Goal: Task Accomplishment & Management: Manage account settings

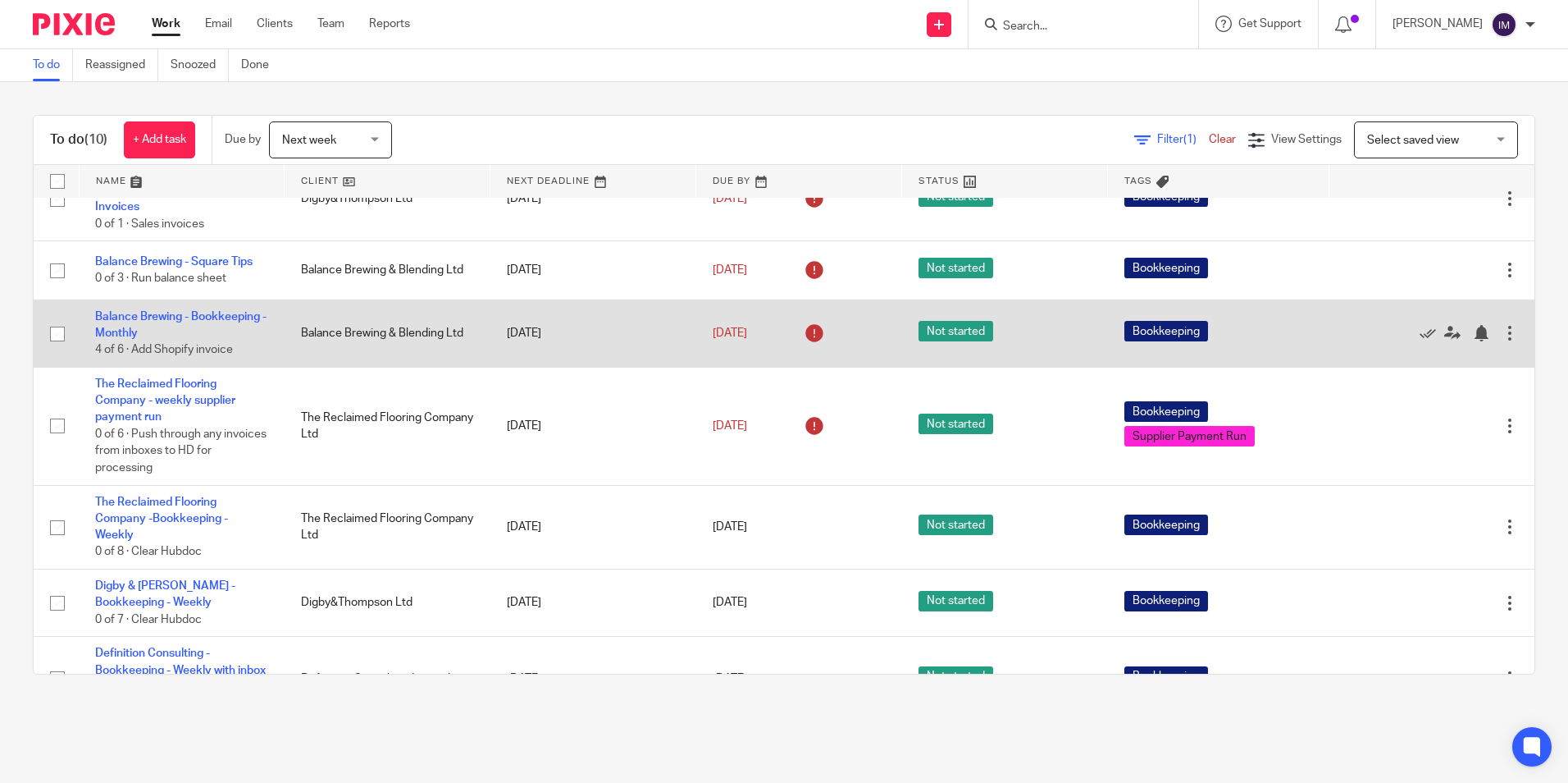
scroll to position [264, 0]
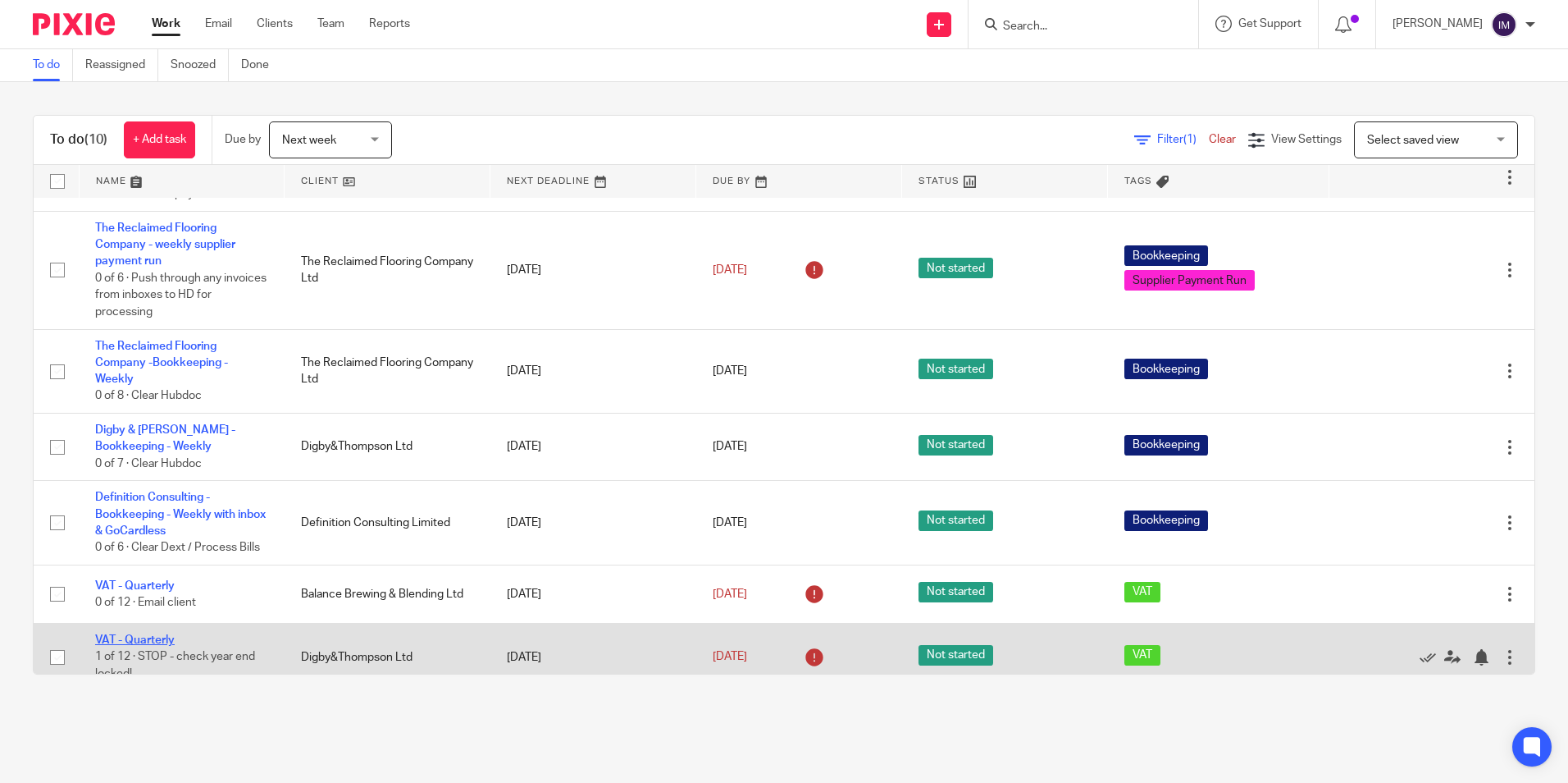
click at [148, 634] on link "VAT - Quarterly" at bounding box center [135, 640] width 79 height 11
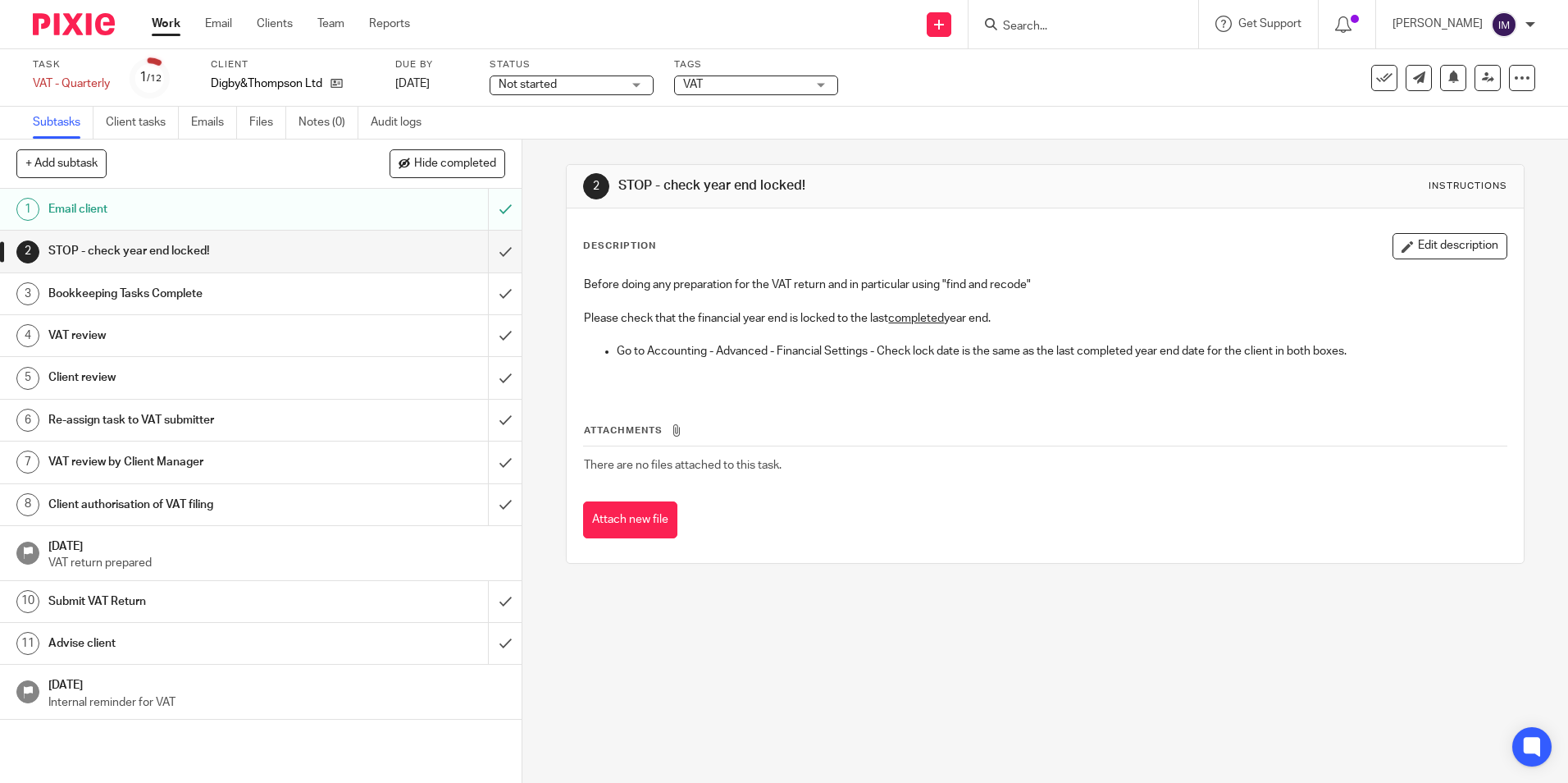
click at [305, 205] on h1 "Email client" at bounding box center [189, 209] width 282 height 25
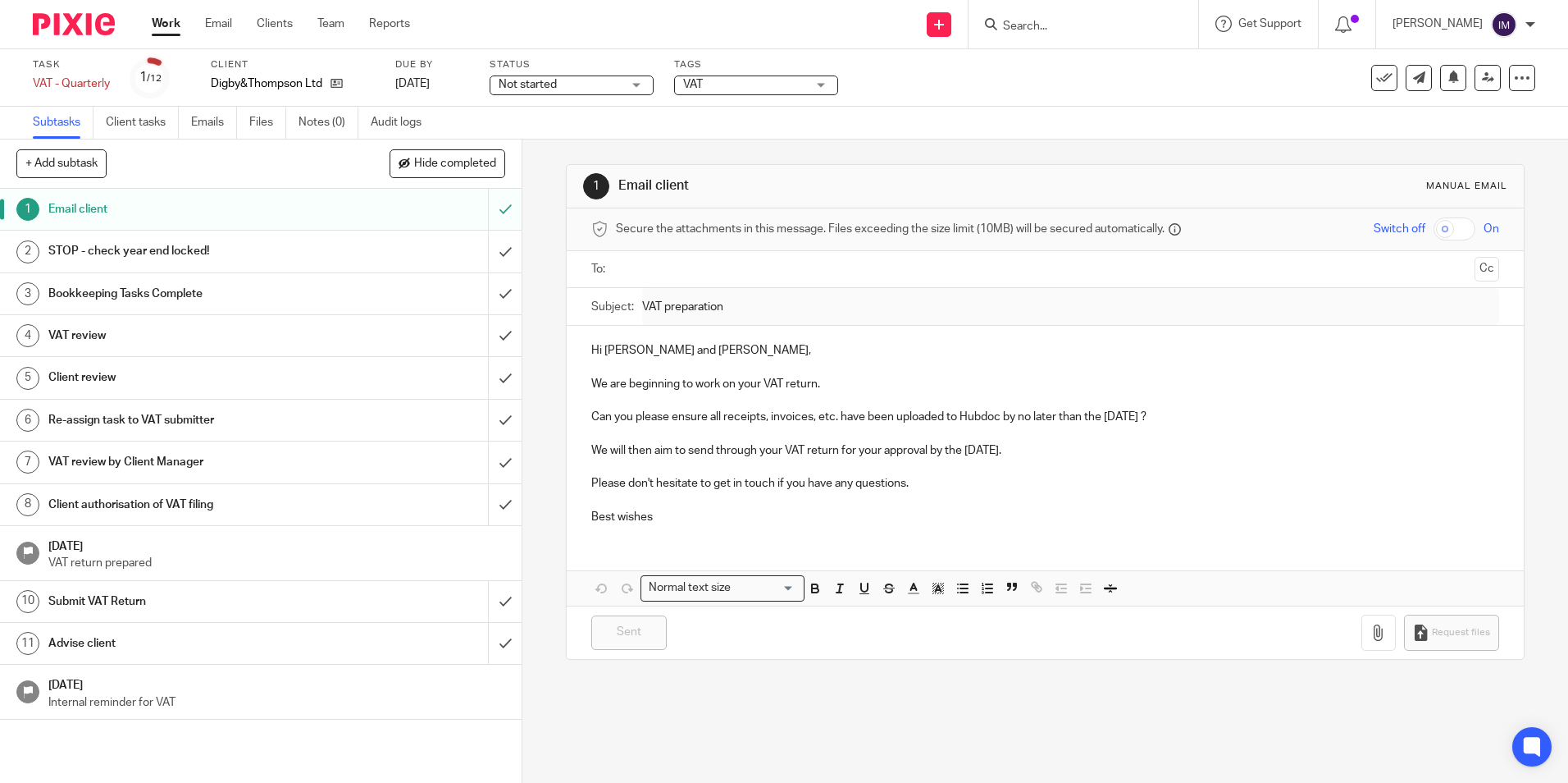
click at [264, 244] on h1 "STOP - check year end locked!" at bounding box center [189, 251] width 282 height 25
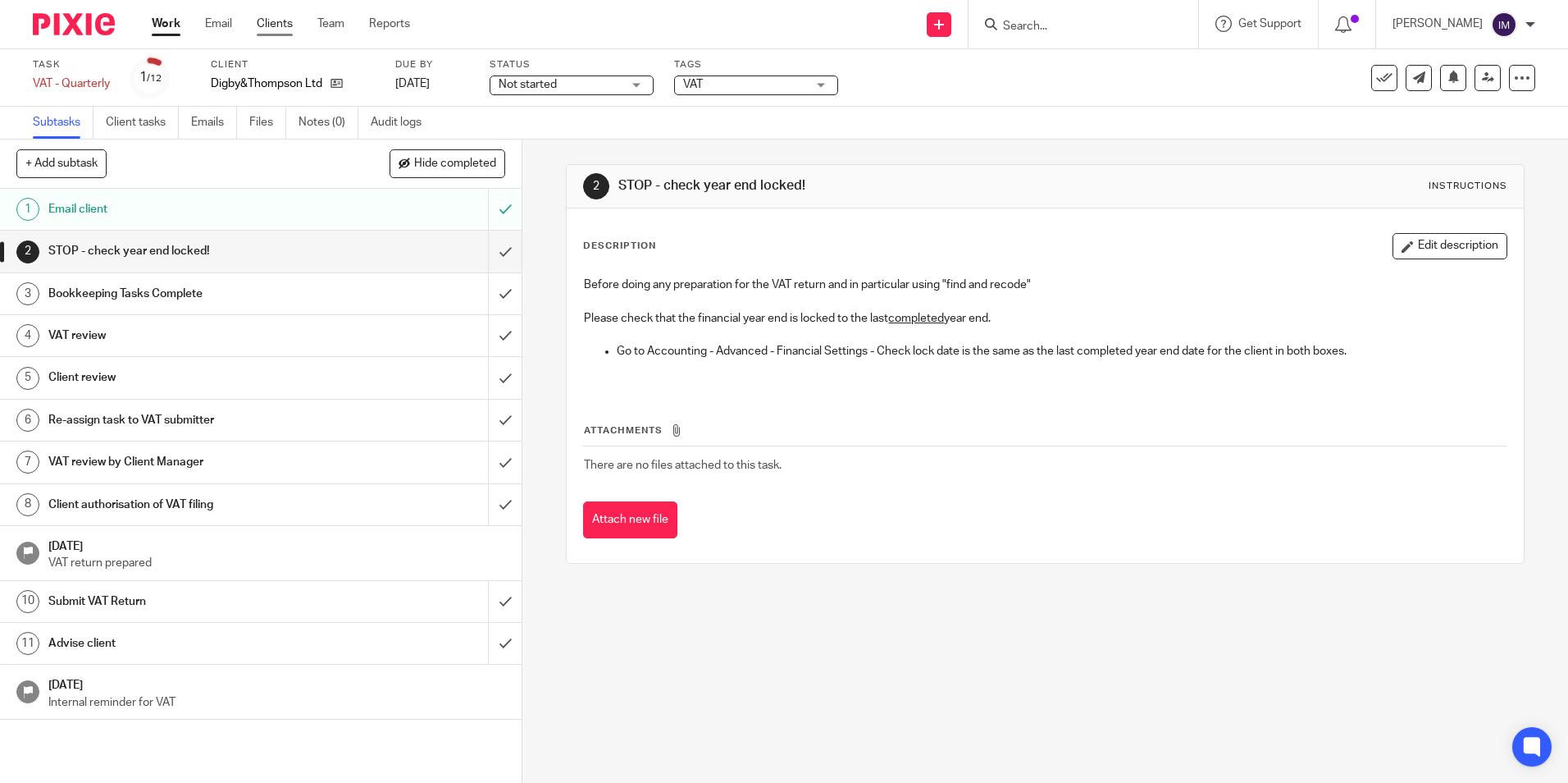
click at [275, 22] on link "Clients" at bounding box center [274, 24] width 36 height 16
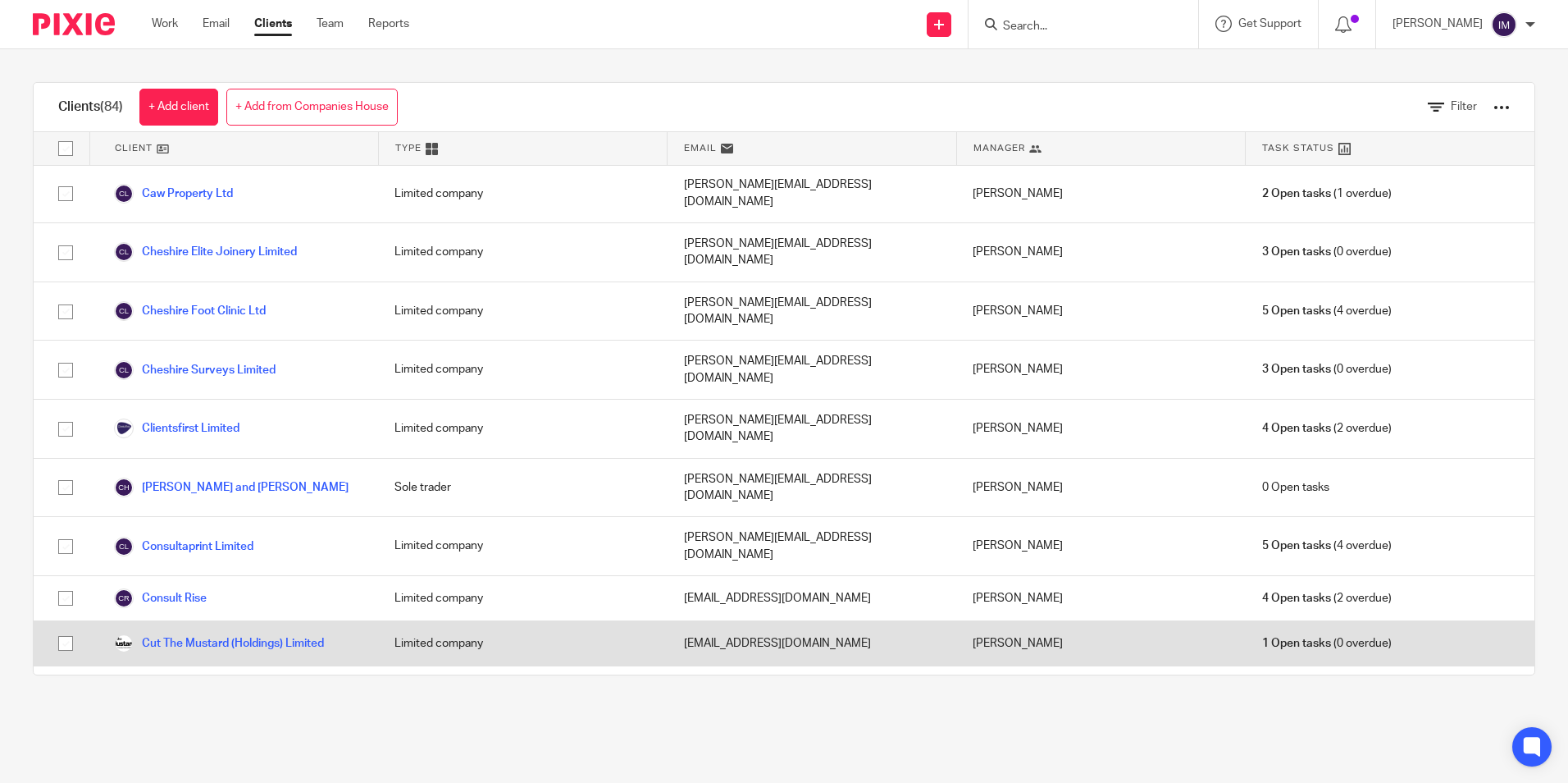
scroll to position [575, 0]
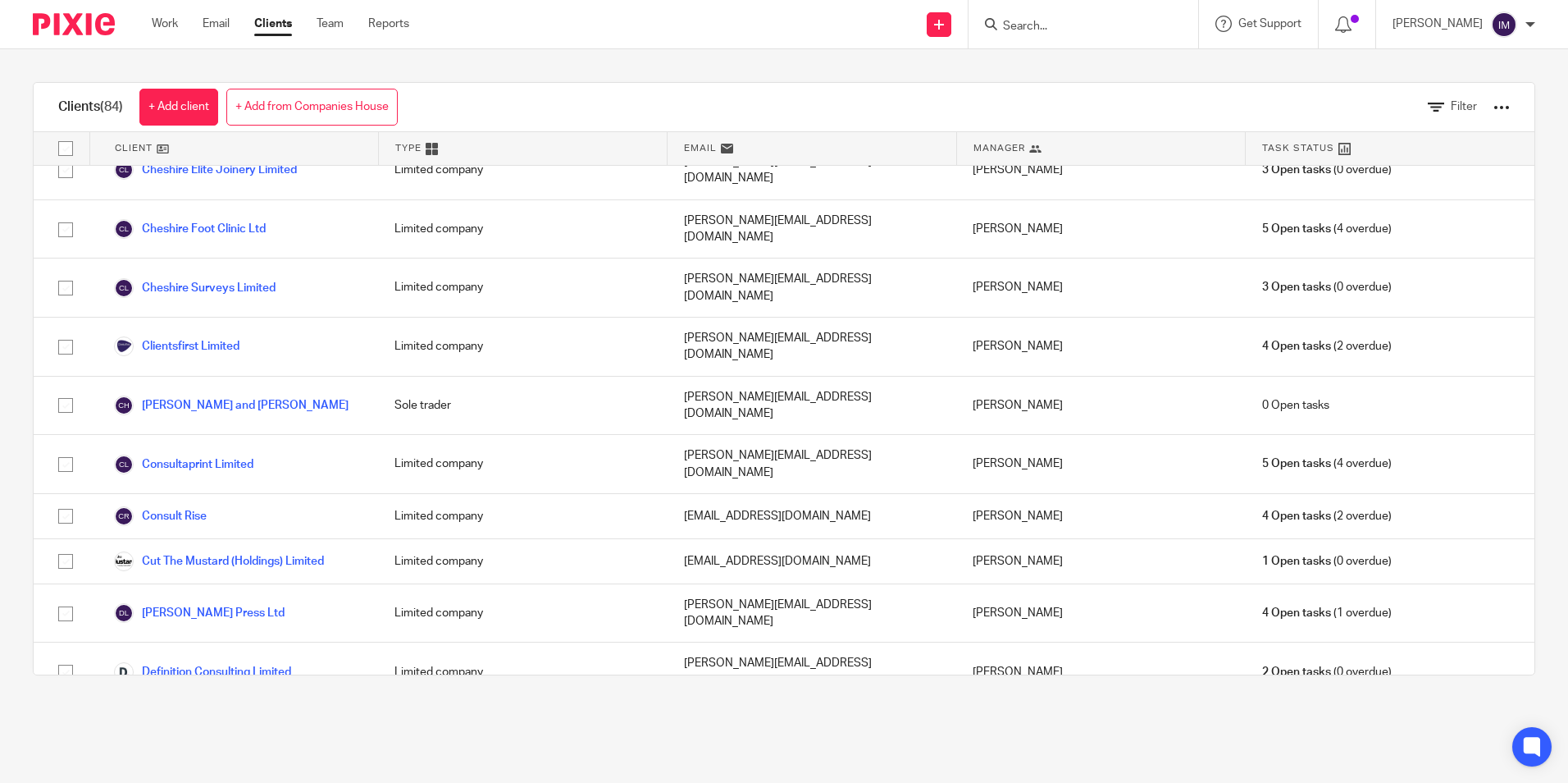
click at [246, 714] on link "Digby&Thompson Ltd" at bounding box center [184, 724] width 140 height 20
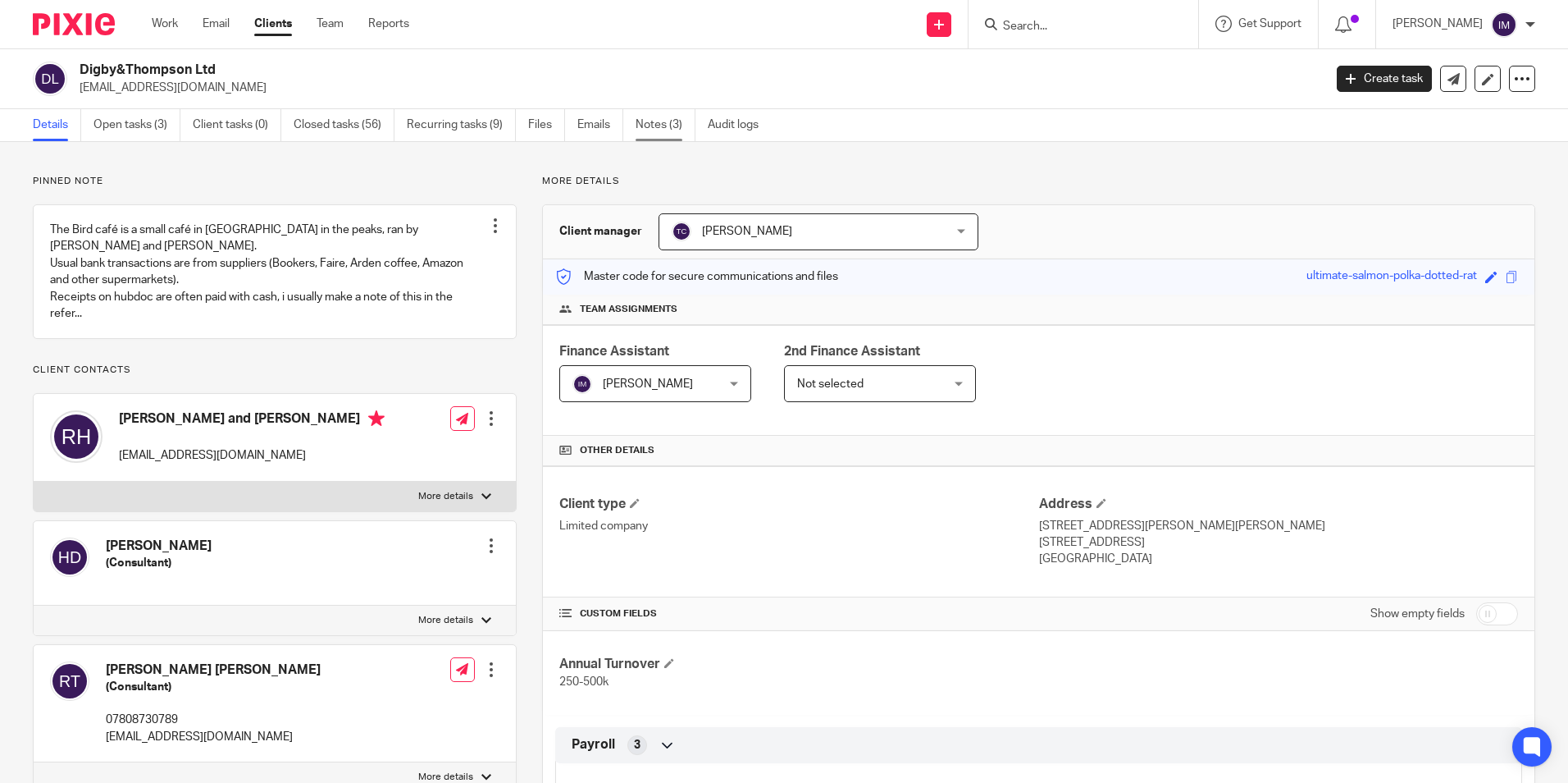
click at [659, 125] on link "Notes (3)" at bounding box center [665, 125] width 59 height 32
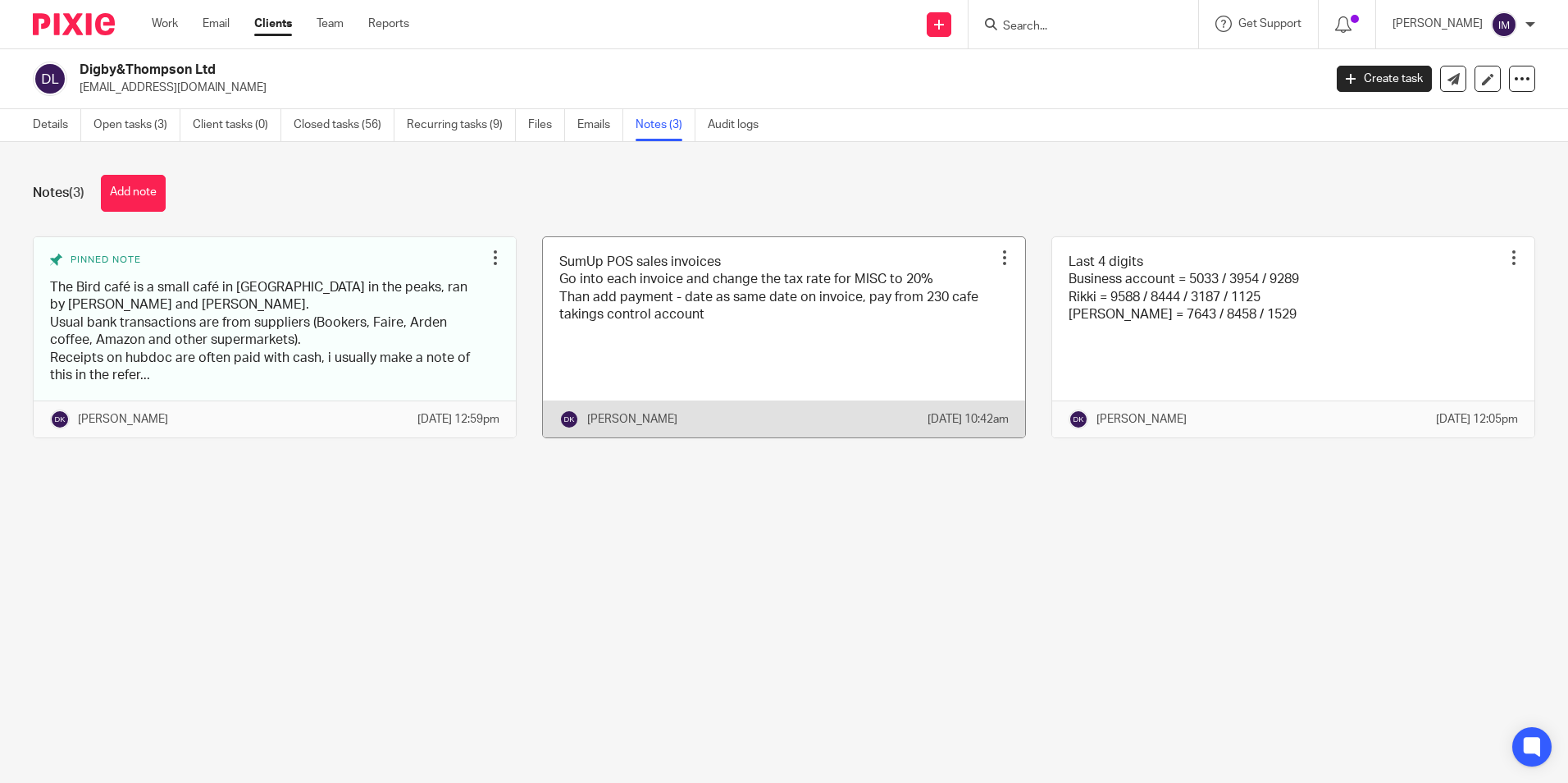
click at [635, 309] on link at bounding box center [784, 337] width 482 height 201
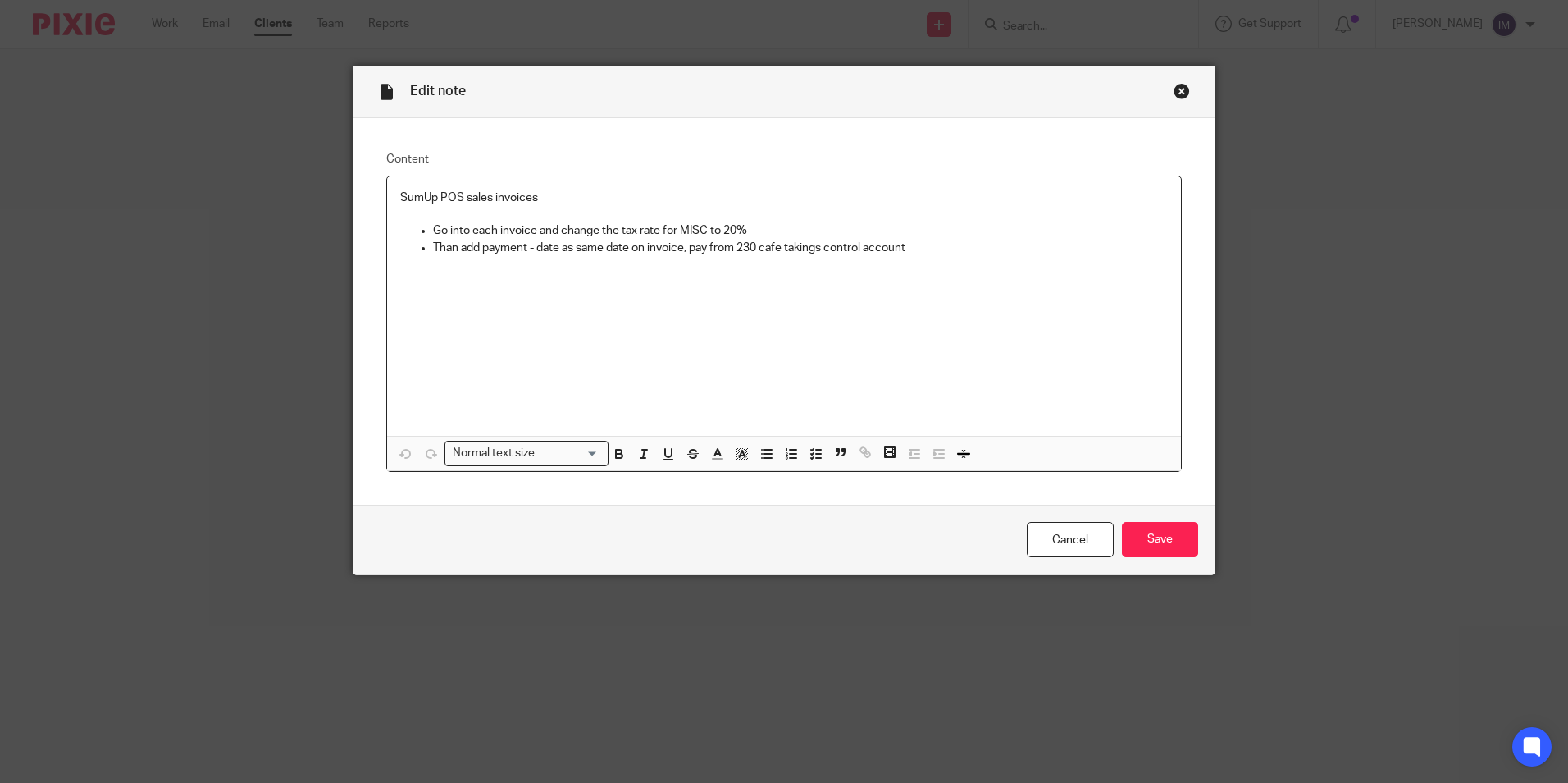
click at [1173, 90] on div "Close this dialog window" at bounding box center [1180, 91] width 16 height 16
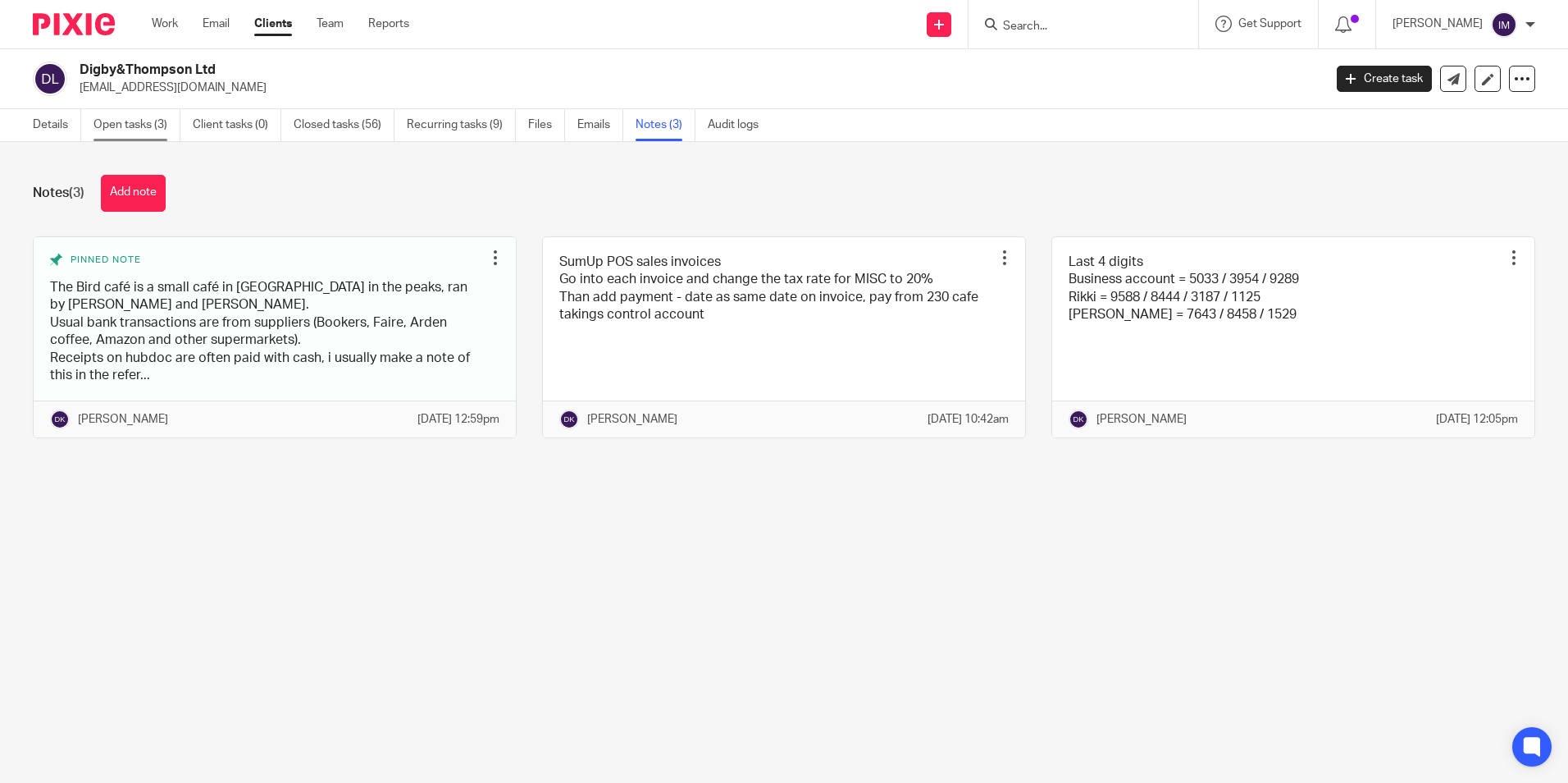
click at [130, 115] on link "Open tasks (3)" at bounding box center [137, 125] width 87 height 32
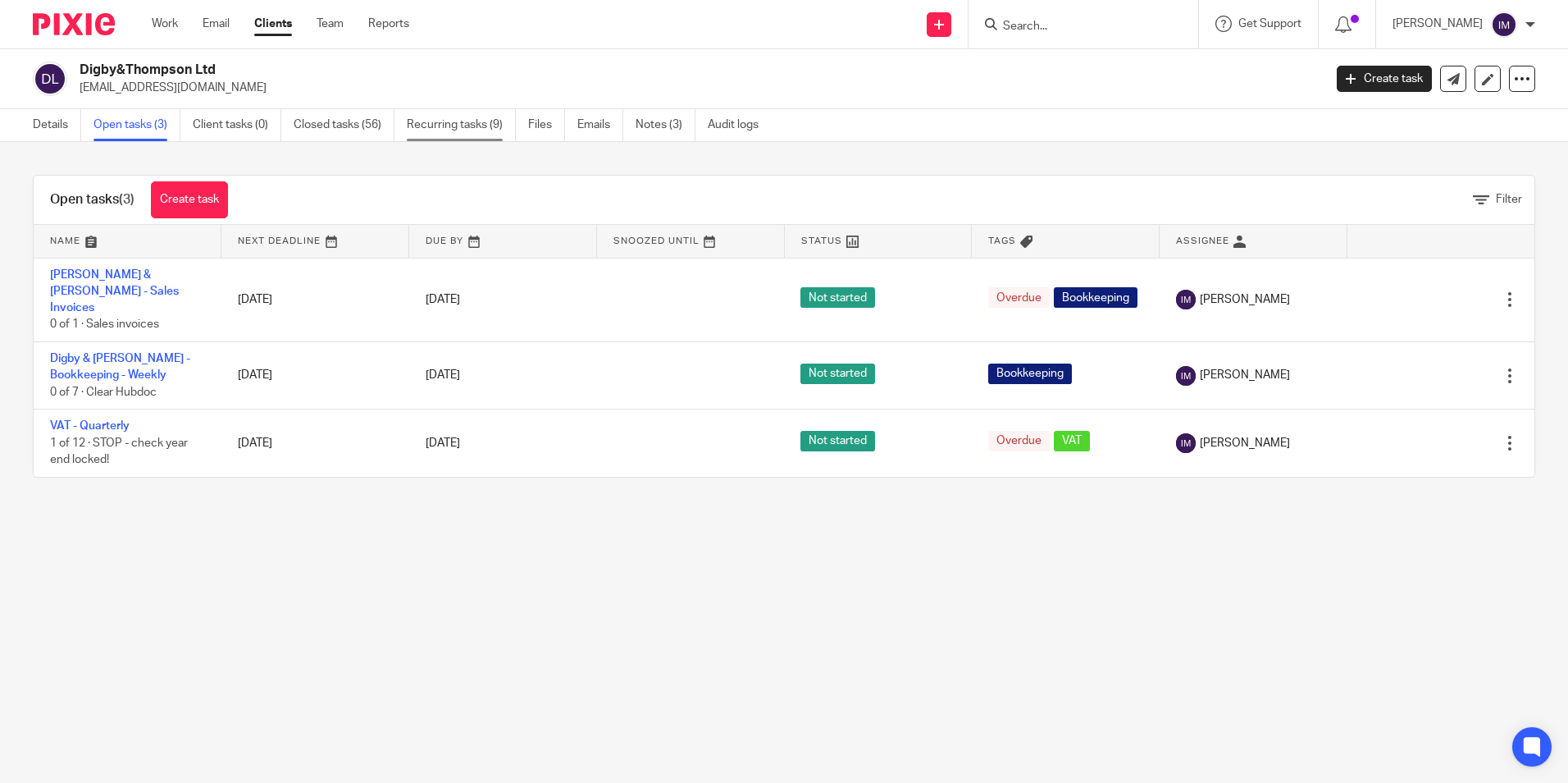
click at [466, 127] on link "Recurring tasks (9)" at bounding box center [461, 125] width 109 height 32
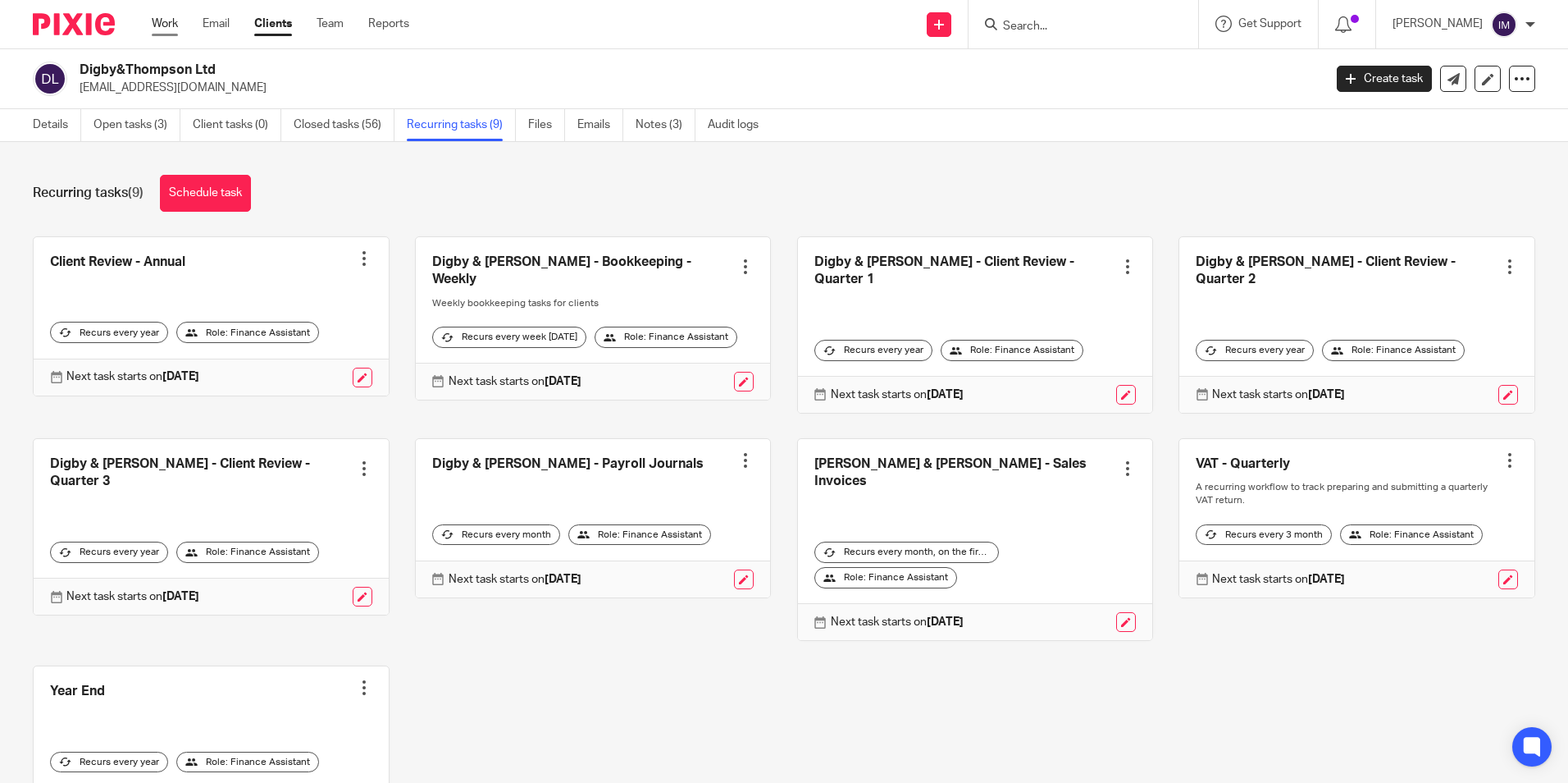
click at [164, 24] on link "Work" at bounding box center [165, 24] width 26 height 16
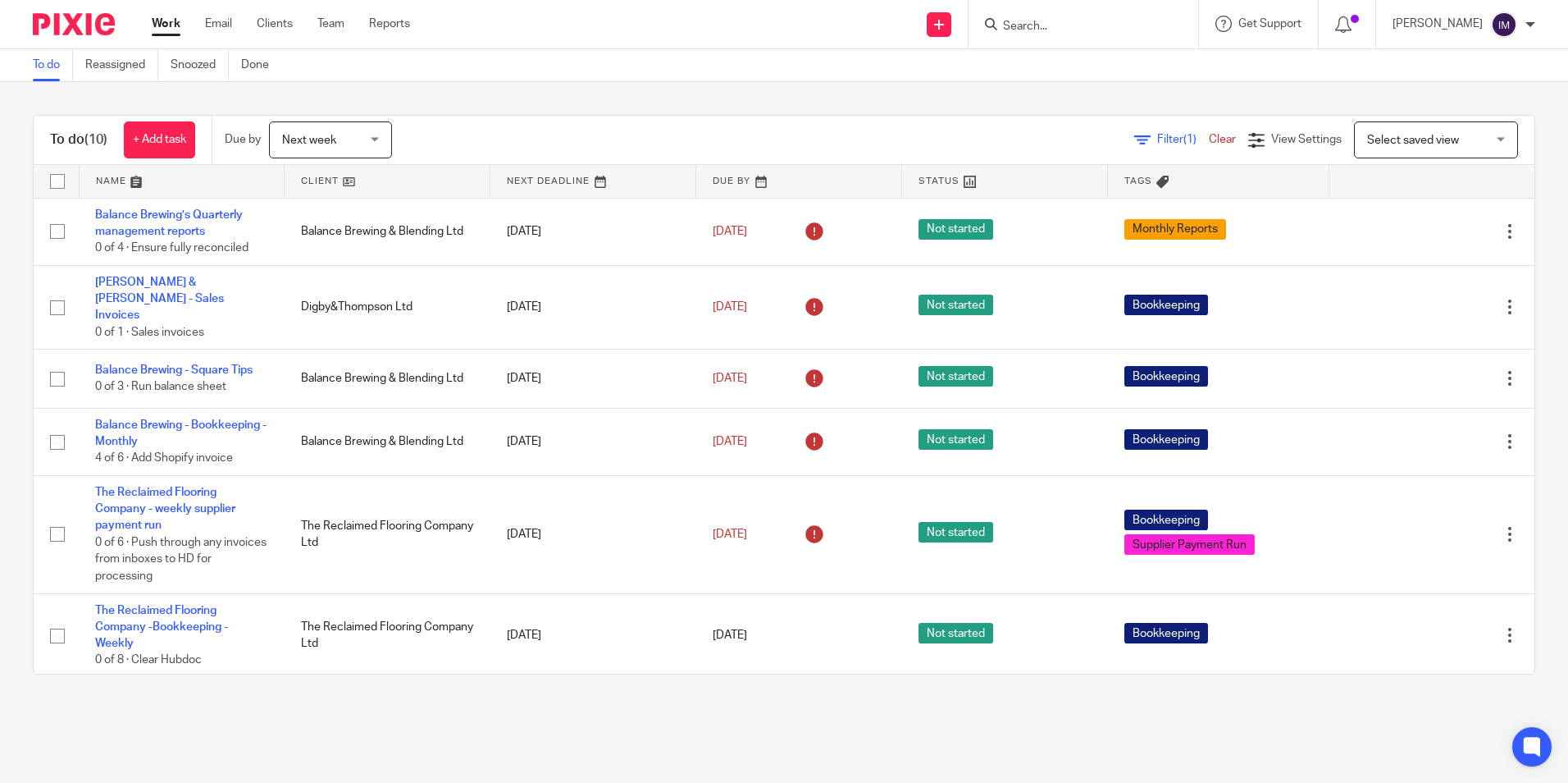
click at [316, 180] on link at bounding box center [387, 181] width 205 height 33
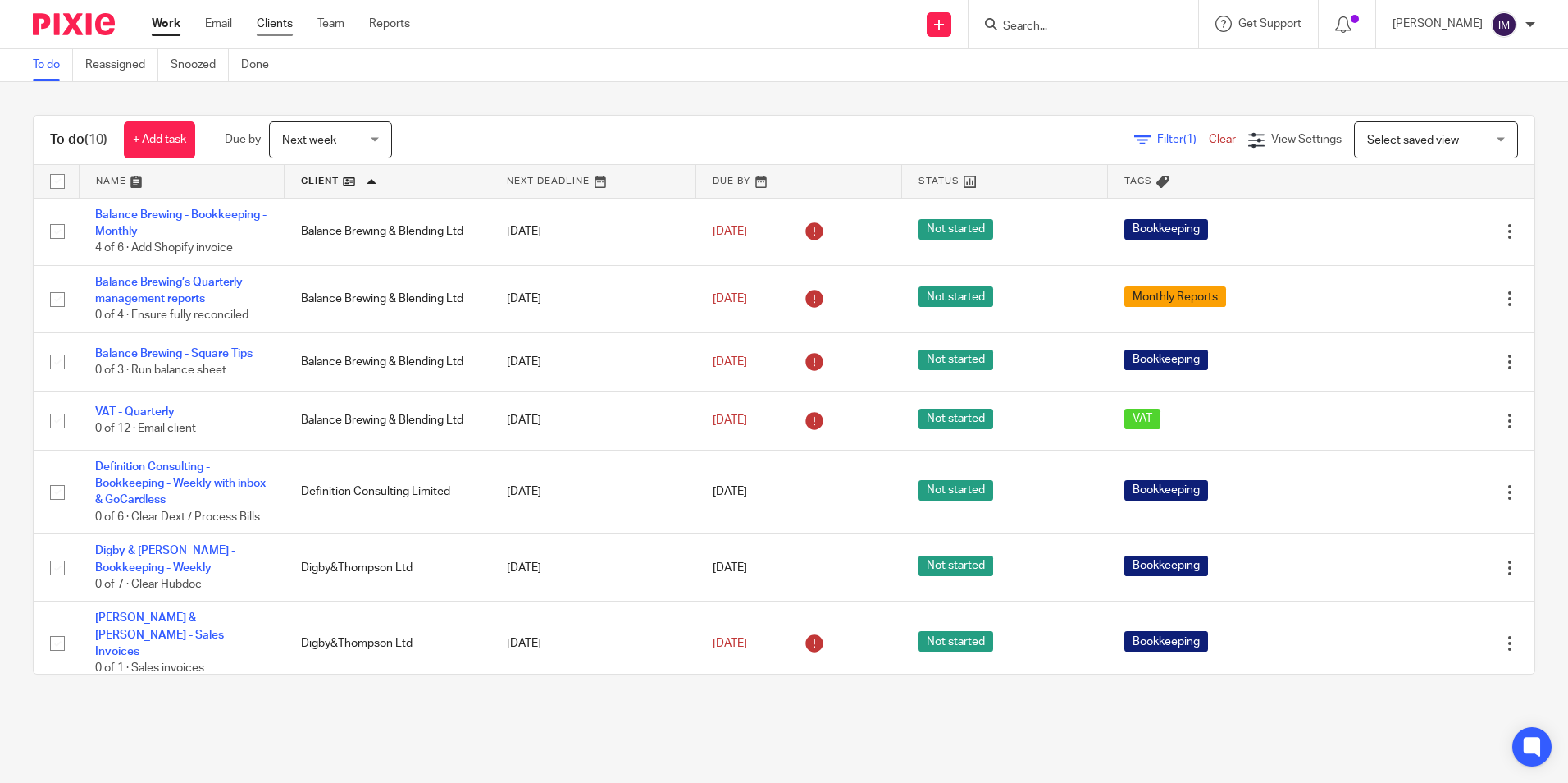
click at [260, 23] on link "Clients" at bounding box center [274, 24] width 36 height 16
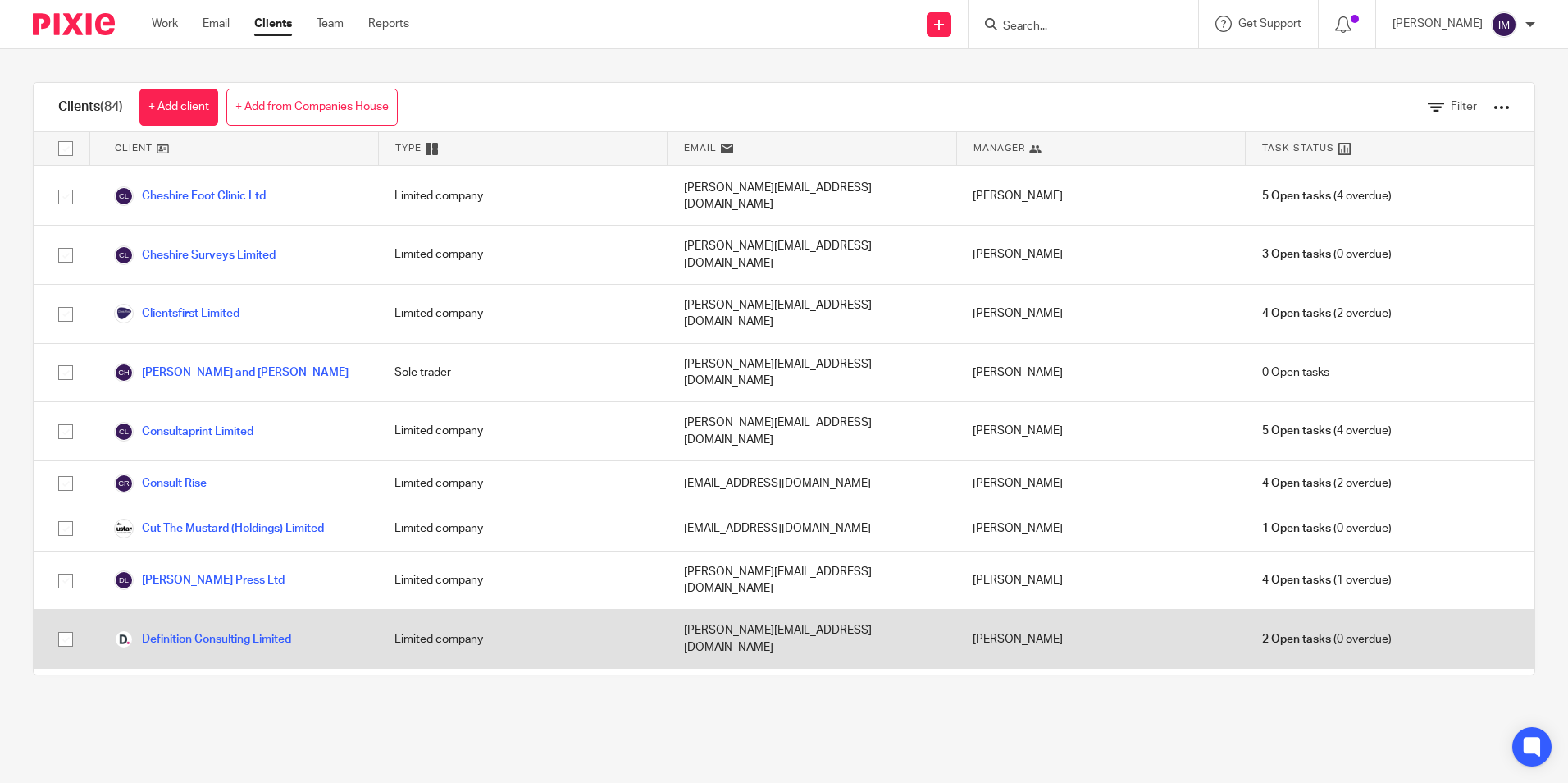
scroll to position [657, 0]
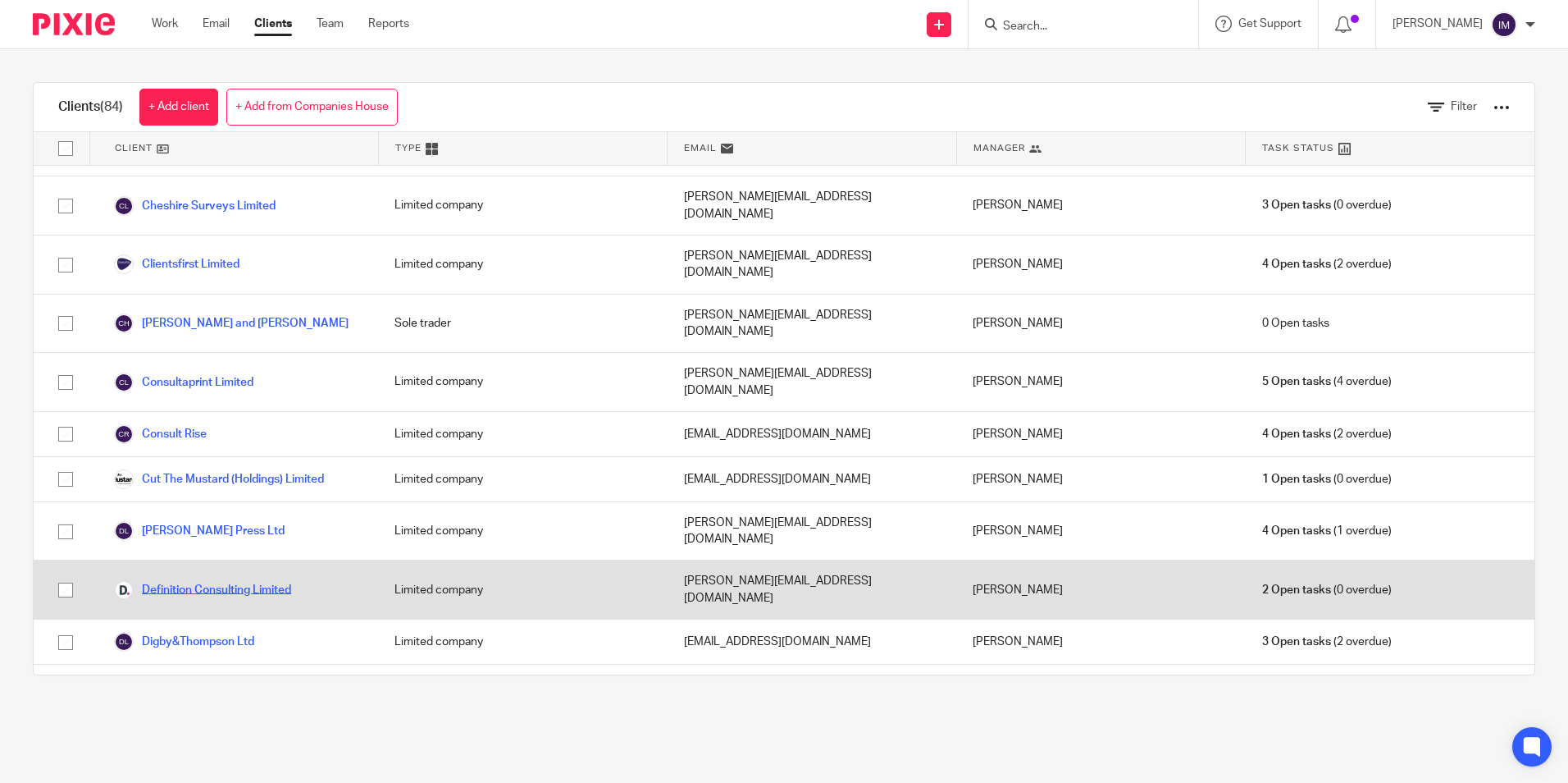
click at [232, 580] on link "Definition Consulting Limited" at bounding box center [203, 590] width 177 height 20
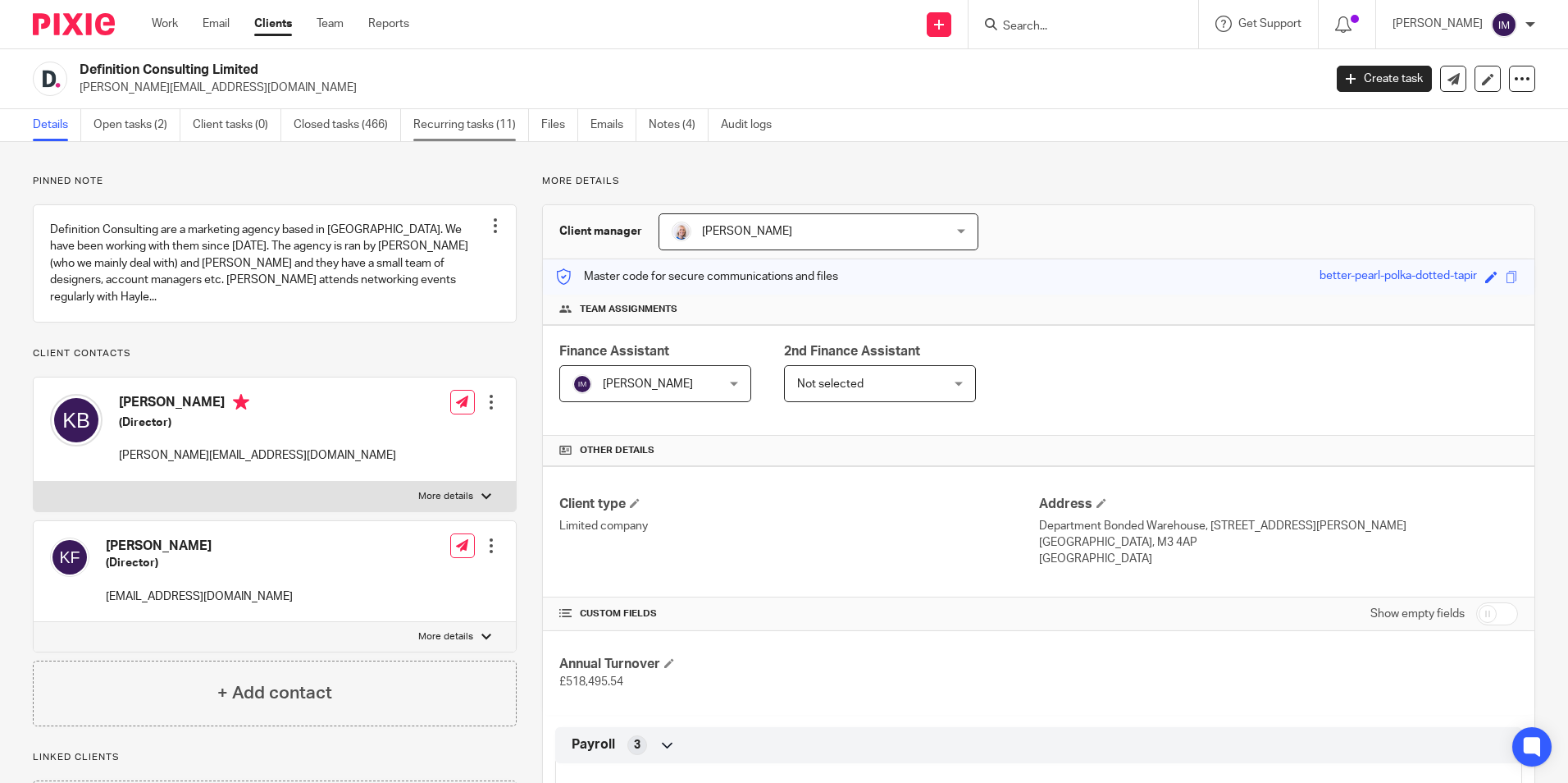
click at [456, 130] on link "Recurring tasks (11)" at bounding box center [470, 125] width 116 height 32
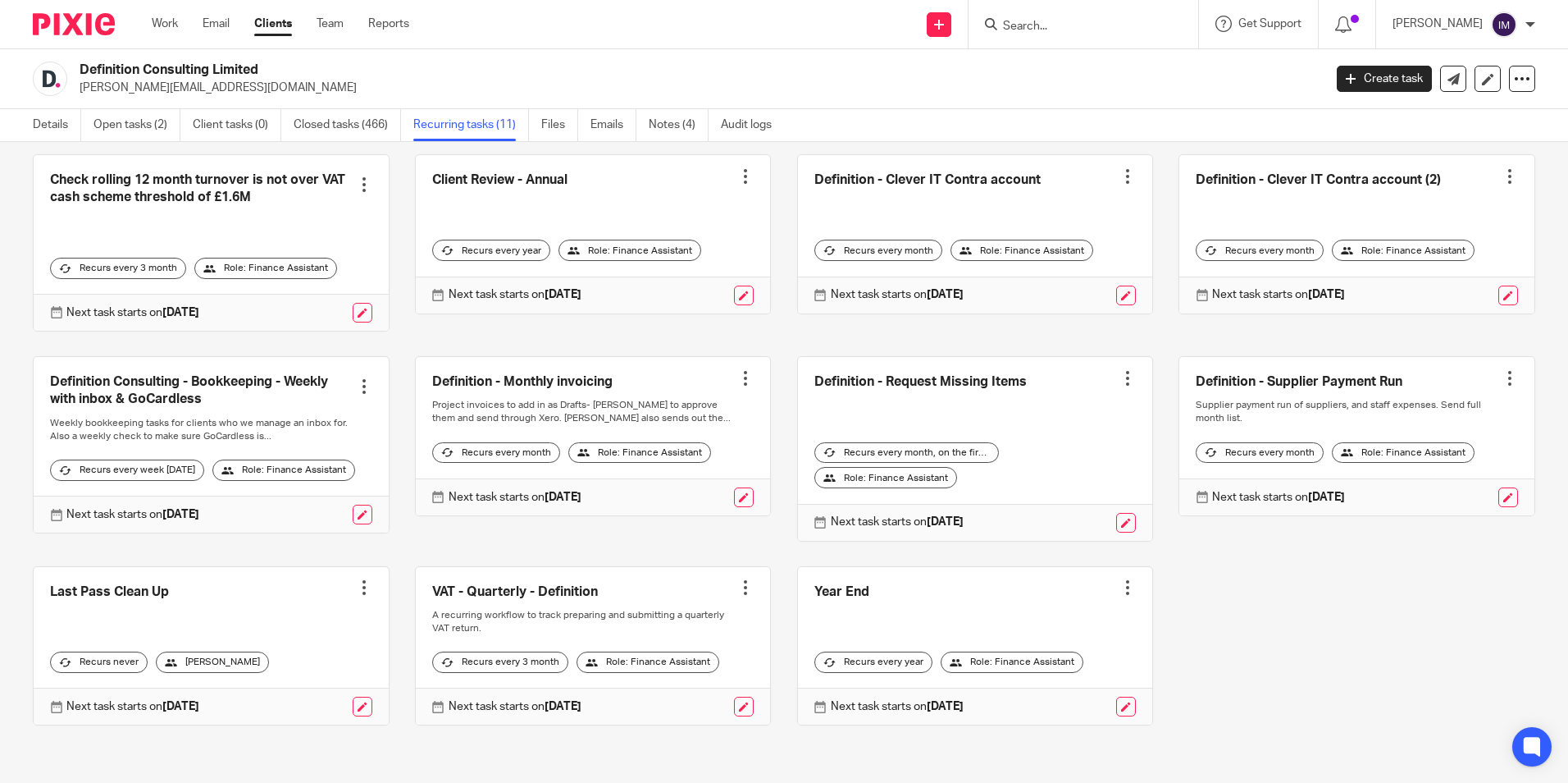
scroll to position [126, 0]
click at [1270, 357] on link at bounding box center [1356, 436] width 355 height 158
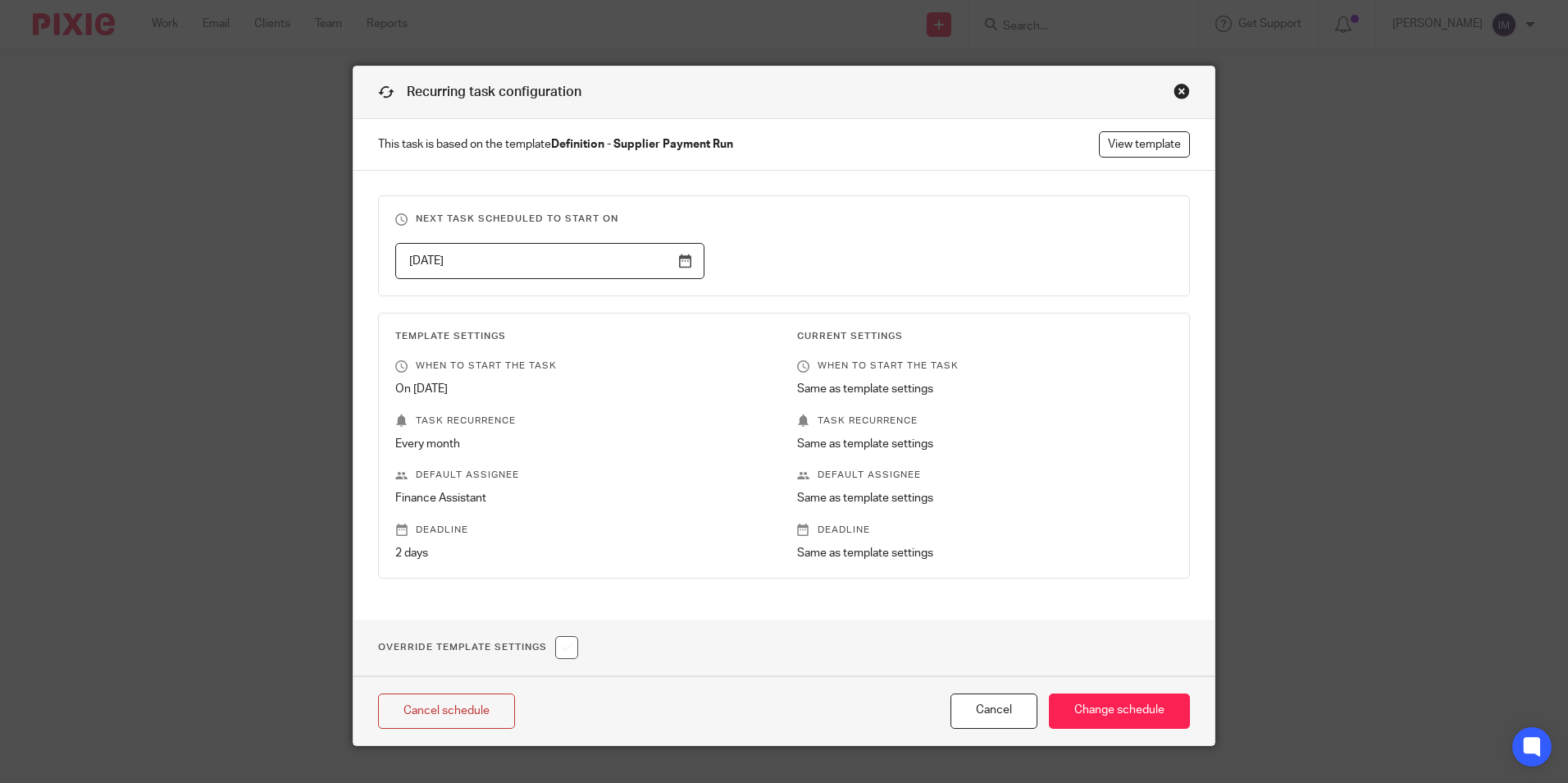
click at [1177, 88] on div "Close this dialog window" at bounding box center [1180, 91] width 16 height 16
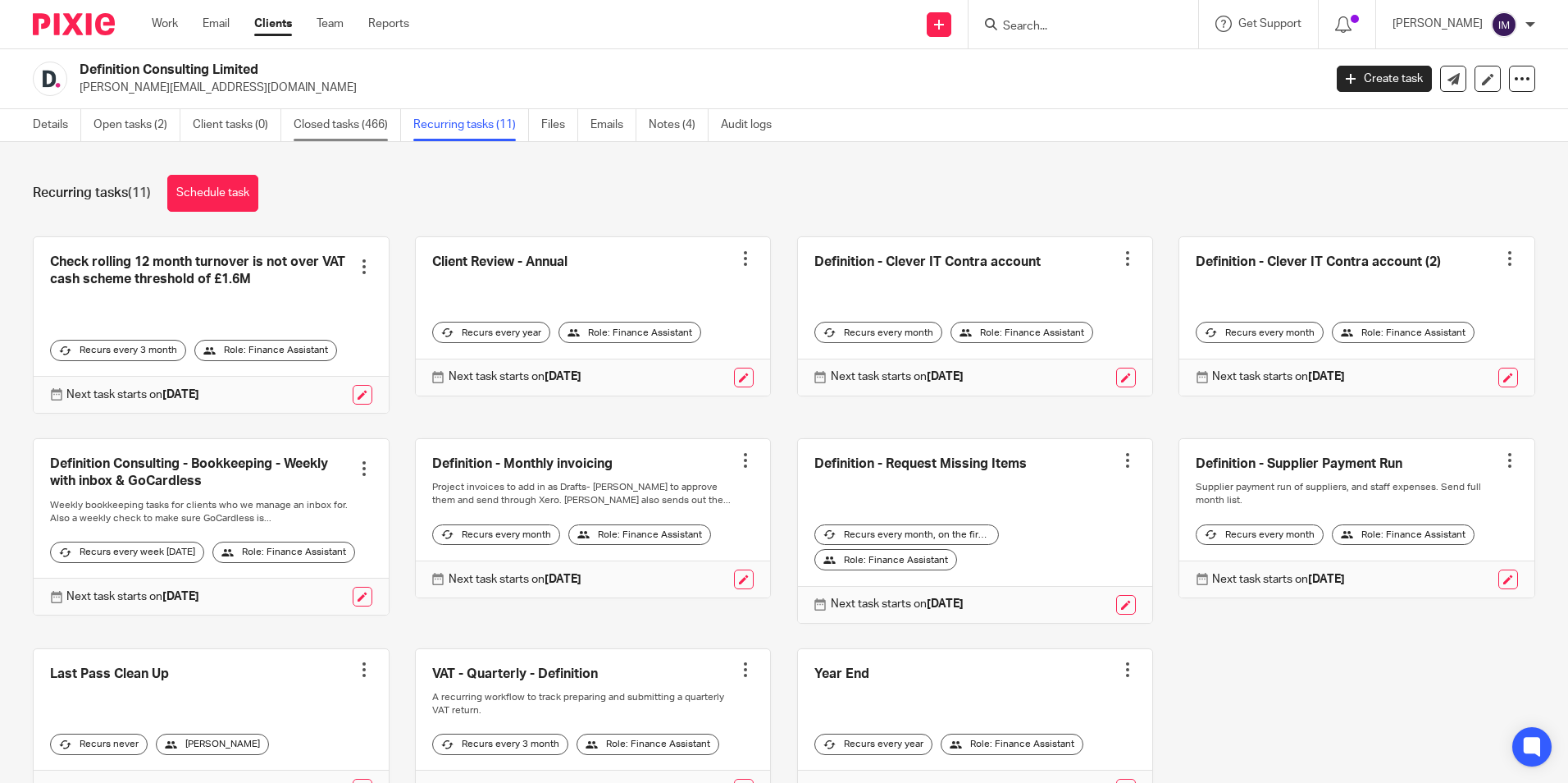
click at [338, 110] on link "Closed tasks (466)" at bounding box center [347, 125] width 107 height 32
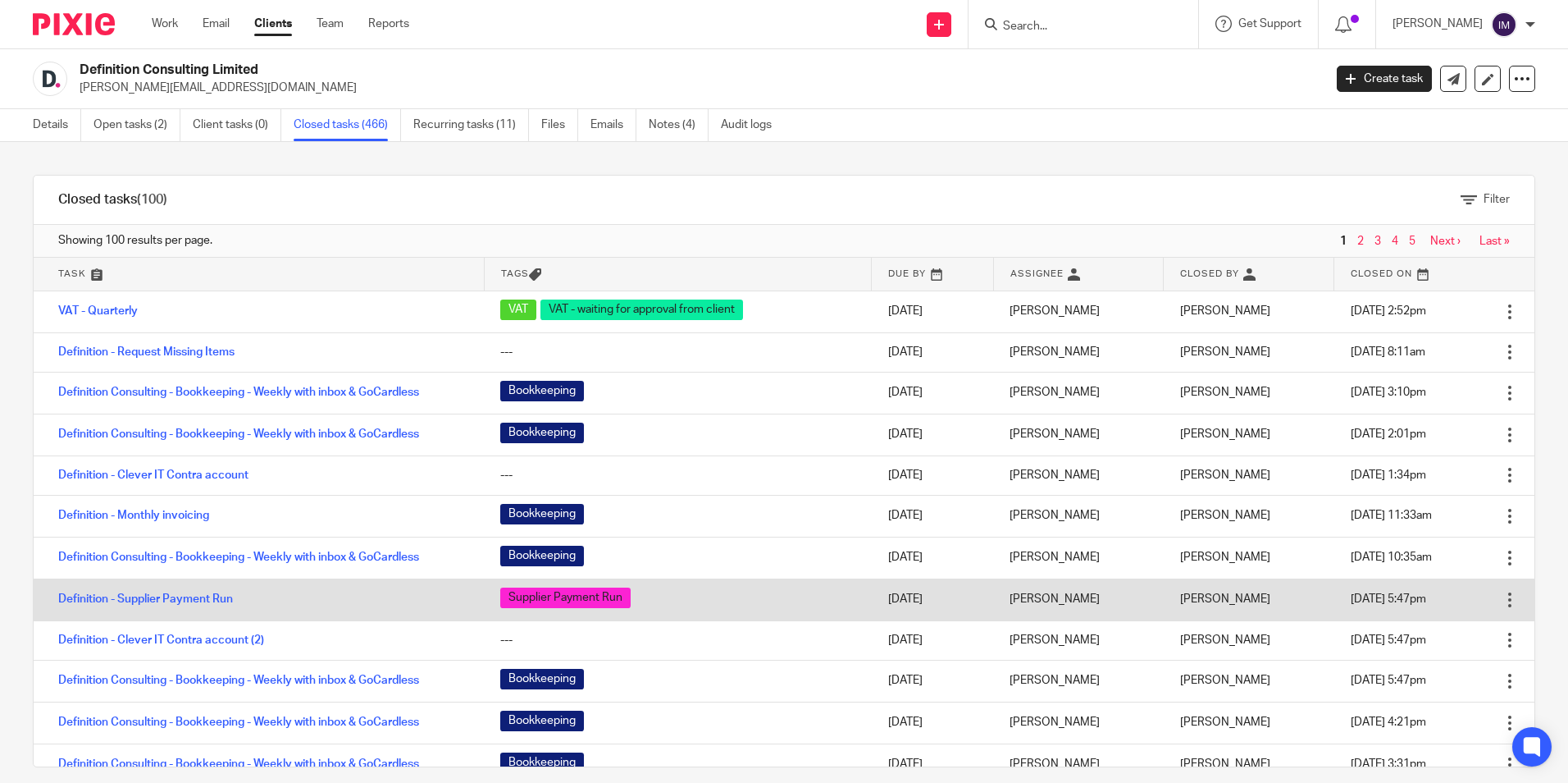
click at [166, 592] on td "Definition - Supplier Payment Run" at bounding box center [258, 599] width 450 height 42
click at [166, 599] on link "Definition - Supplier Payment Run" at bounding box center [145, 599] width 174 height 11
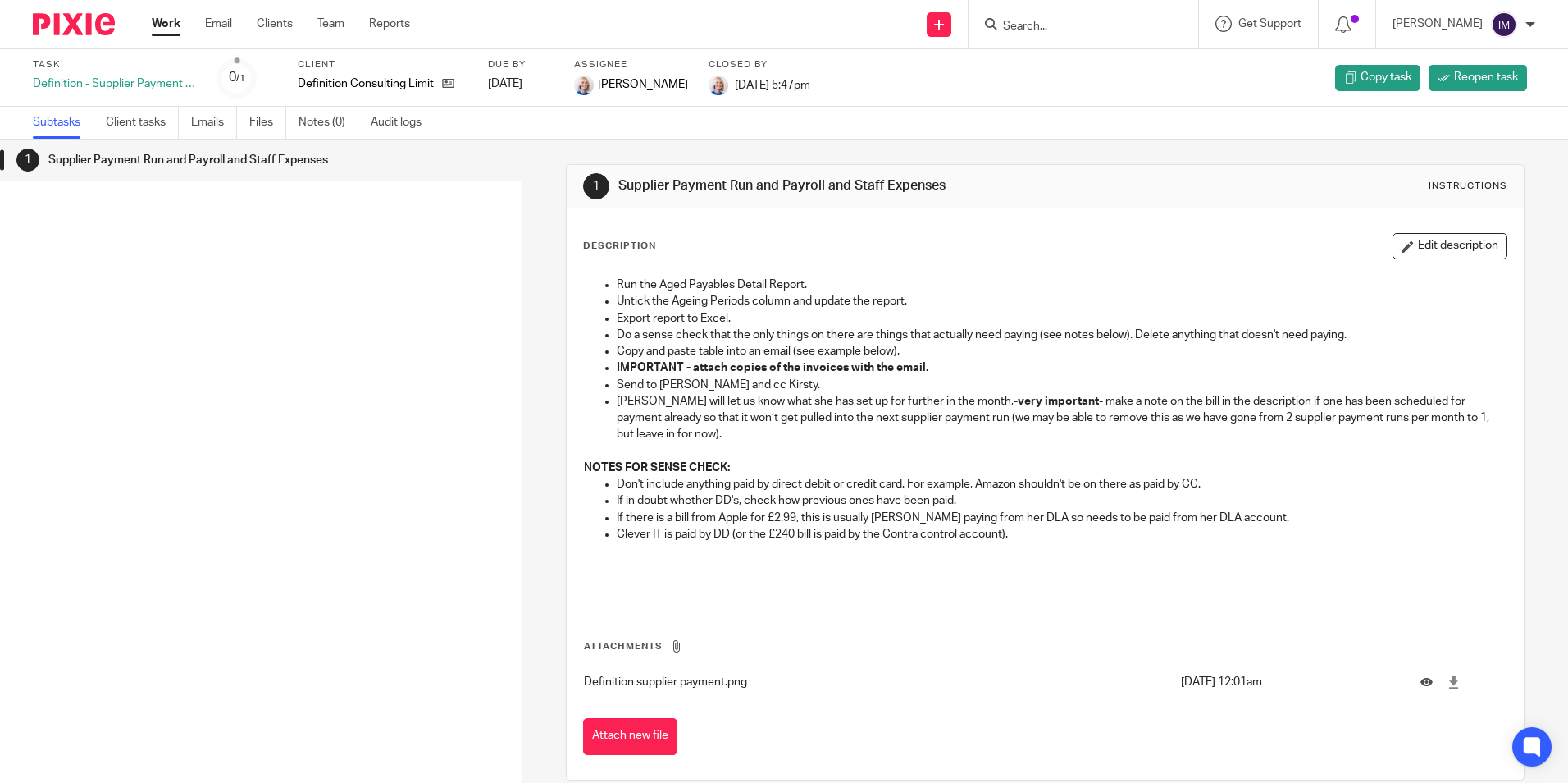
click at [160, 24] on link "Work" at bounding box center [166, 24] width 28 height 16
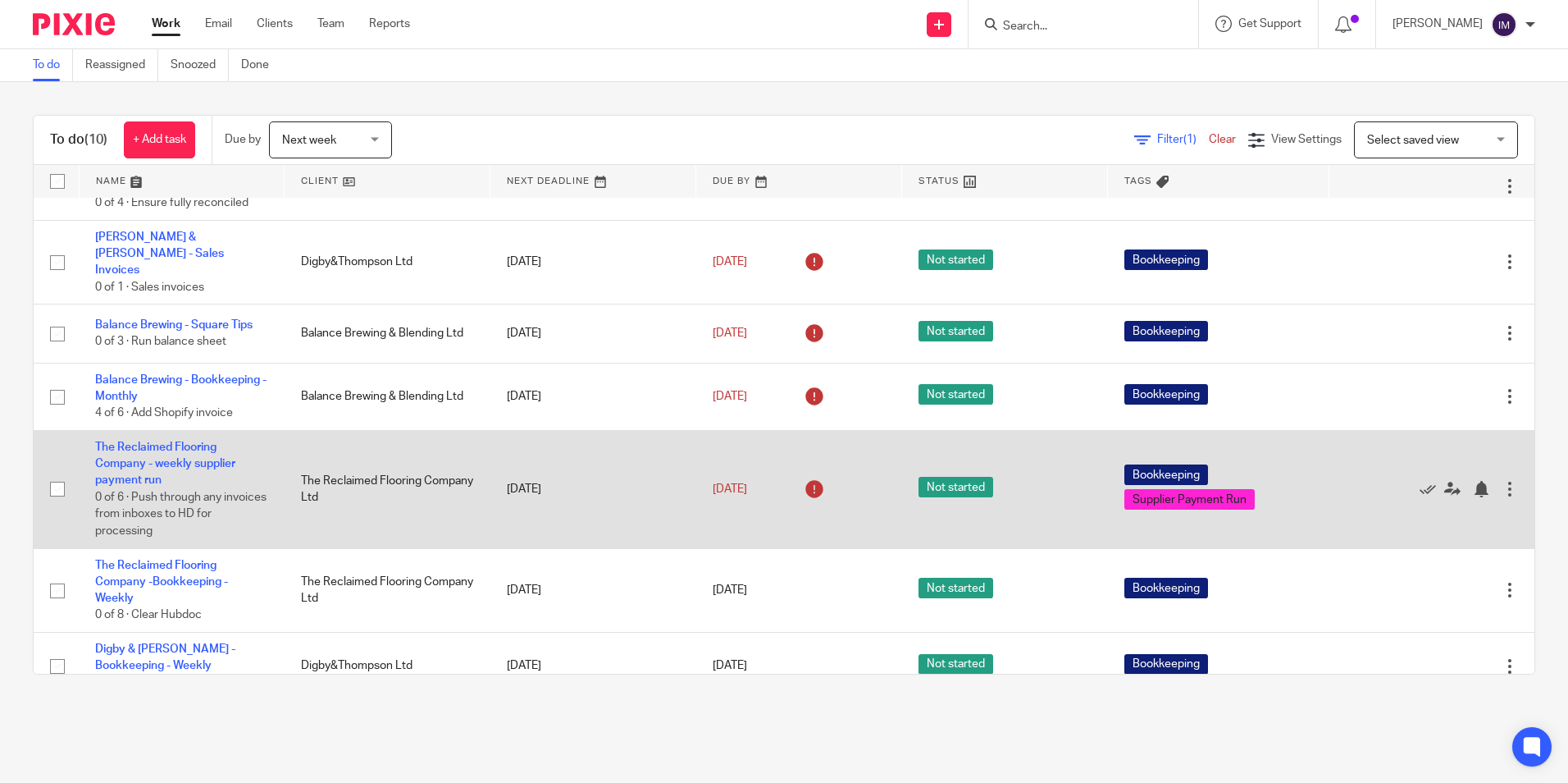
scroll to position [82, 0]
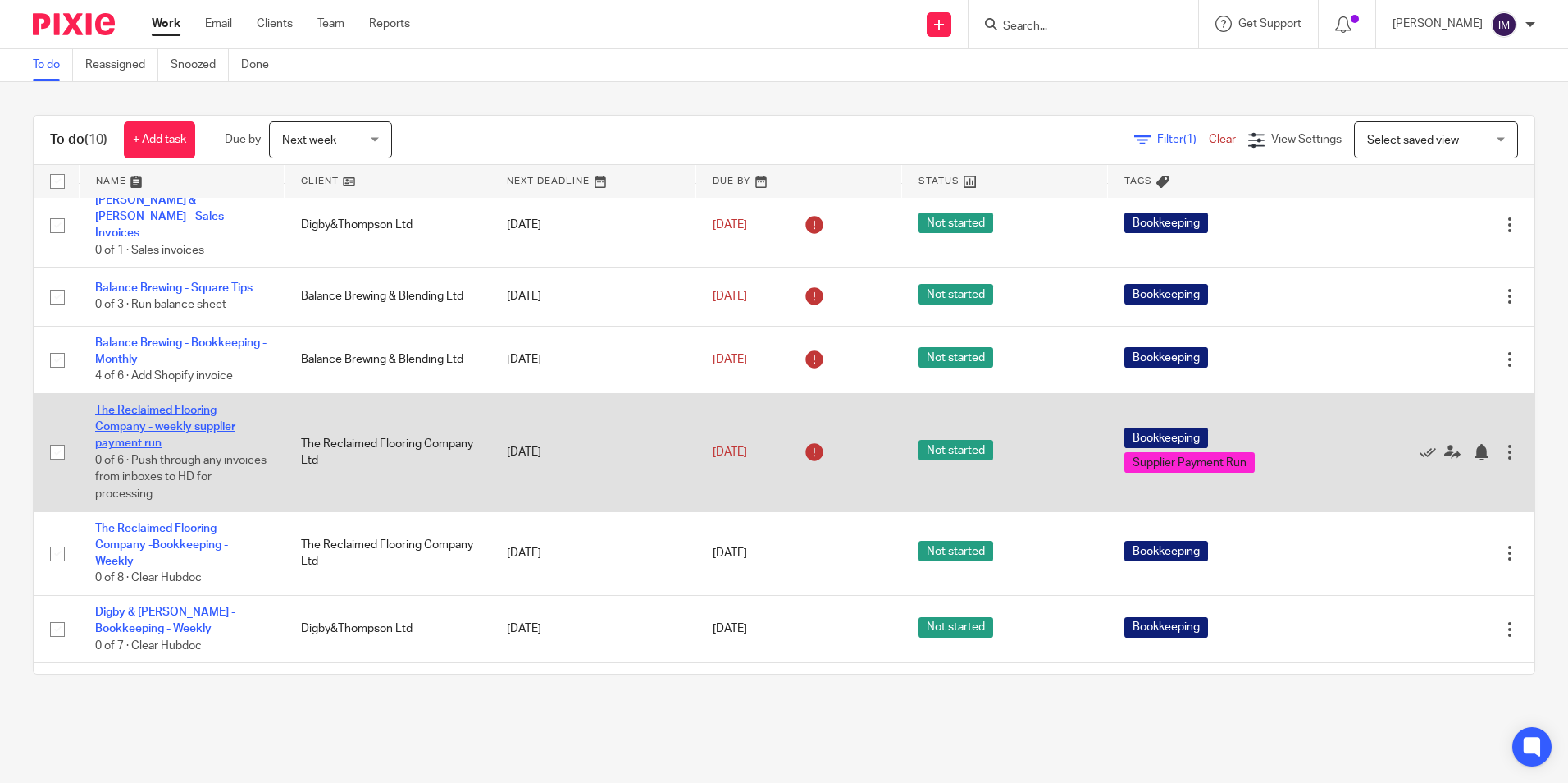
click at [154, 406] on link "The Reclaimed Flooring Company - weekly supplier payment run" at bounding box center [165, 427] width 140 height 45
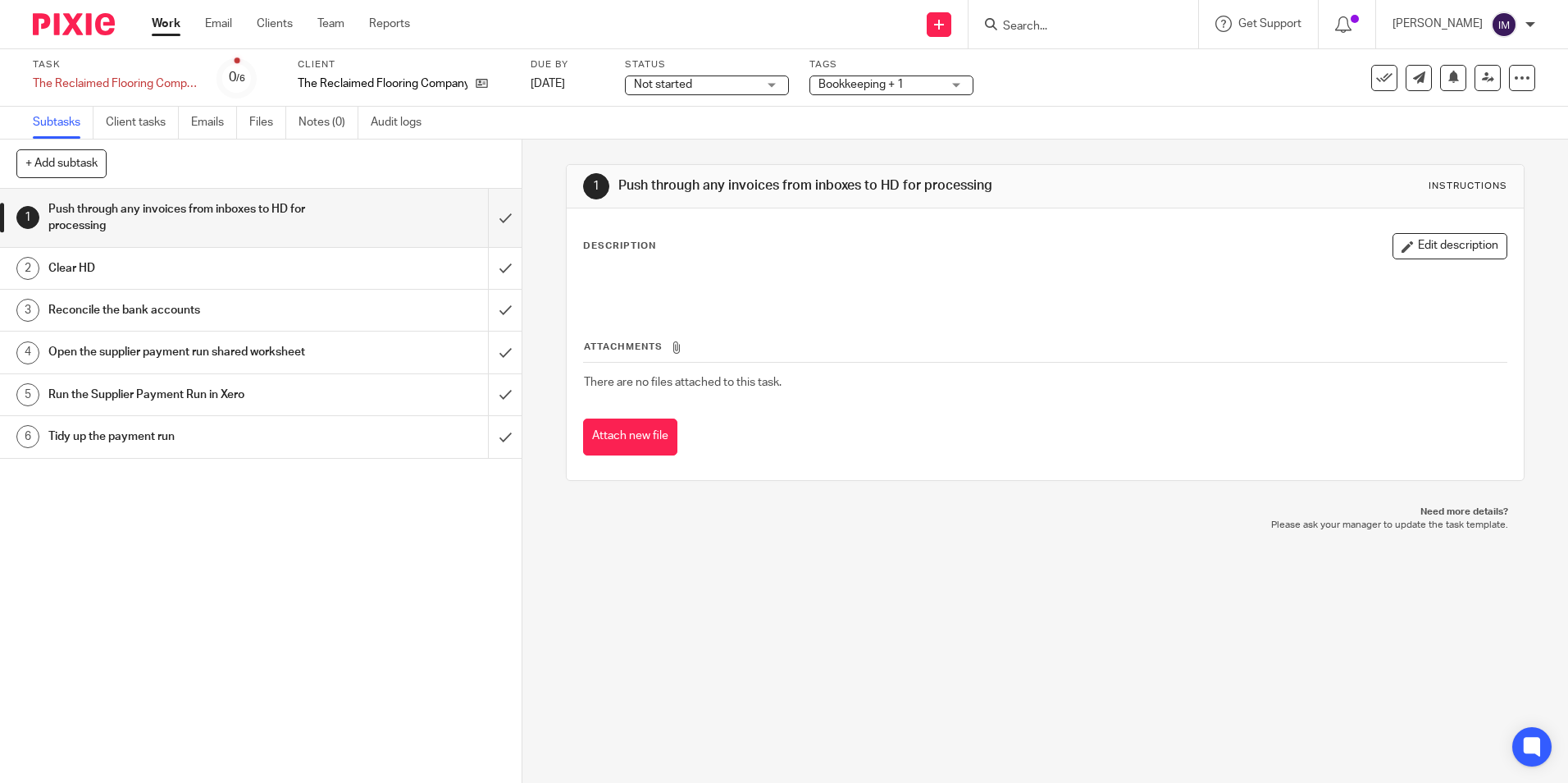
click at [262, 276] on h1 "Clear HD" at bounding box center [189, 268] width 282 height 25
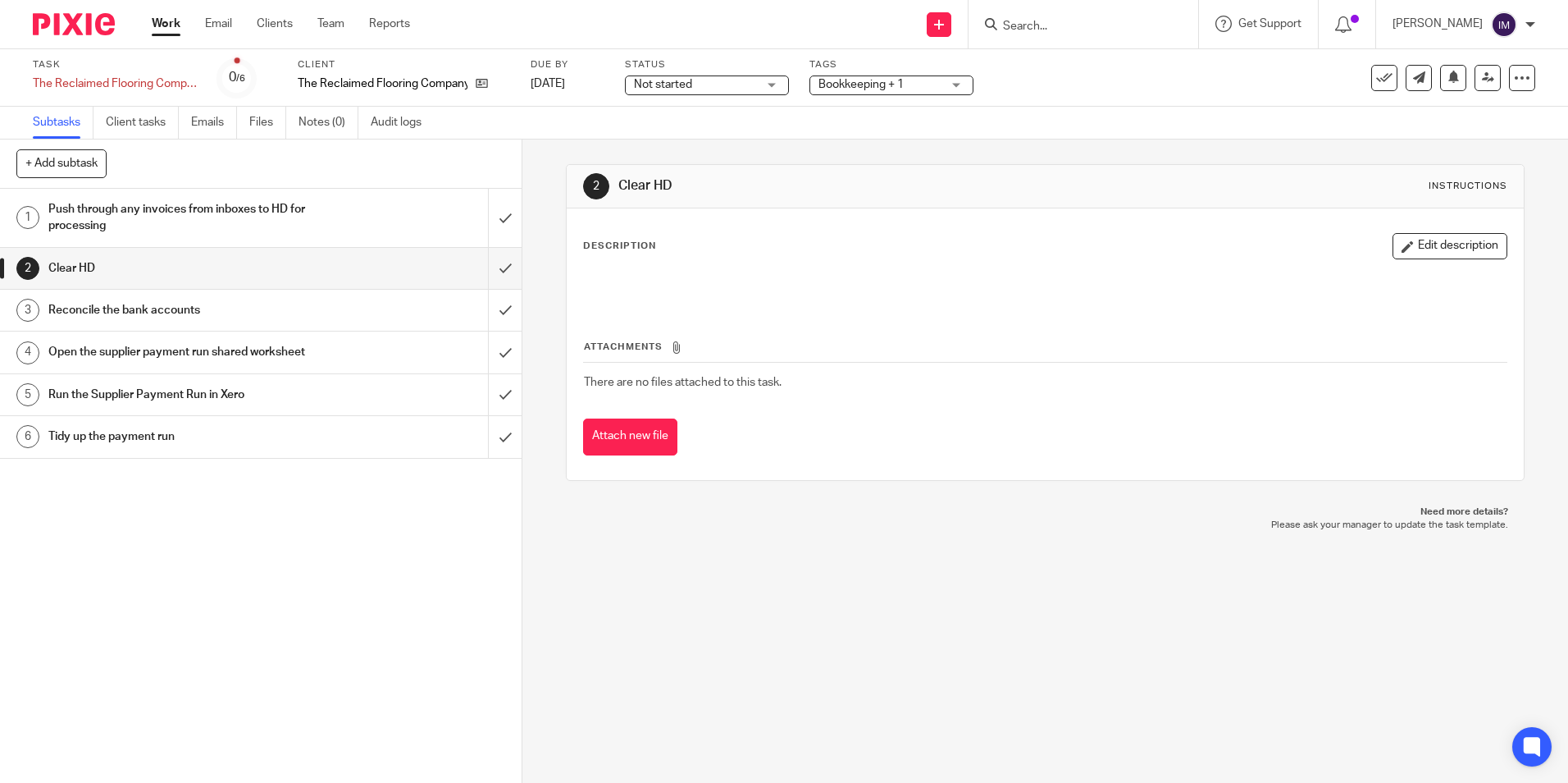
click at [255, 316] on h1 "Reconcile the bank accounts" at bounding box center [189, 310] width 282 height 25
click at [268, 351] on h1 "Open the supplier payment run shared worksheet" at bounding box center [189, 352] width 282 height 25
click at [338, 399] on div "Run the Supplier Payment Run in Xero" at bounding box center [260, 394] width 424 height 25
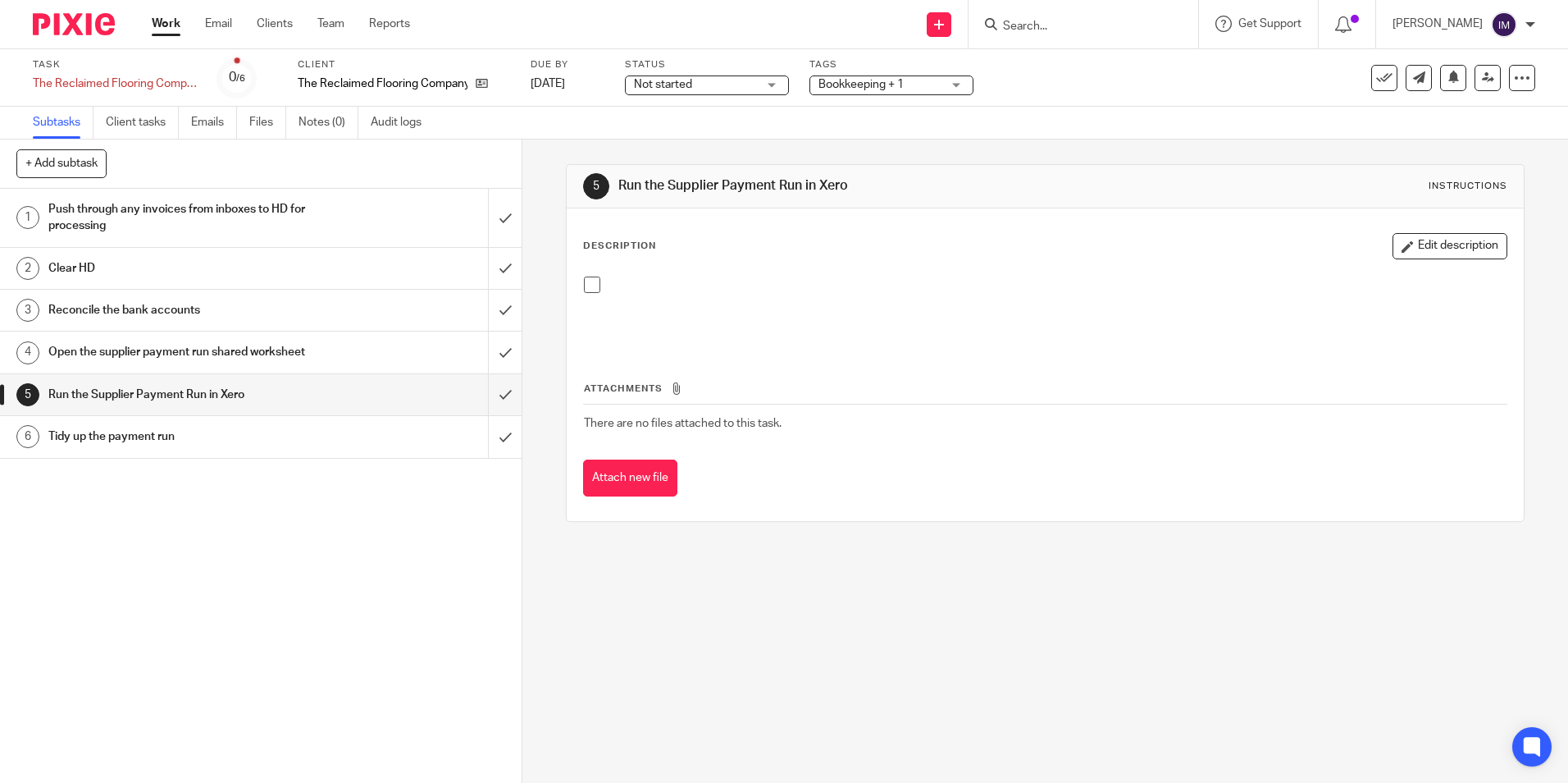
click at [318, 368] on link "4 Open the supplier payment run shared worksheet" at bounding box center [243, 351] width 487 height 41
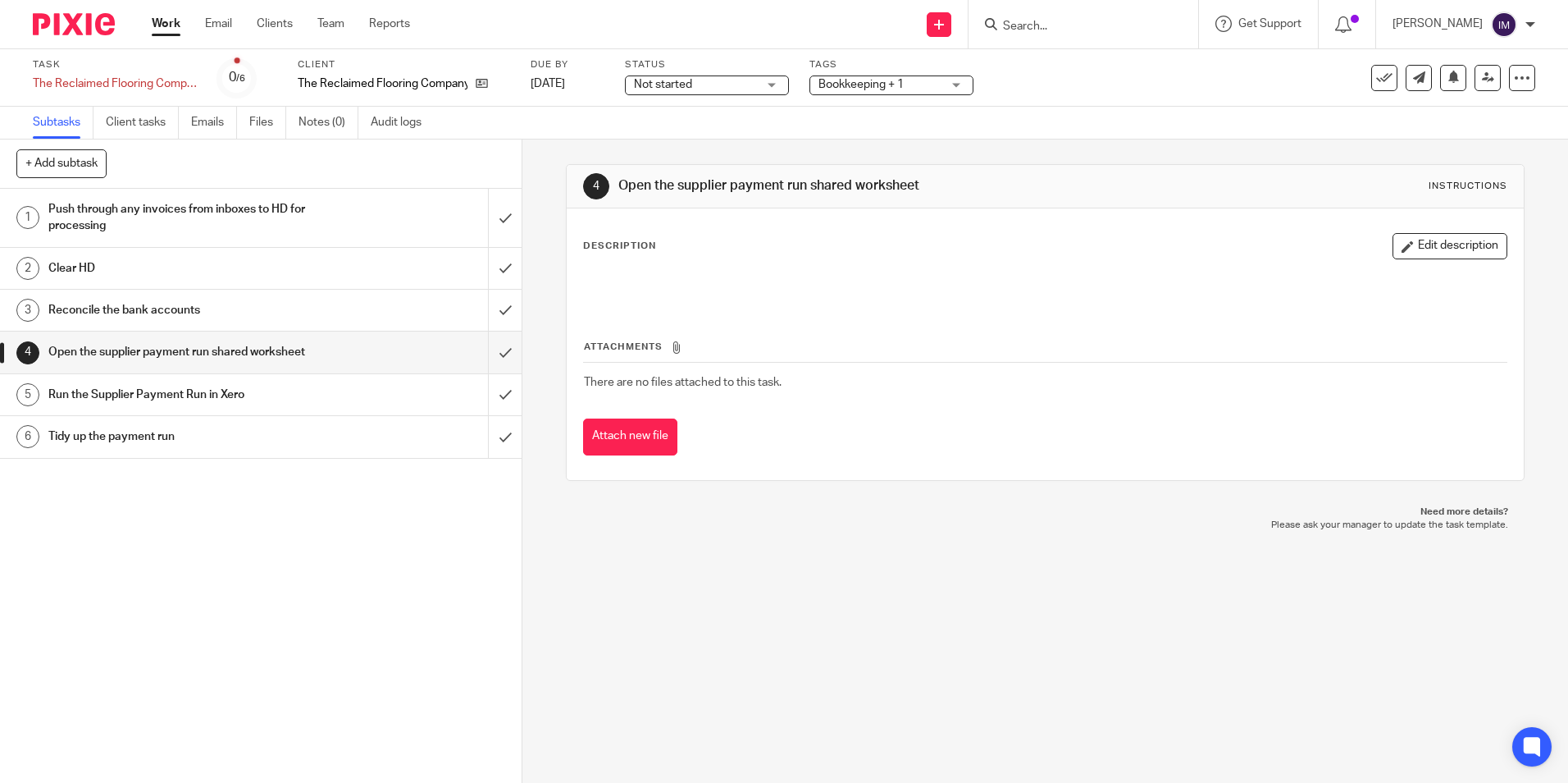
click at [168, 22] on link "Work" at bounding box center [166, 24] width 28 height 16
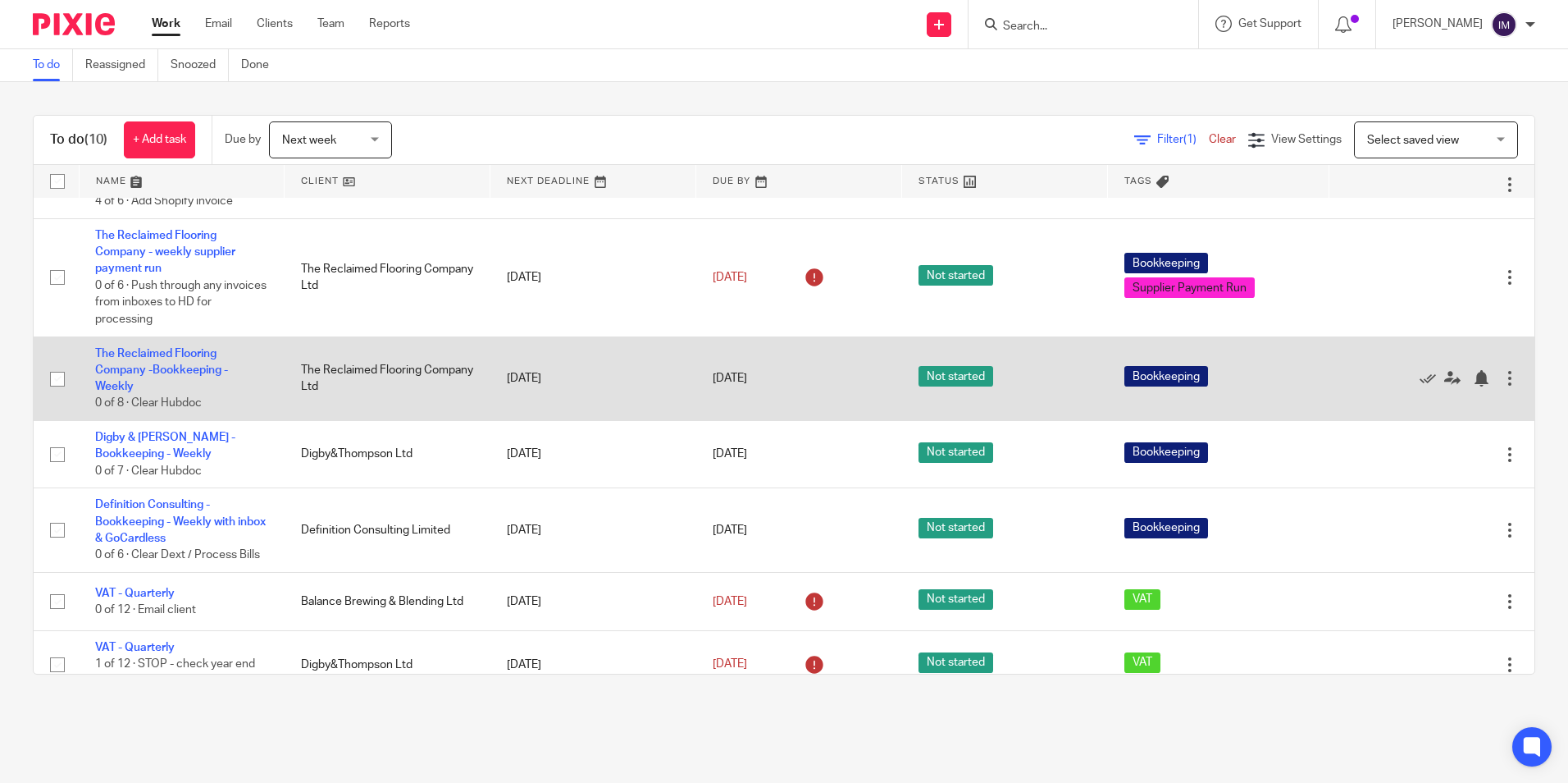
scroll to position [264, 0]
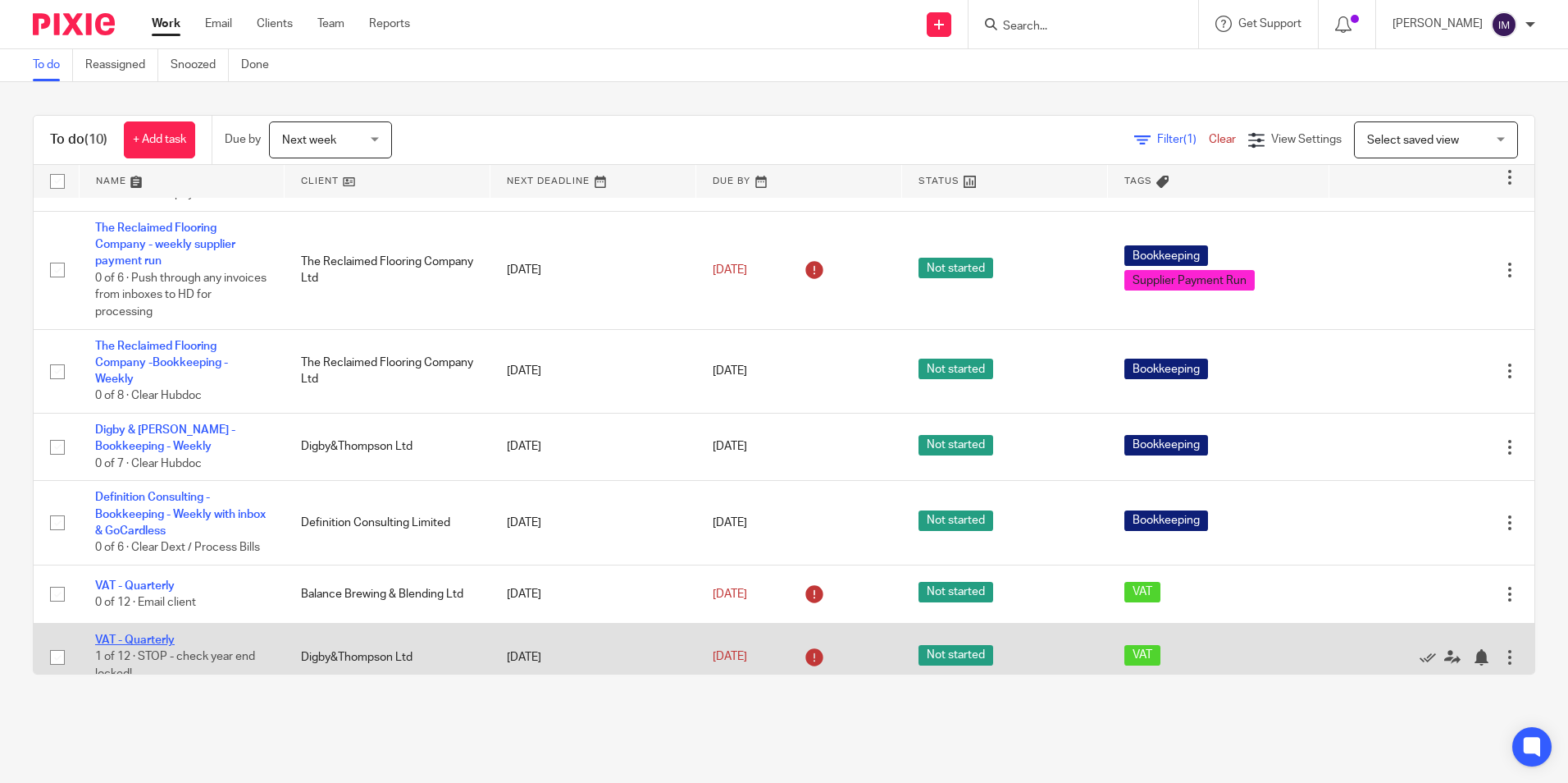
click at [141, 634] on link "VAT - Quarterly" at bounding box center [135, 640] width 79 height 11
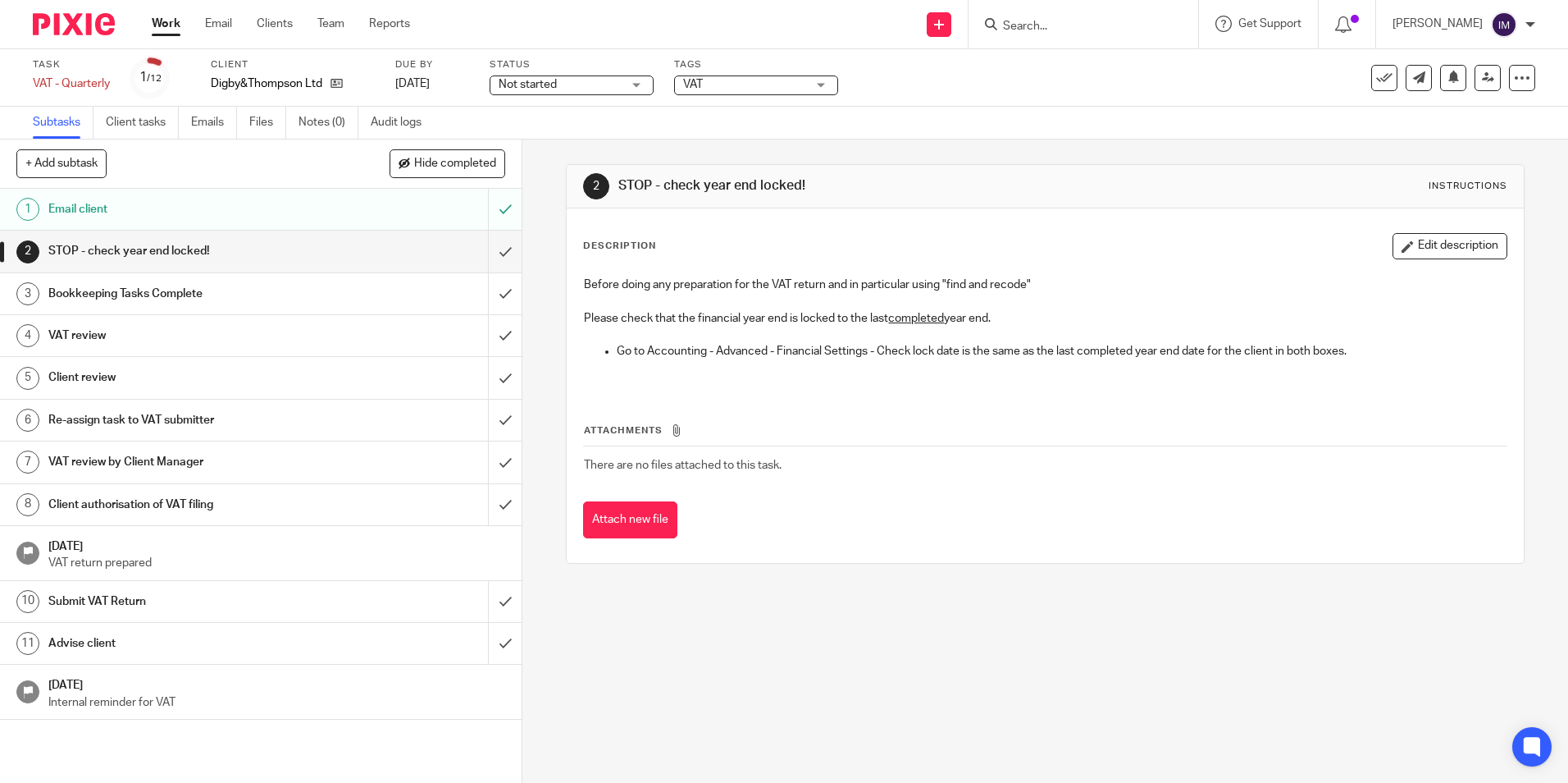
click at [248, 298] on h1 "Bookkeeping Tasks Complete" at bounding box center [189, 293] width 282 height 25
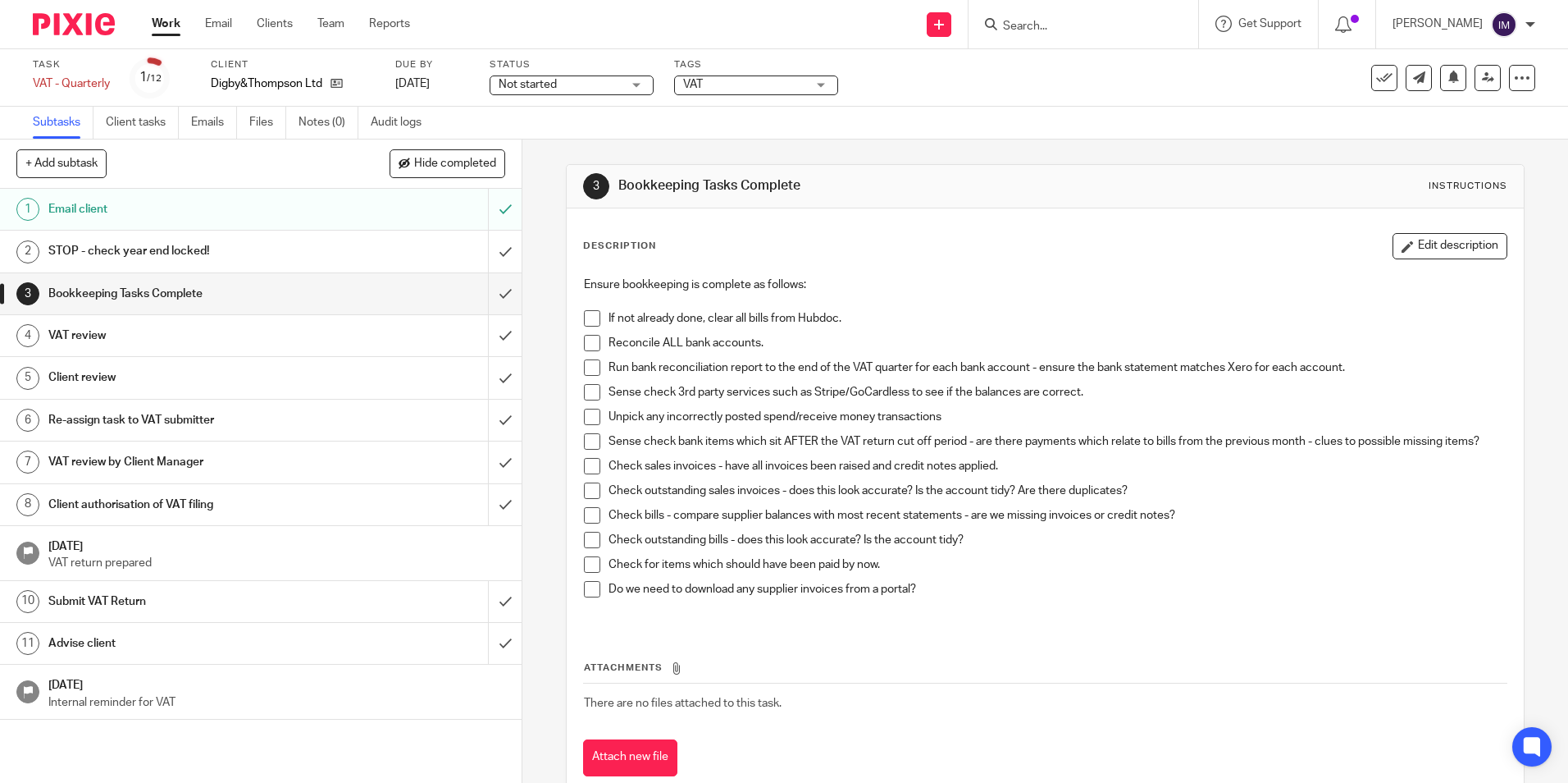
click at [224, 349] on link "4 VAT review" at bounding box center [243, 335] width 487 height 41
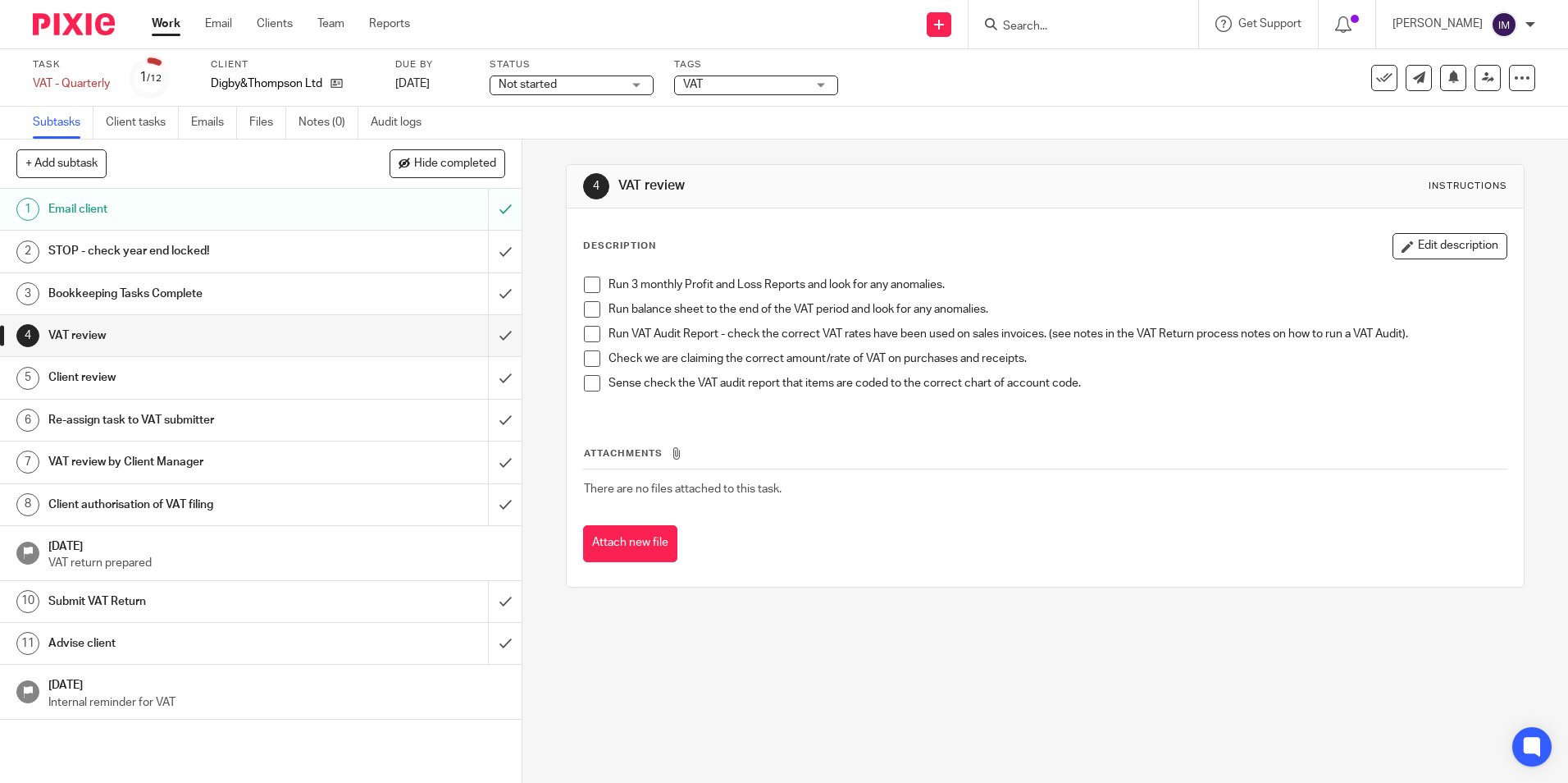
click at [273, 375] on h1 "Client review" at bounding box center [189, 377] width 282 height 25
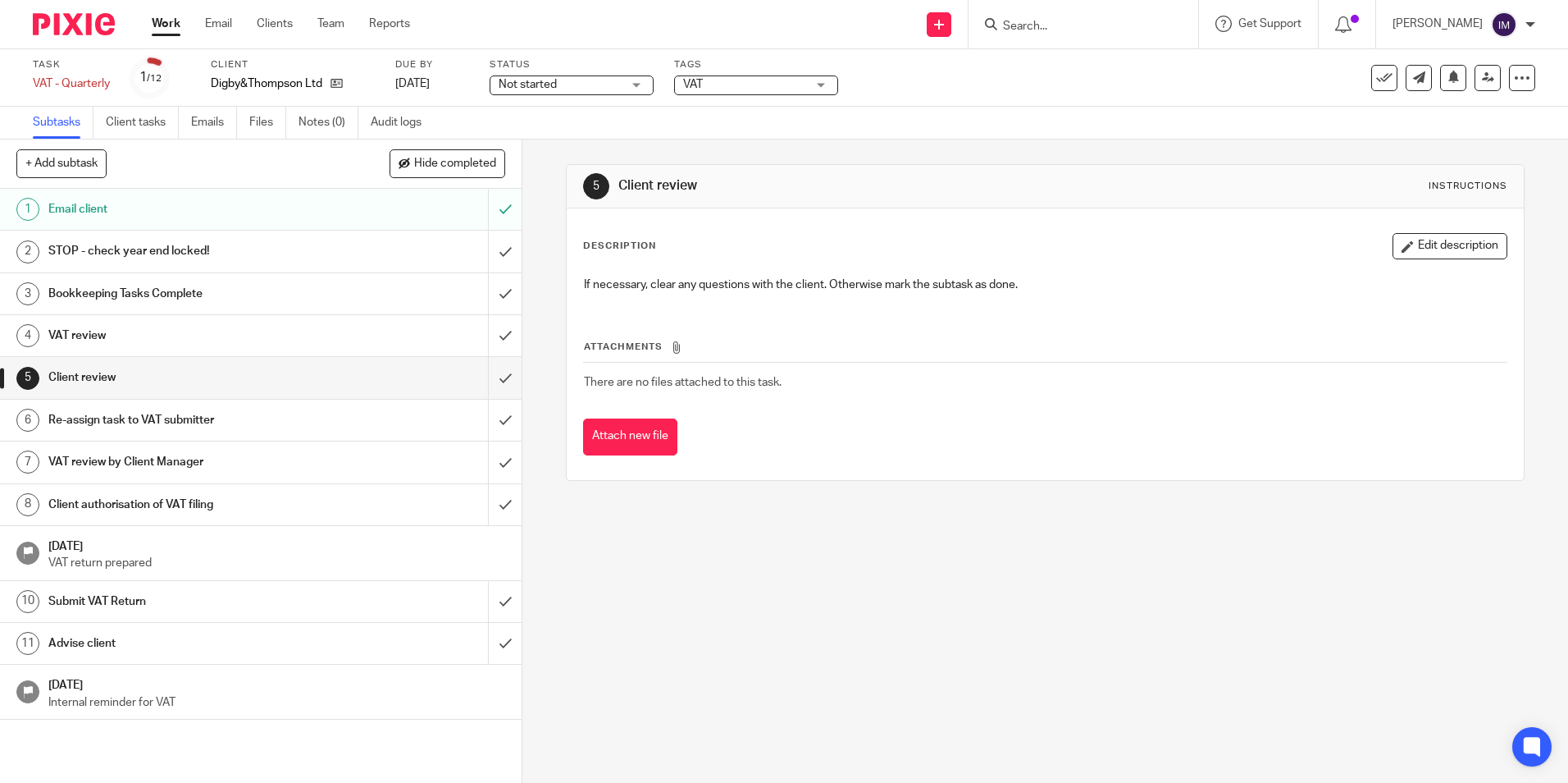
click at [241, 425] on h1 "Re-assign task to VAT submitter" at bounding box center [189, 420] width 282 height 25
click at [233, 469] on h1 "VAT review by Client Manager" at bounding box center [189, 462] width 282 height 25
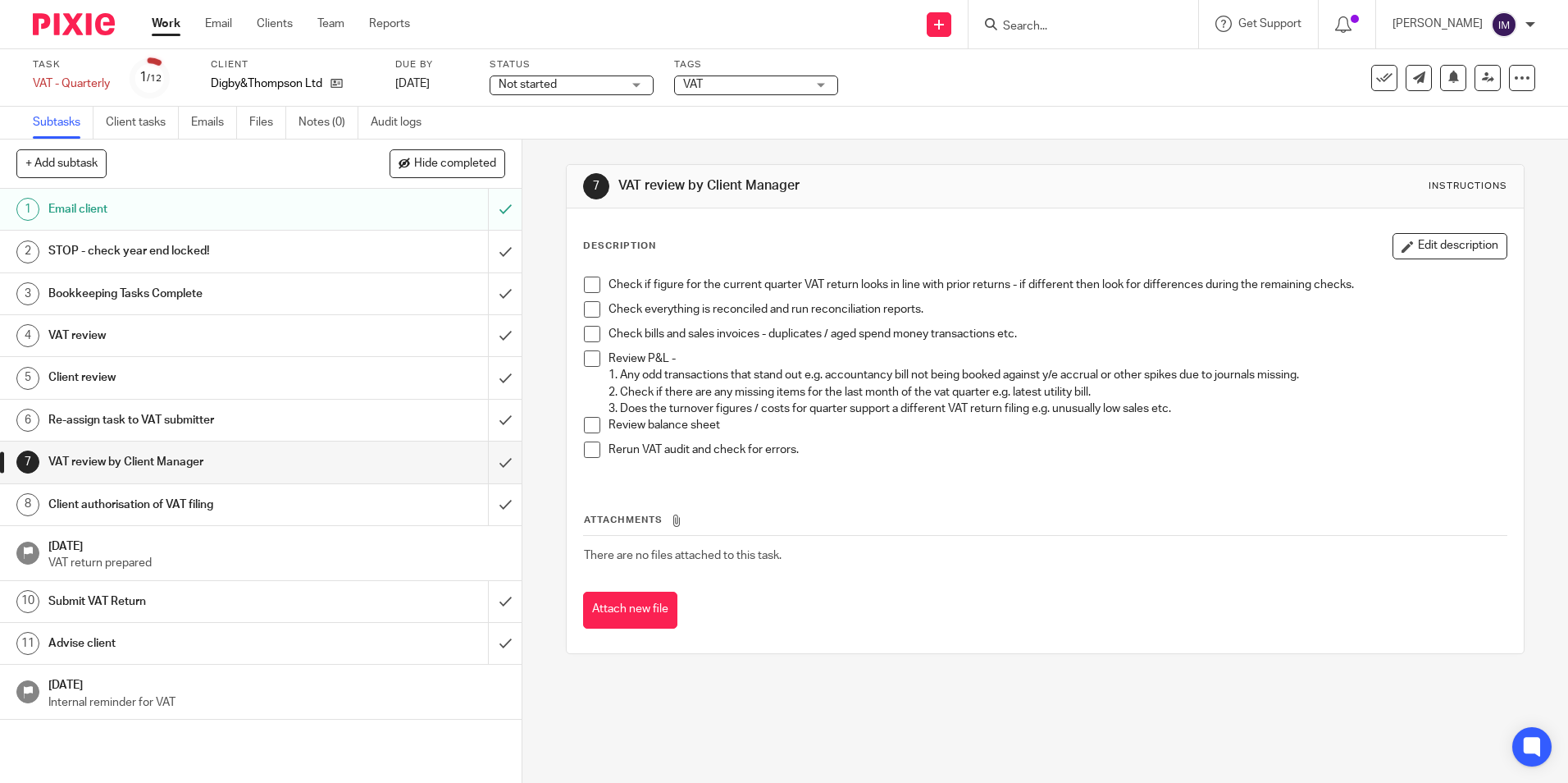
click at [161, 28] on link "Work" at bounding box center [166, 24] width 28 height 16
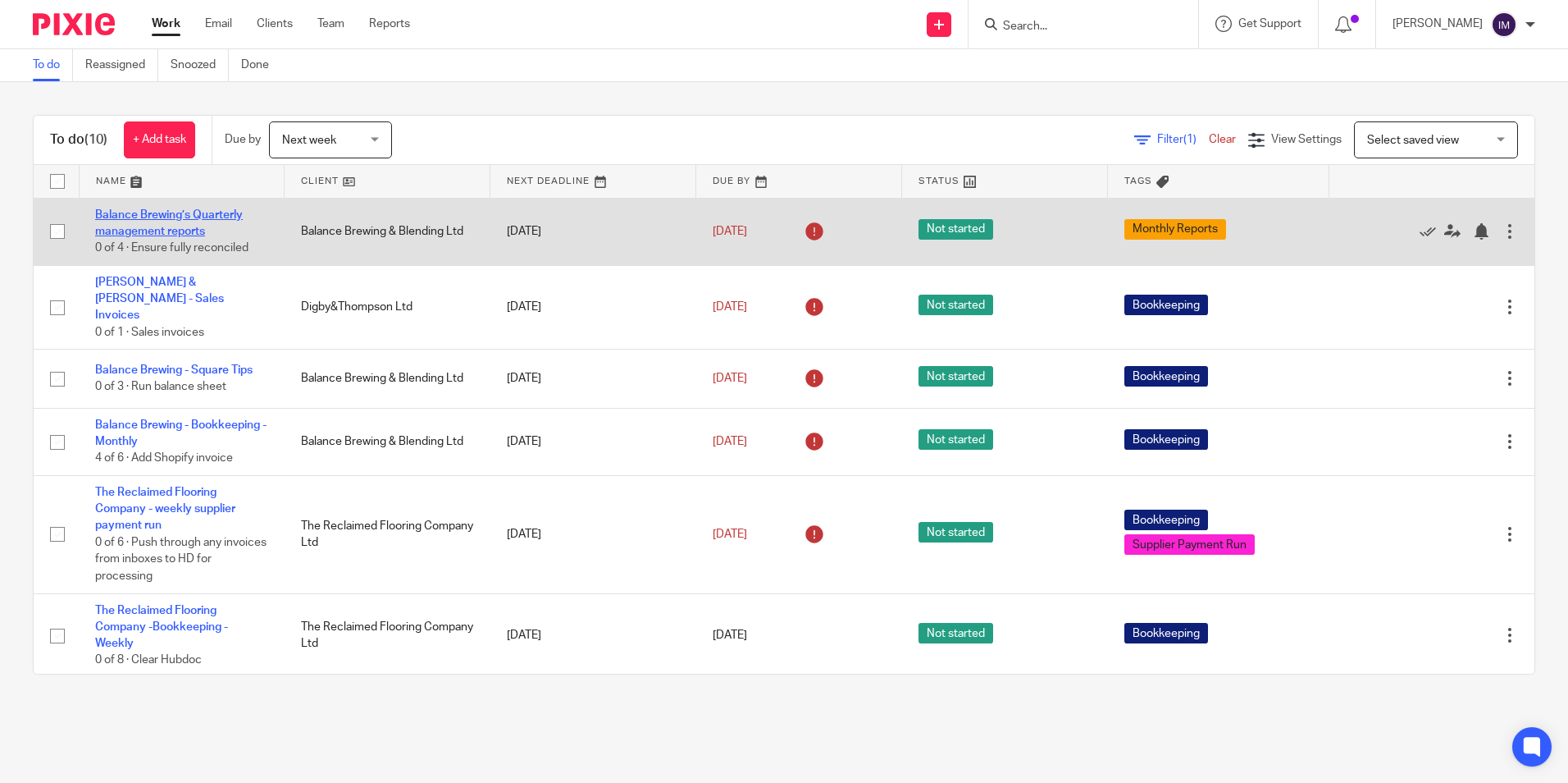
click at [171, 227] on link "Balance Brewing’s Quarterly management reports" at bounding box center [169, 224] width 148 height 28
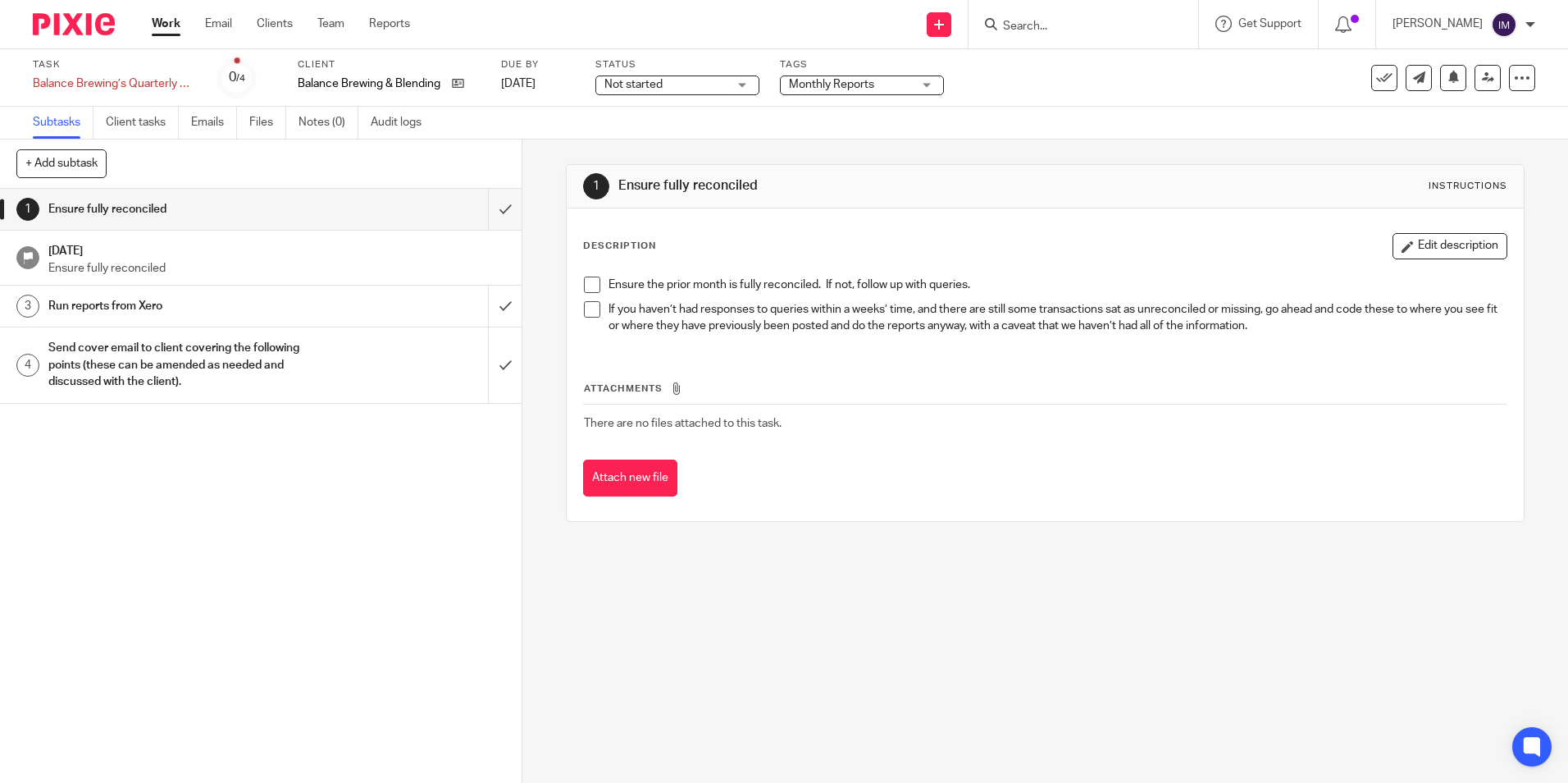
click at [179, 21] on link "Work" at bounding box center [166, 24] width 28 height 16
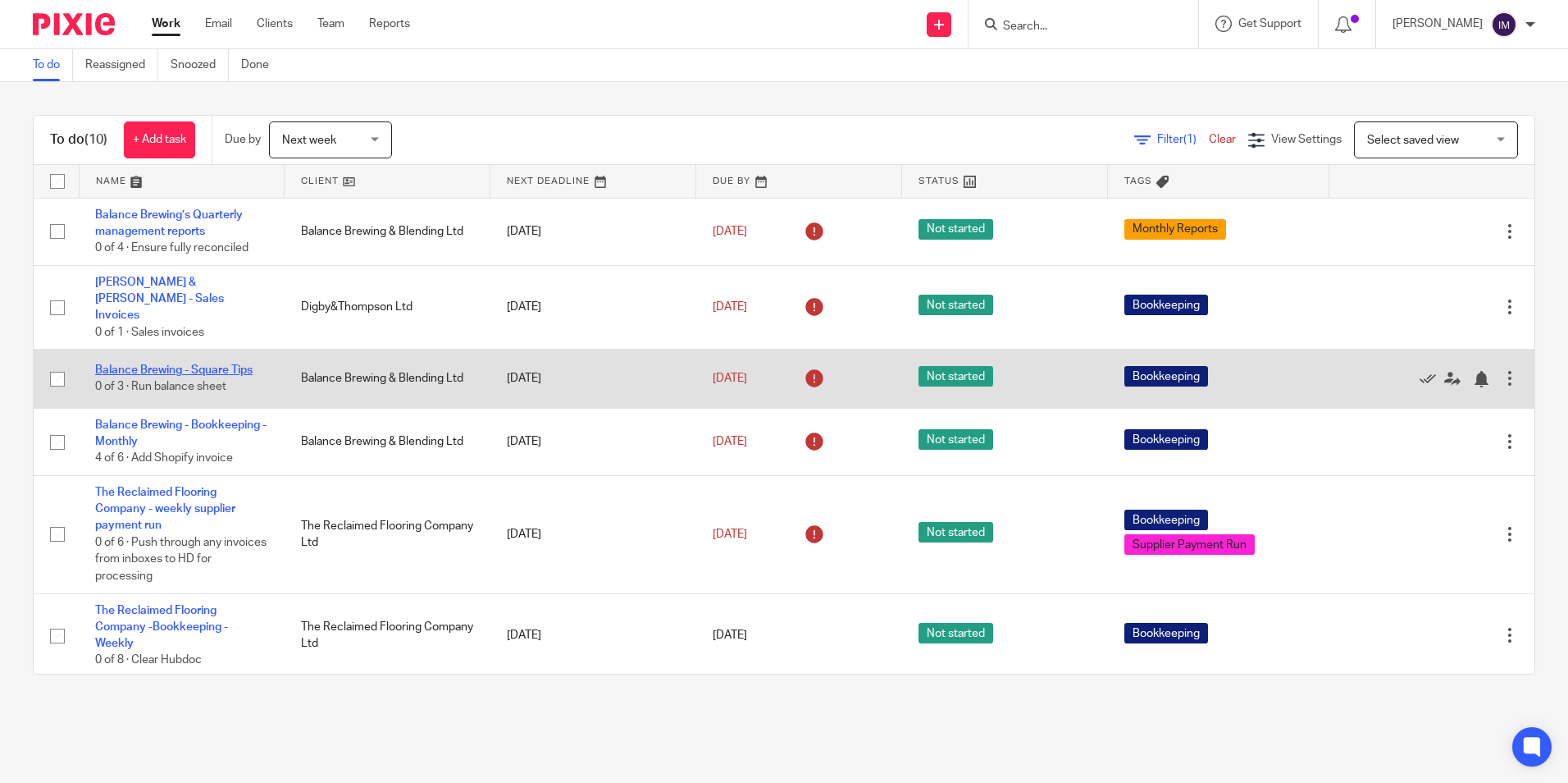
click at [195, 364] on link "Balance Brewing - Square Tips" at bounding box center [173, 370] width 157 height 11
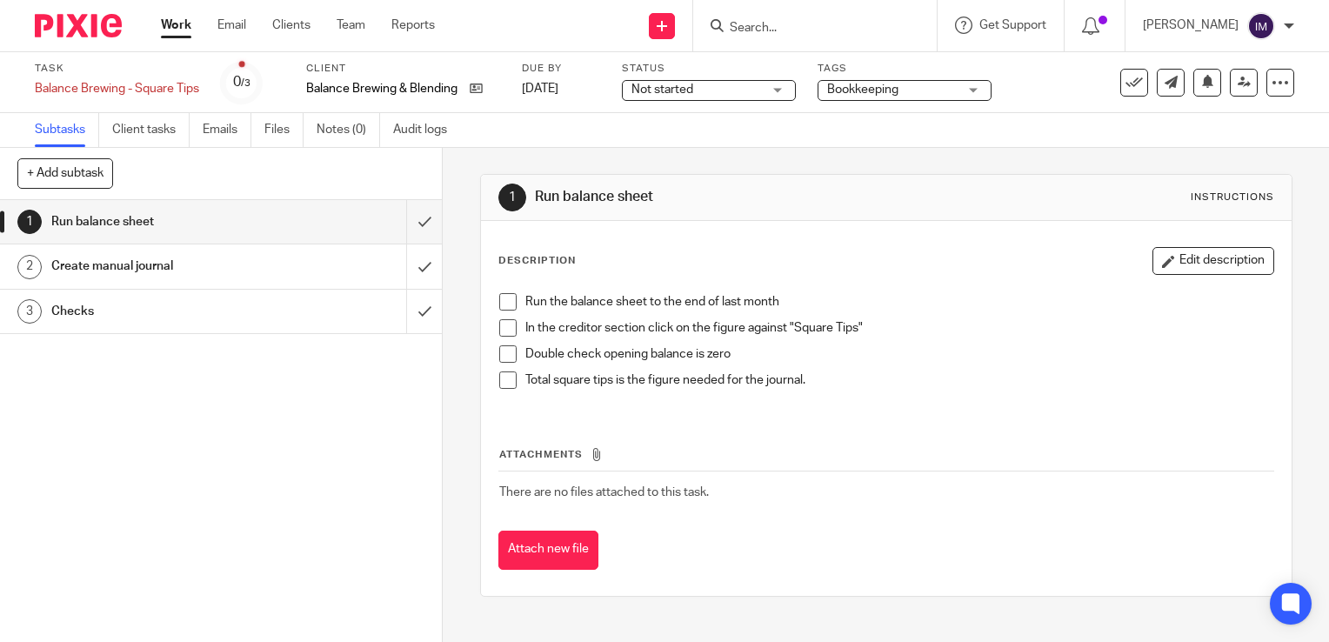
click at [180, 25] on link "Work" at bounding box center [176, 25] width 30 height 17
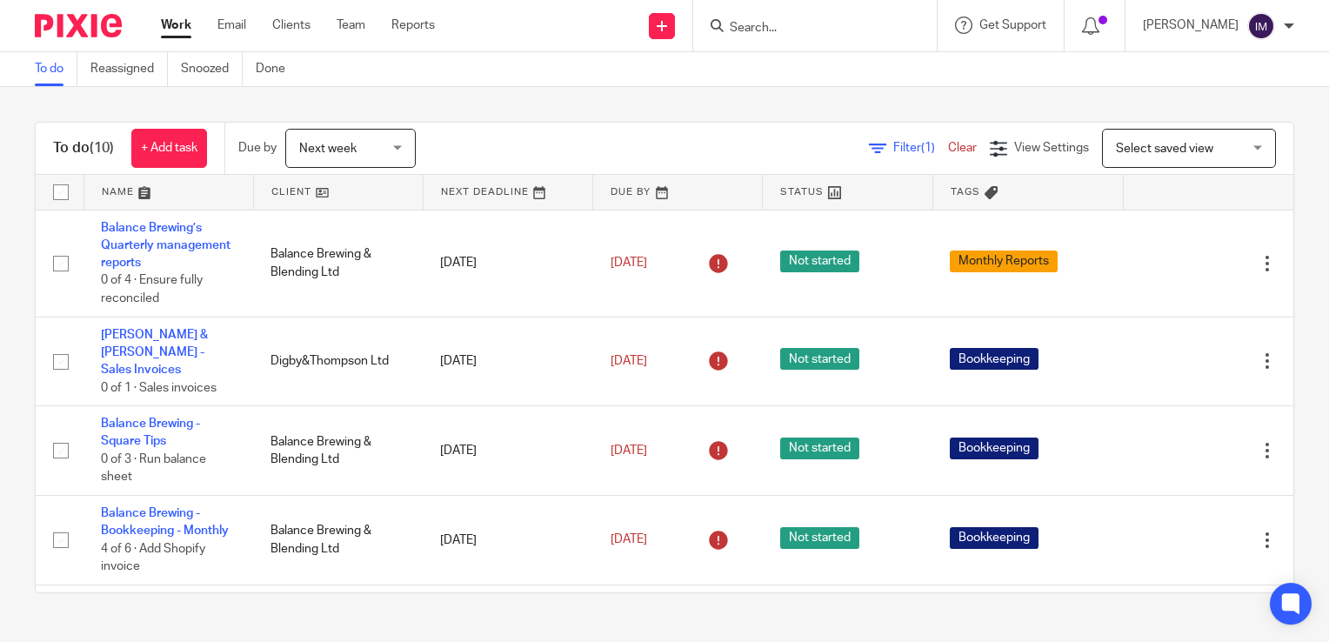
click at [283, 196] on link at bounding box center [338, 192] width 169 height 35
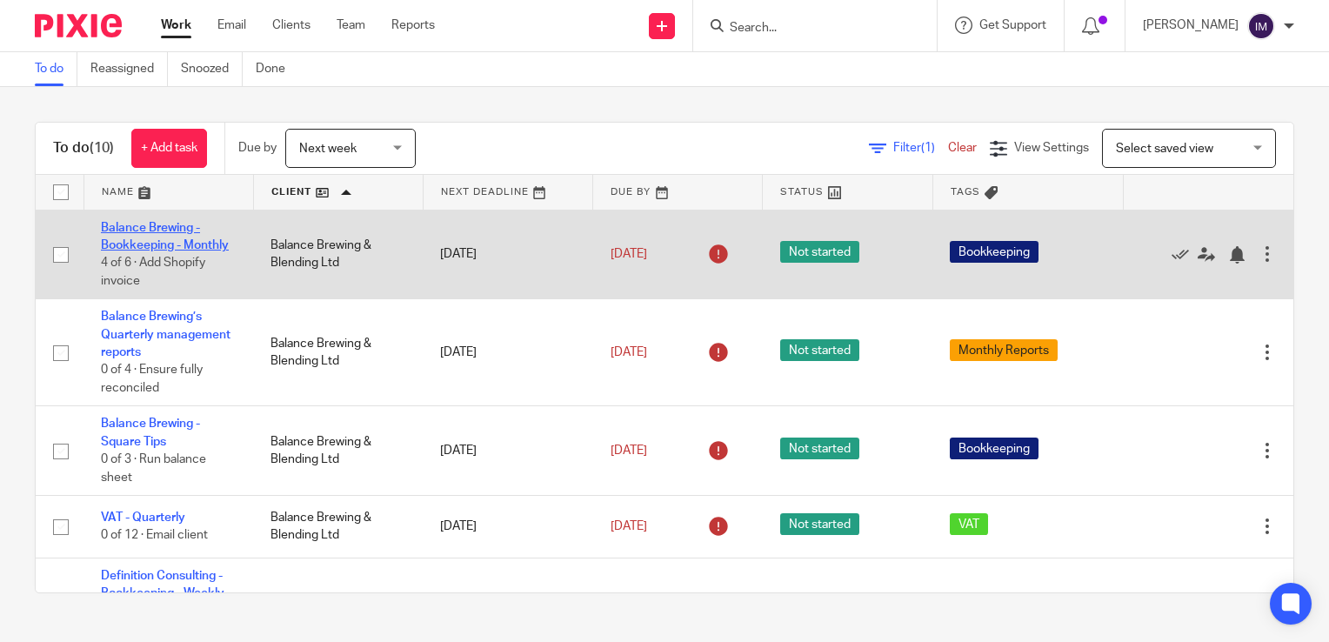
click at [118, 249] on link "Balance Brewing - Bookkeeping - Monthly" at bounding box center [165, 237] width 128 height 30
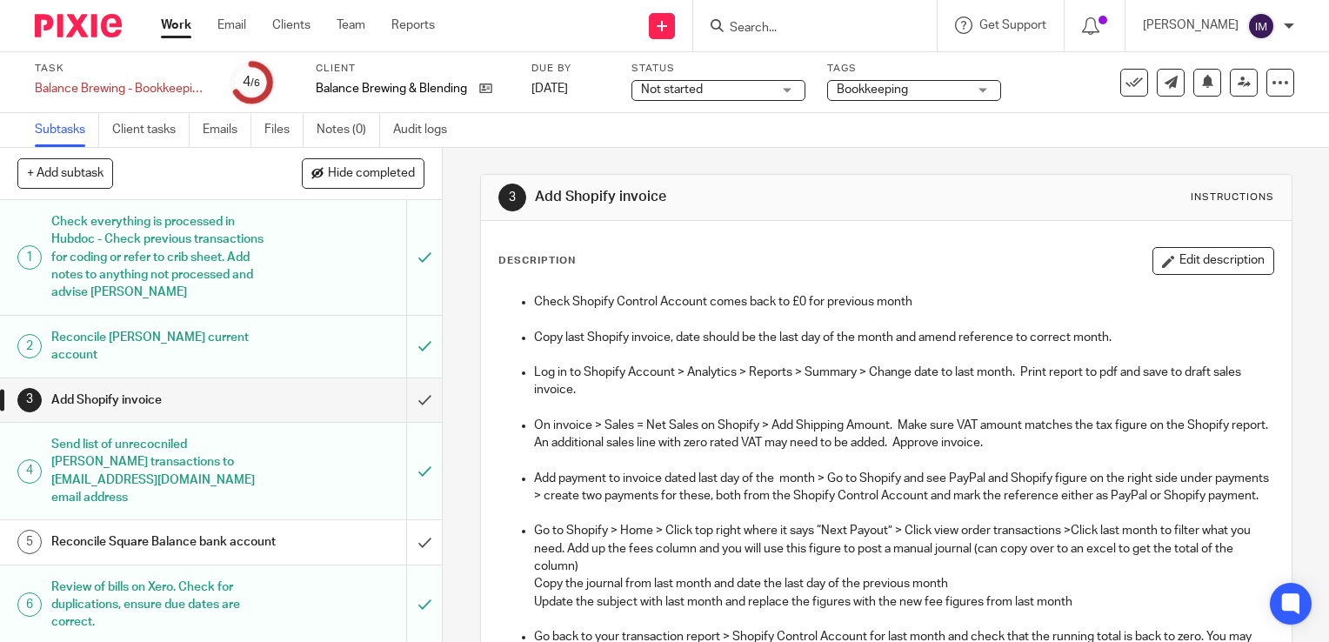
click at [250, 390] on h1 "Add Shopify invoice" at bounding box center [163, 400] width 225 height 26
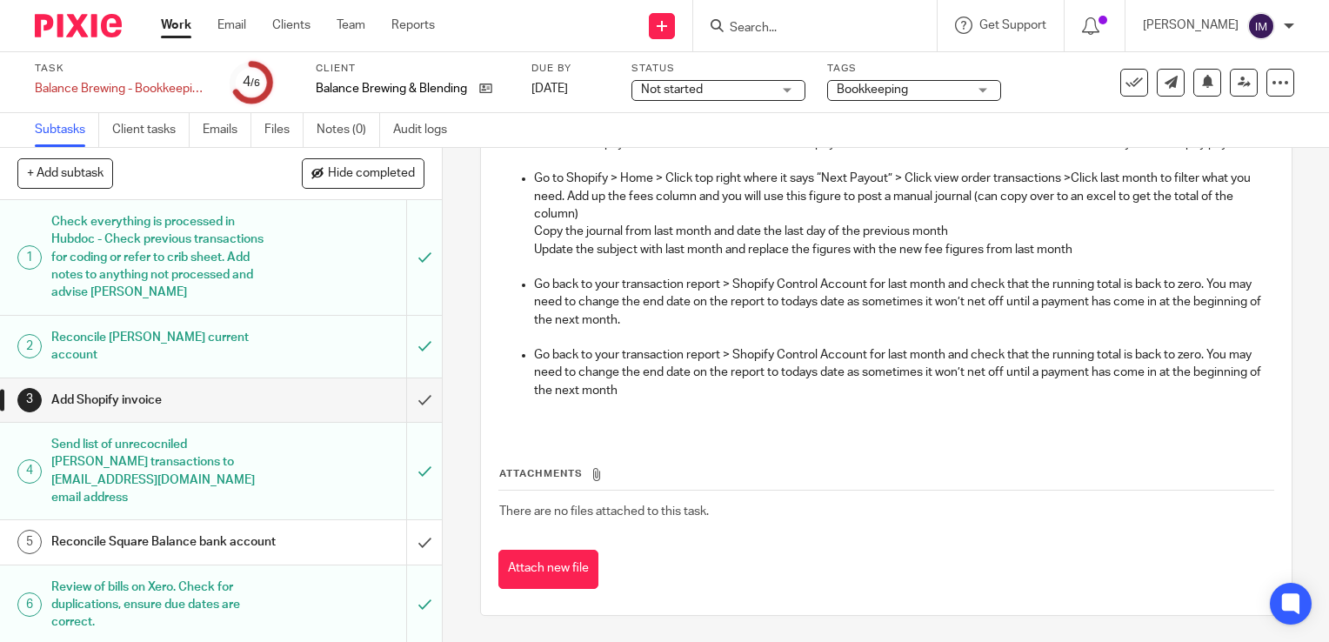
scroll to position [368, 0]
click at [413, 382] on input "submit" at bounding box center [221, 399] width 442 height 43
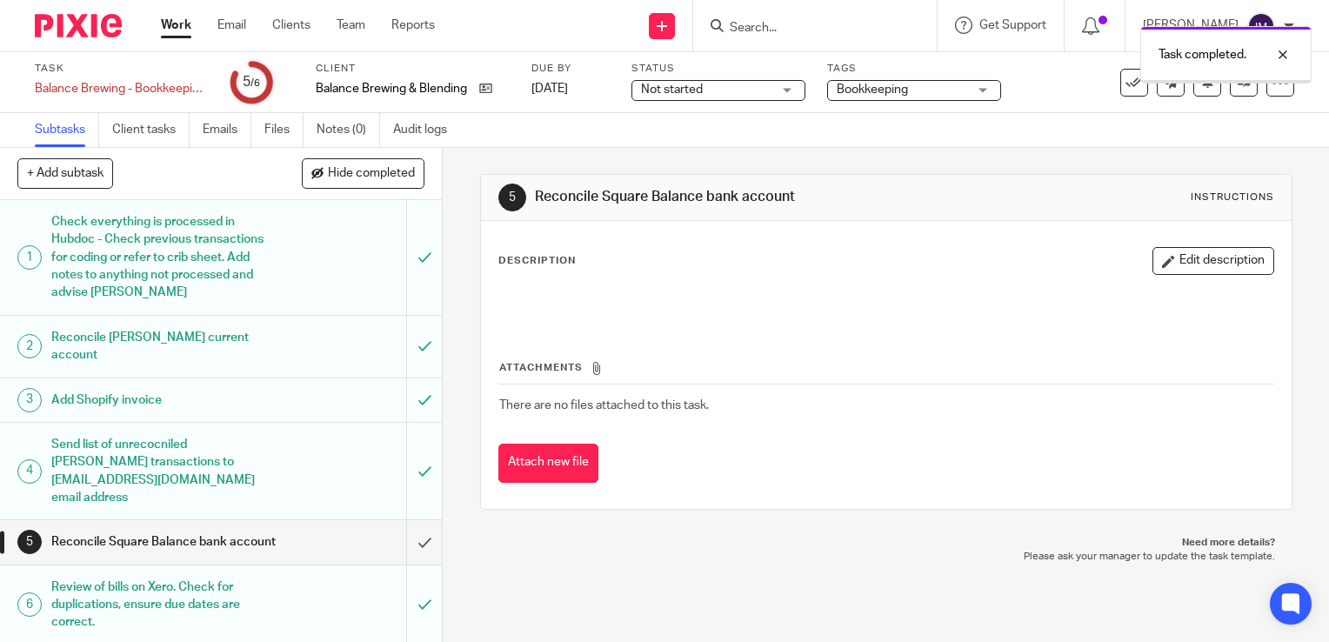
scroll to position [2, 0]
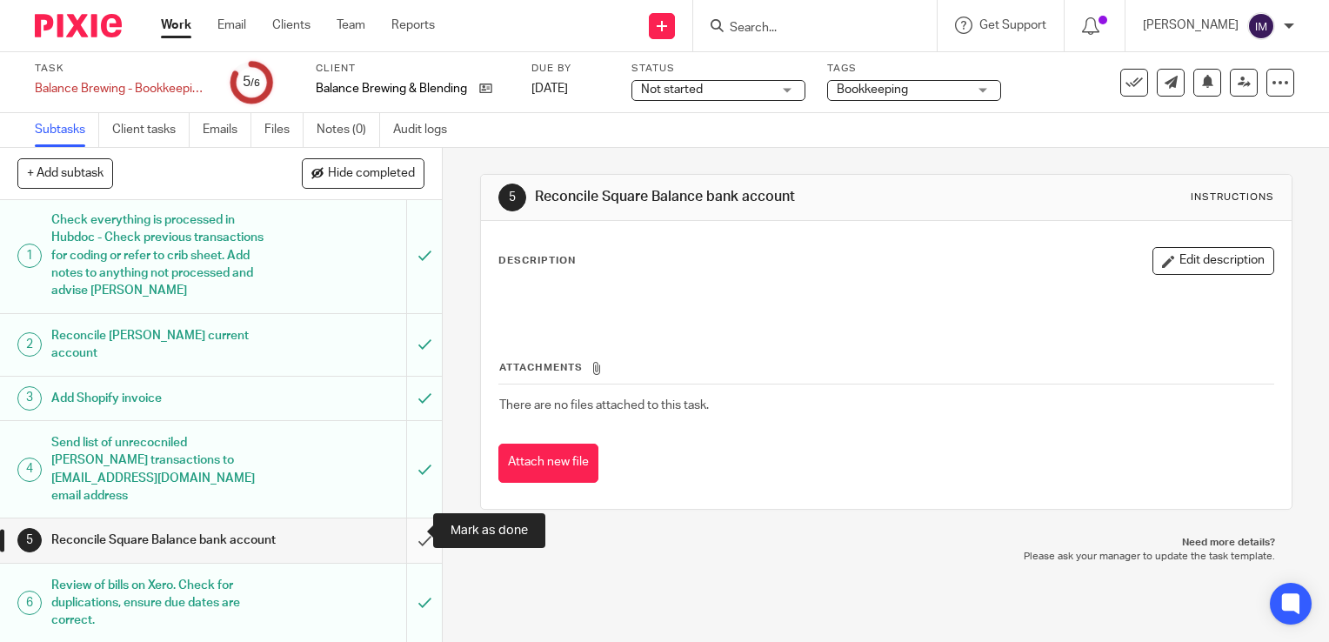
click at [410, 537] on input "submit" at bounding box center [221, 539] width 442 height 43
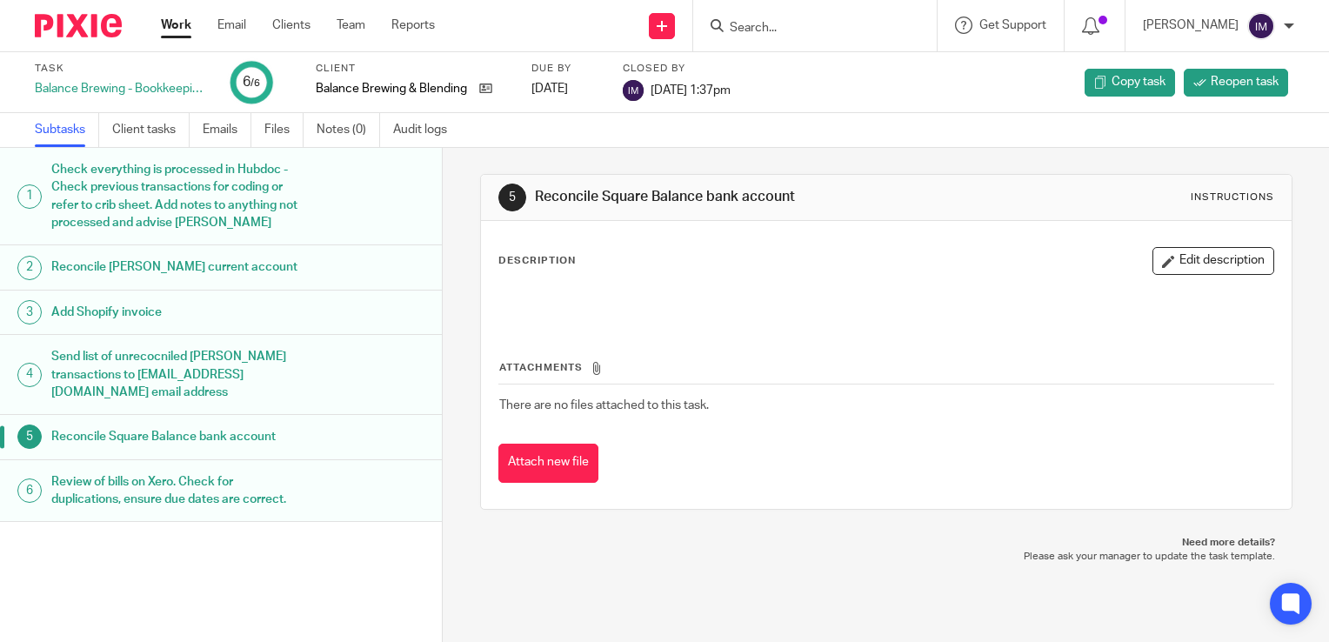
click at [167, 32] on link "Work" at bounding box center [176, 25] width 30 height 17
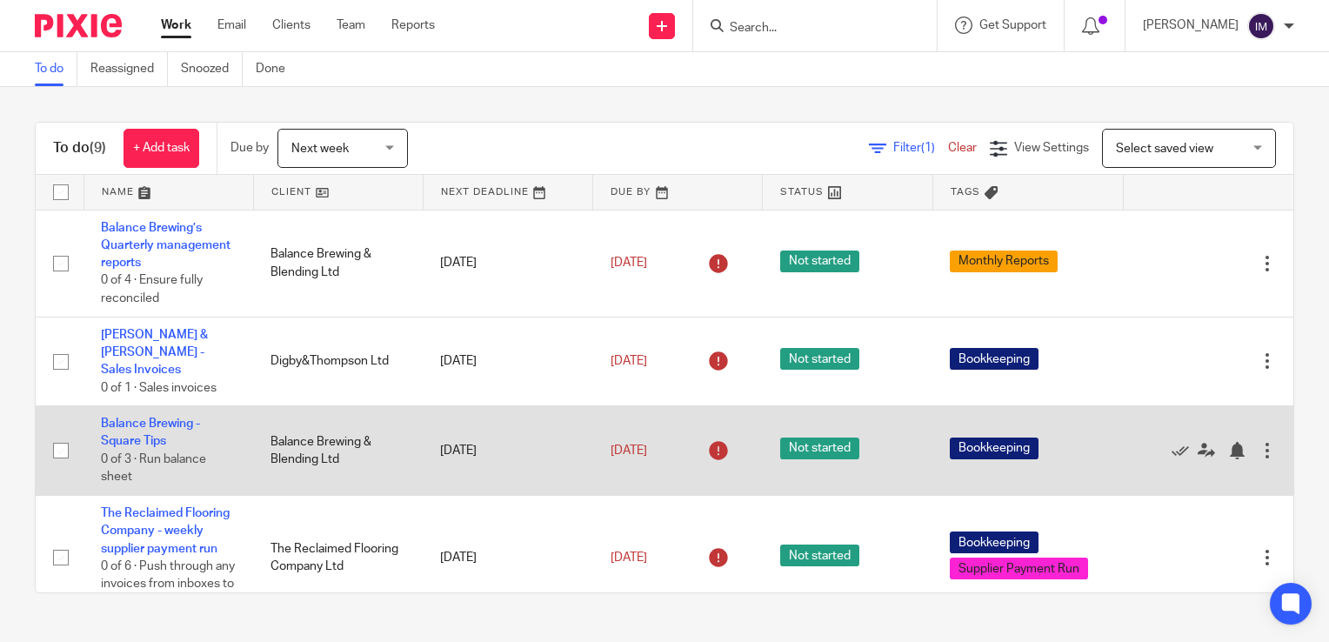
click at [143, 417] on td "Balance Brewing - Square Tips 0 of 3 · Run balance sheet" at bounding box center [168, 451] width 170 height 90
click at [163, 412] on td "Balance Brewing - Square Tips 0 of 3 · Run balance sheet" at bounding box center [168, 451] width 170 height 90
click at [155, 417] on link "Balance Brewing - Square Tips" at bounding box center [150, 432] width 99 height 30
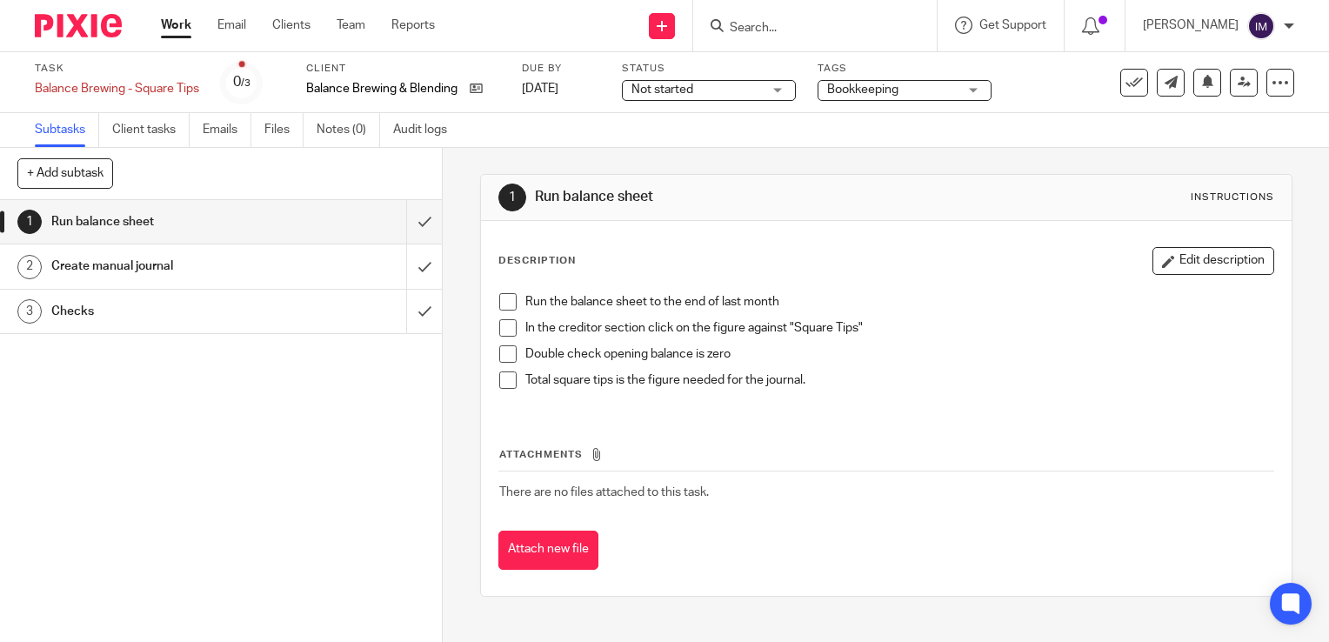
click at [500, 307] on span at bounding box center [507, 301] width 17 height 17
click at [507, 329] on span at bounding box center [507, 327] width 17 height 17
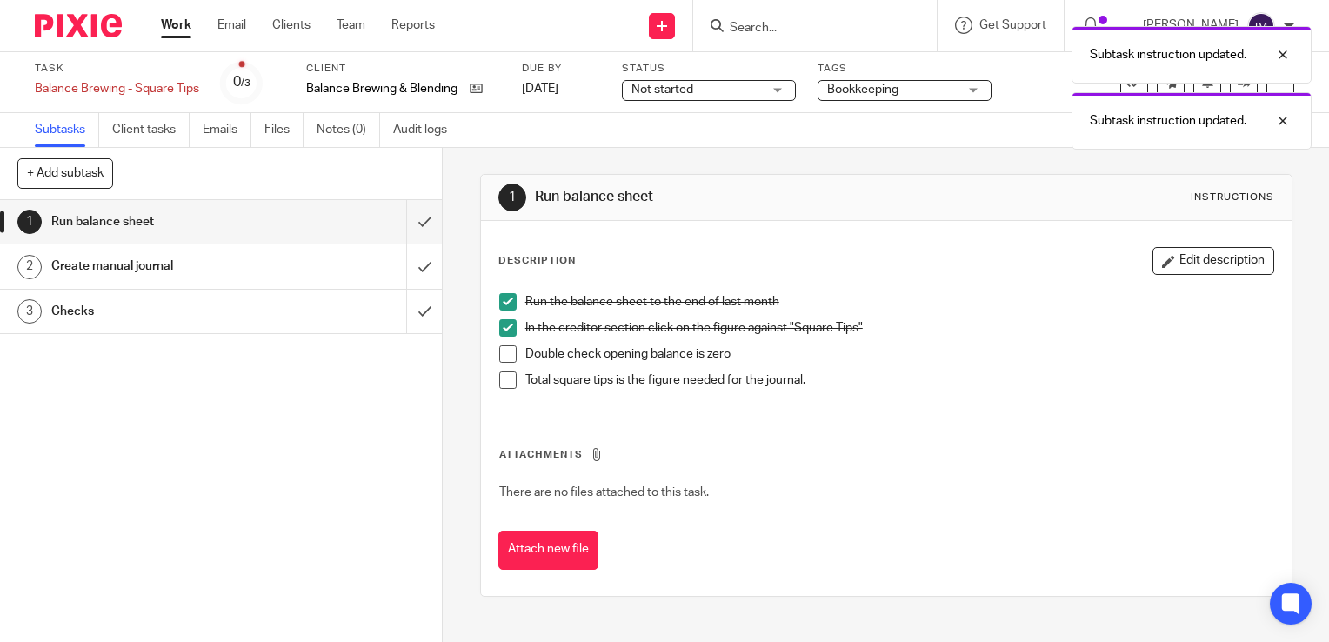
click at [509, 349] on span at bounding box center [507, 353] width 17 height 17
click at [507, 384] on span at bounding box center [507, 379] width 17 height 17
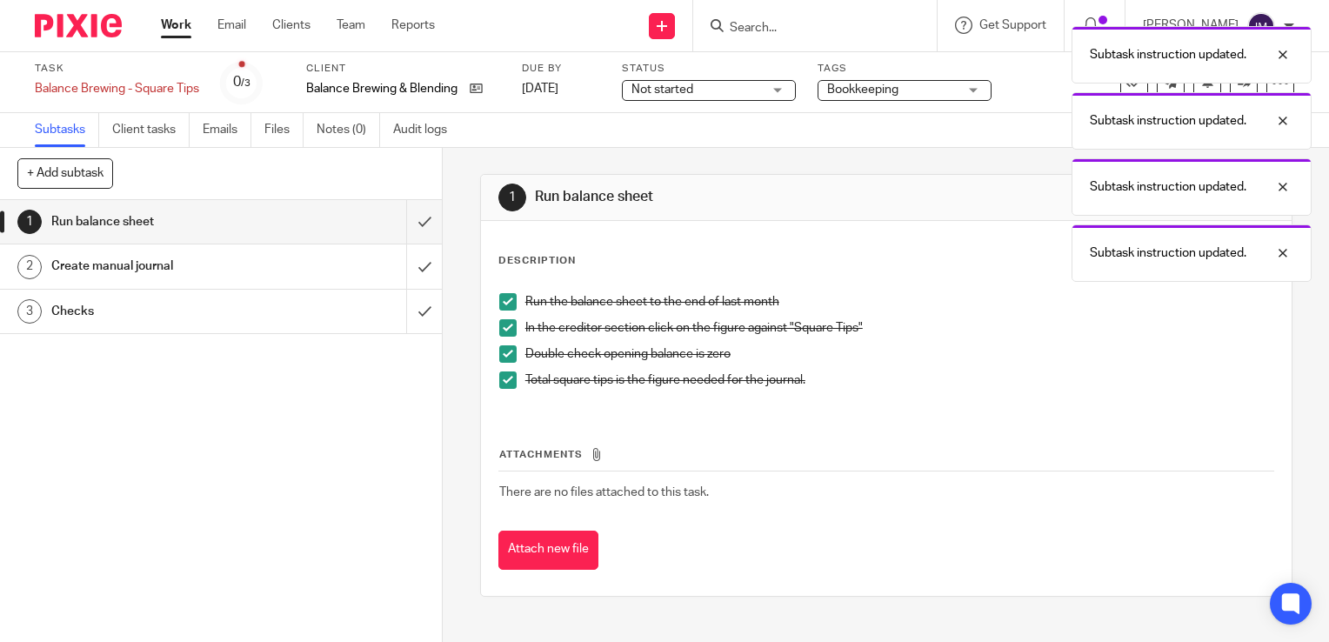
click at [177, 270] on h1 "Create manual journal" at bounding box center [163, 266] width 225 height 26
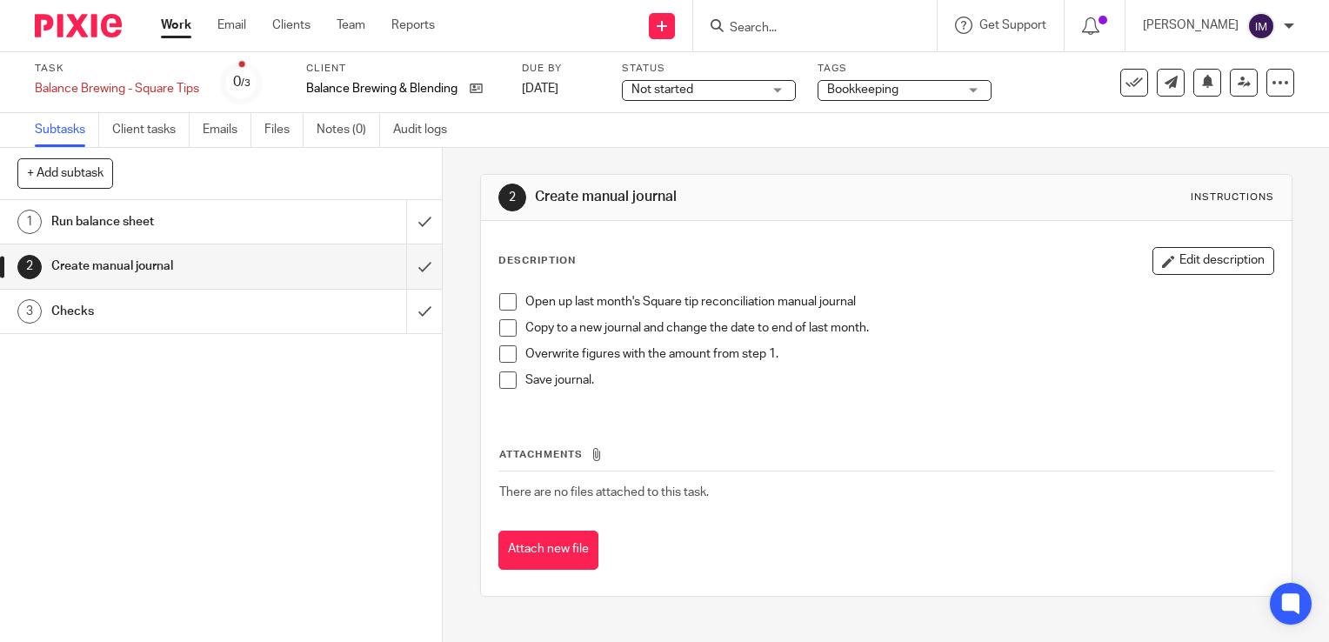
click at [233, 312] on h1 "Checks" at bounding box center [163, 311] width 225 height 26
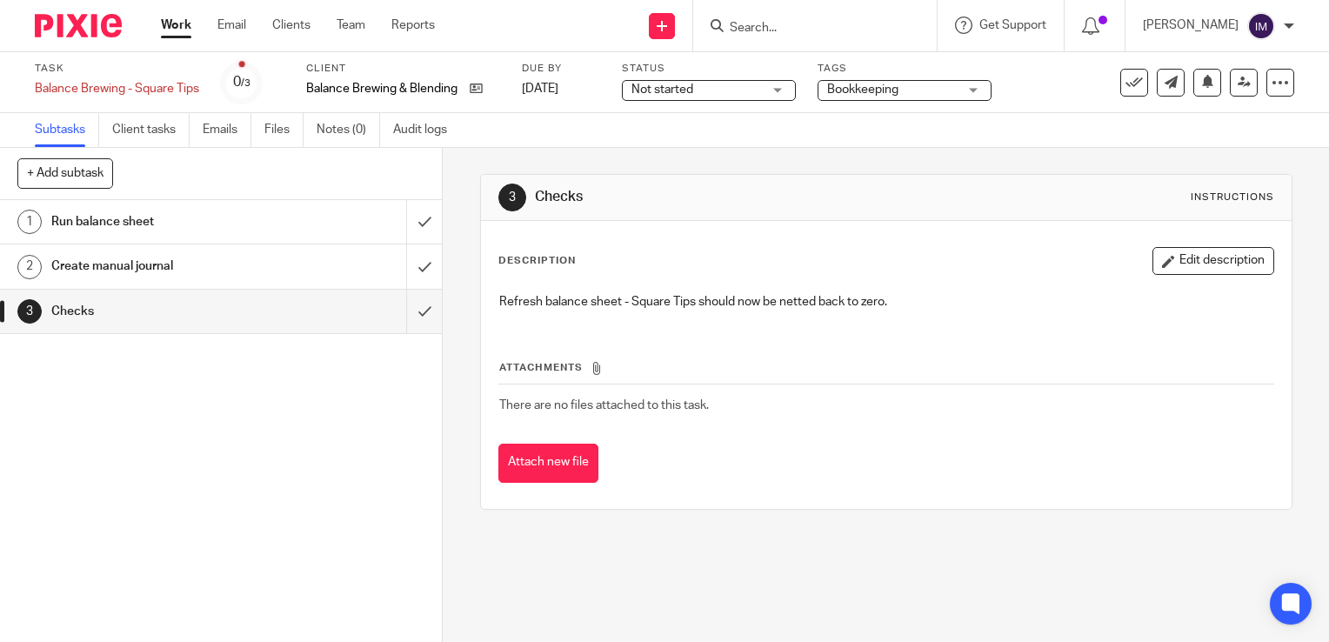
click at [222, 222] on h1 "Run balance sheet" at bounding box center [163, 222] width 225 height 26
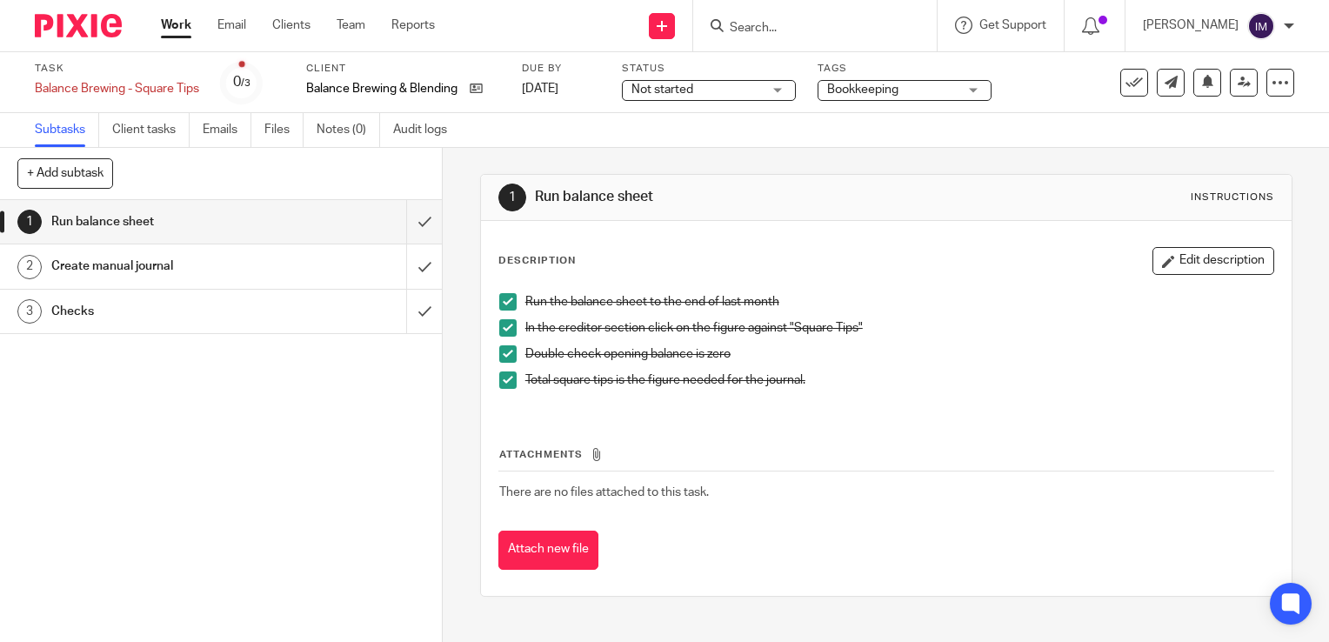
click at [188, 266] on h1 "Create manual journal" at bounding box center [163, 266] width 225 height 26
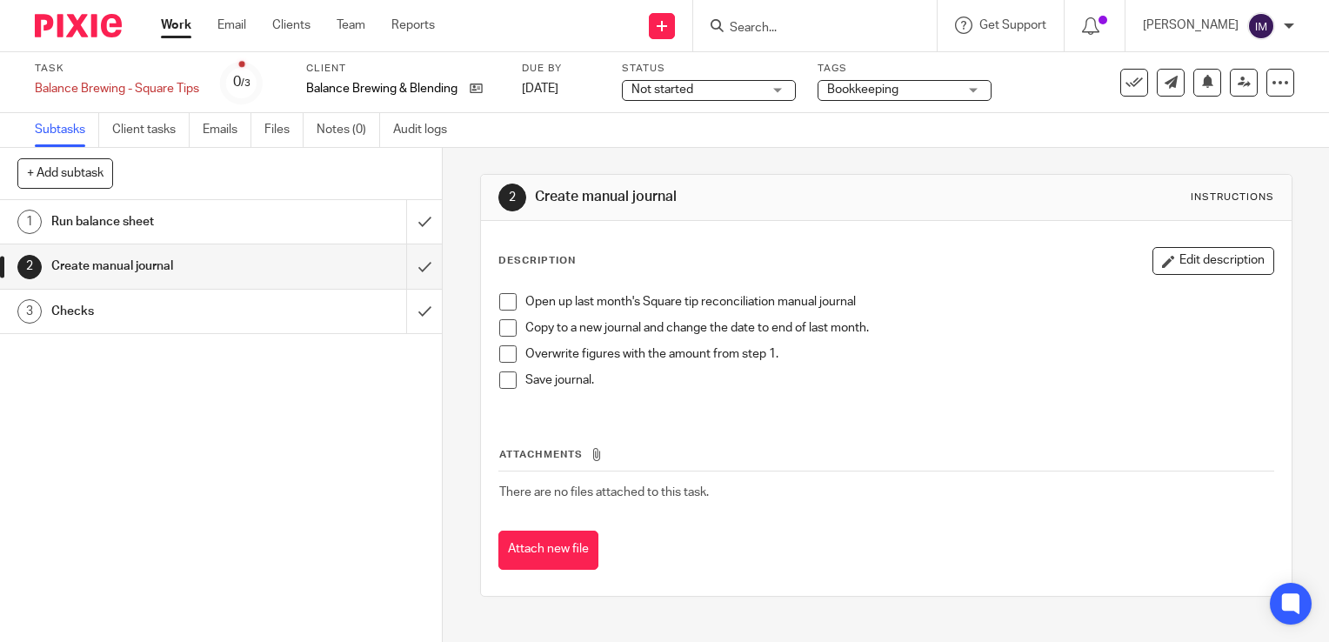
click at [173, 29] on link "Work" at bounding box center [176, 25] width 30 height 17
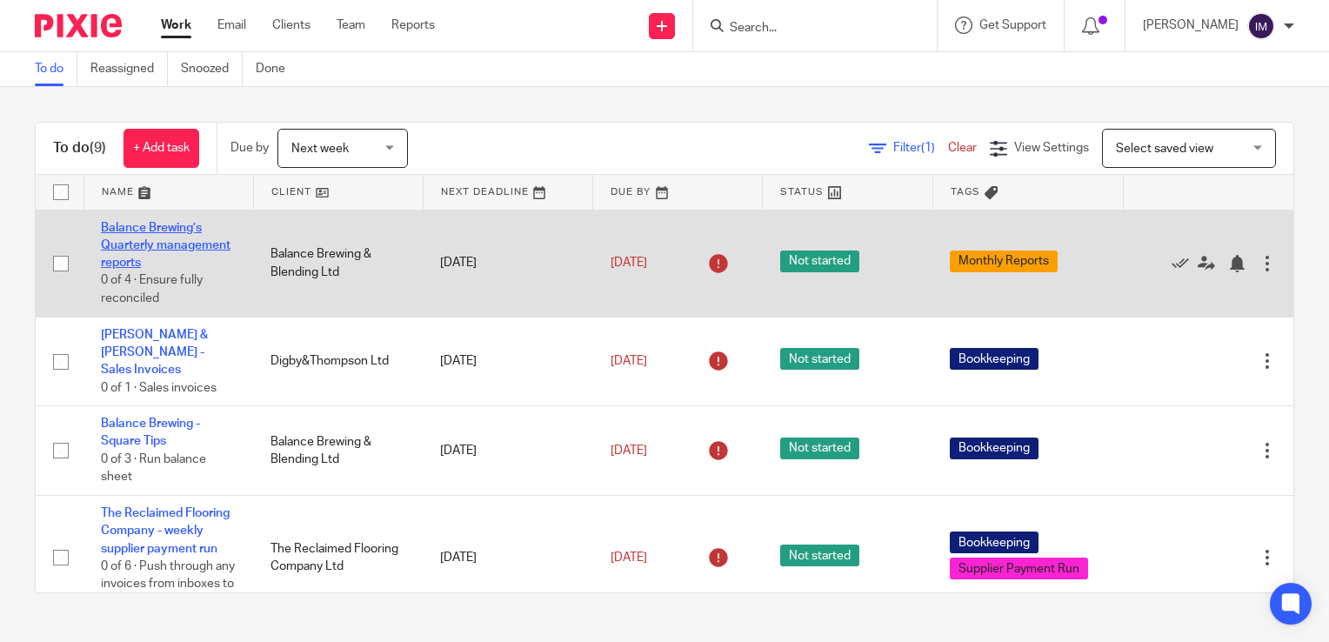
click at [135, 243] on link "Balance Brewing’s Quarterly management reports" at bounding box center [166, 246] width 130 height 48
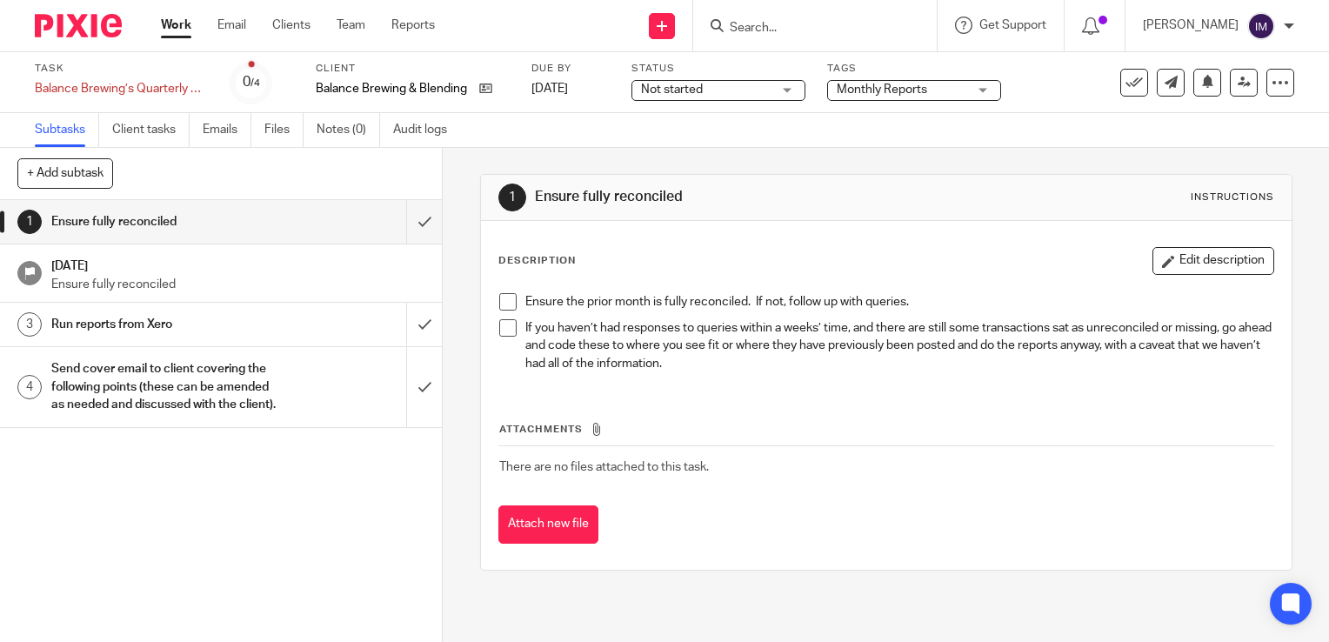
click at [500, 303] on span at bounding box center [507, 301] width 17 height 17
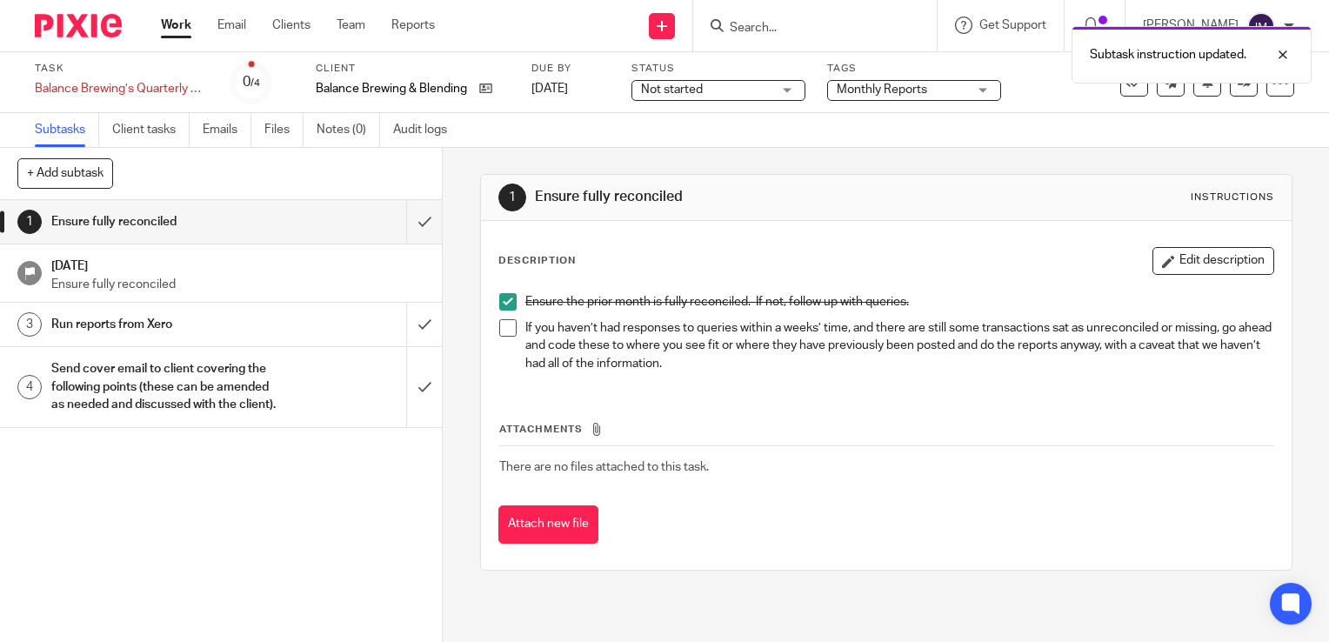
click at [510, 324] on span at bounding box center [507, 327] width 17 height 17
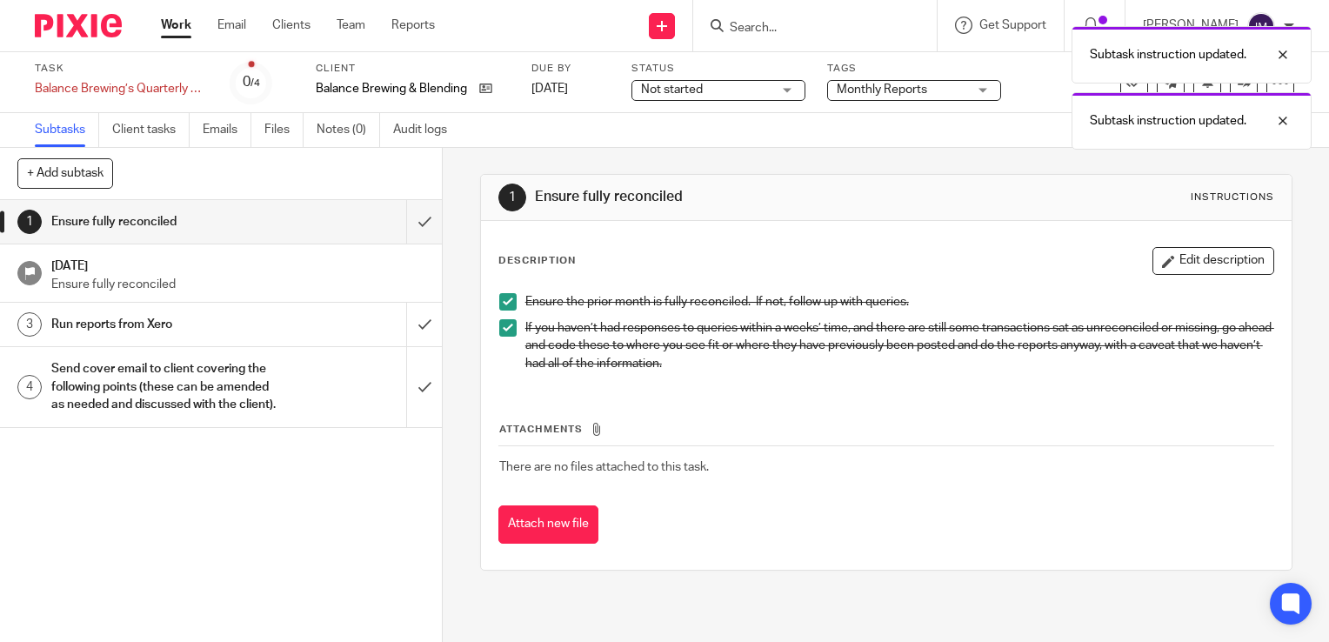
click at [246, 280] on p "Ensure fully reconciled" at bounding box center [238, 284] width 374 height 17
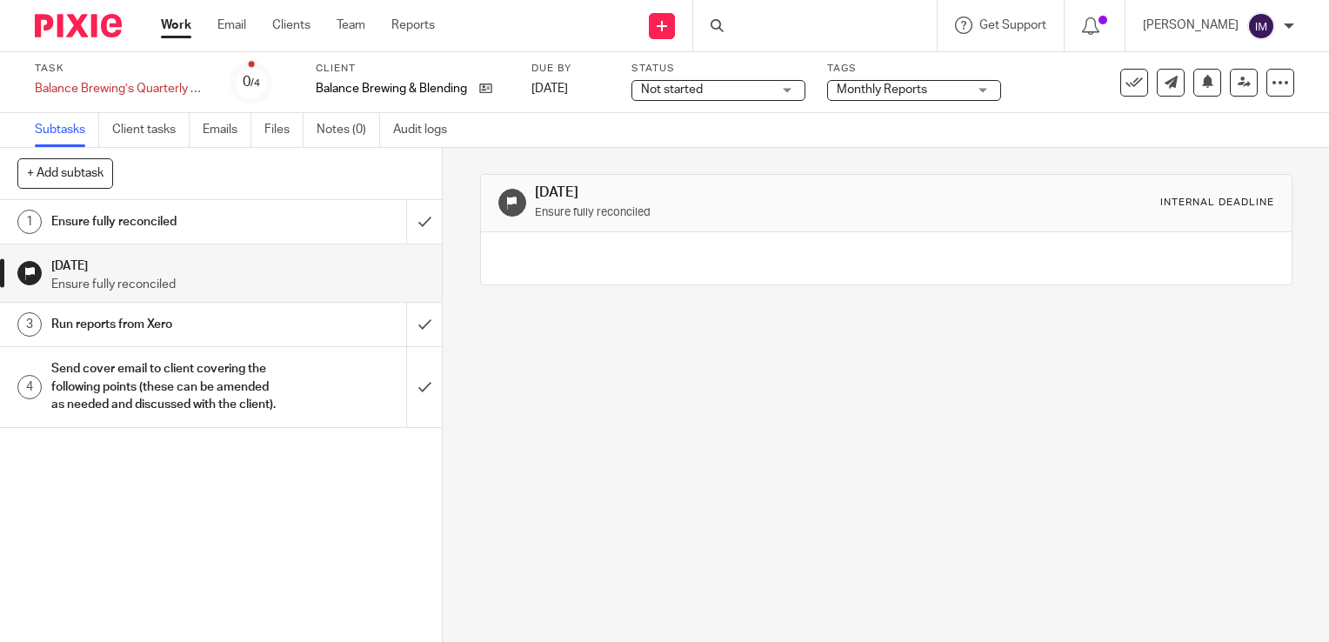
click at [203, 328] on h1 "Run reports from Xero" at bounding box center [163, 324] width 225 height 26
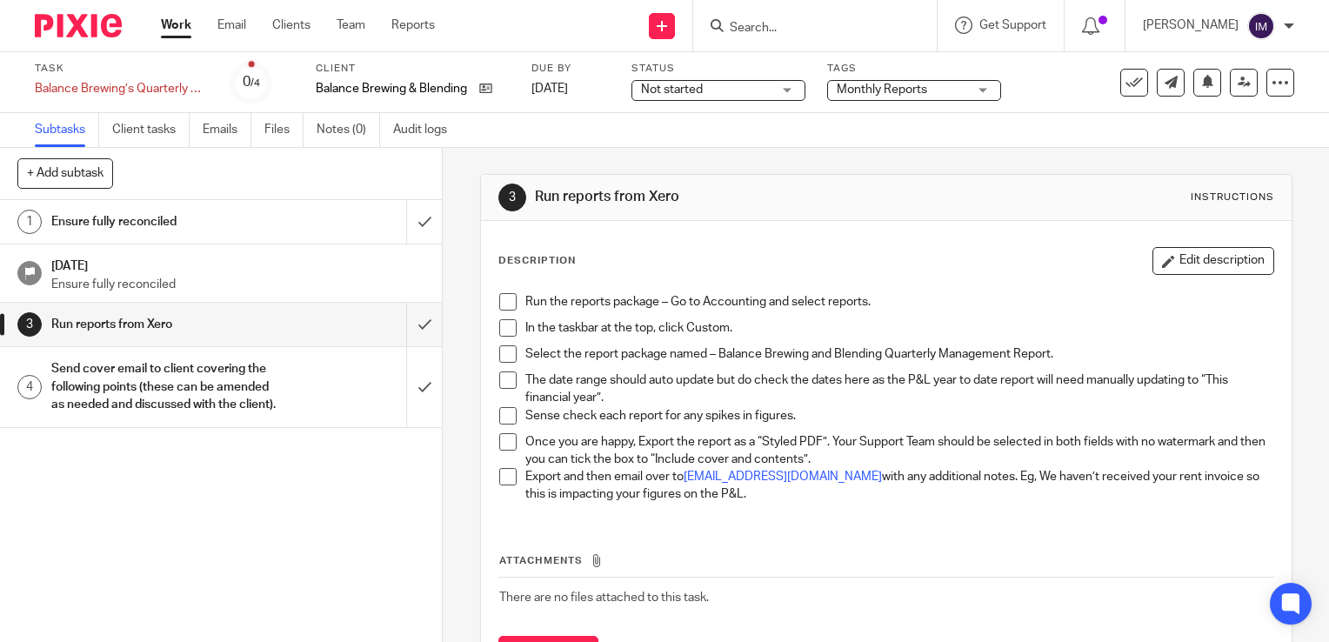
click at [508, 303] on span at bounding box center [507, 301] width 17 height 17
click at [504, 329] on span at bounding box center [507, 327] width 17 height 17
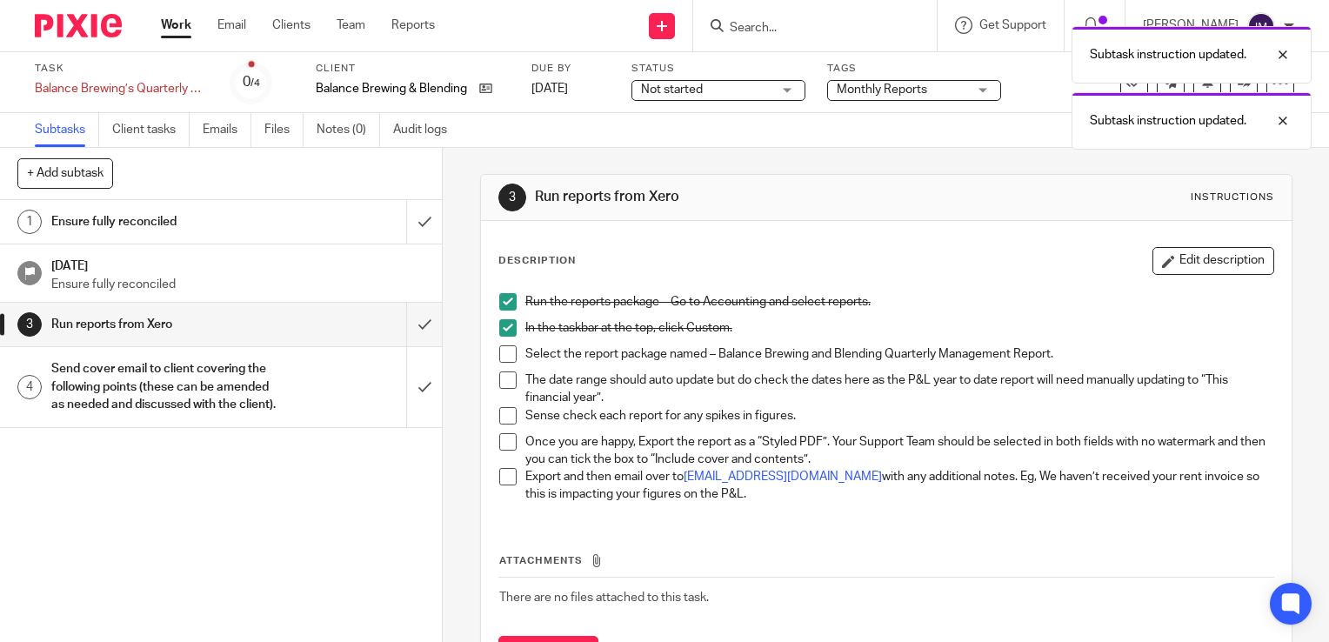
click at [501, 360] on span at bounding box center [507, 353] width 17 height 17
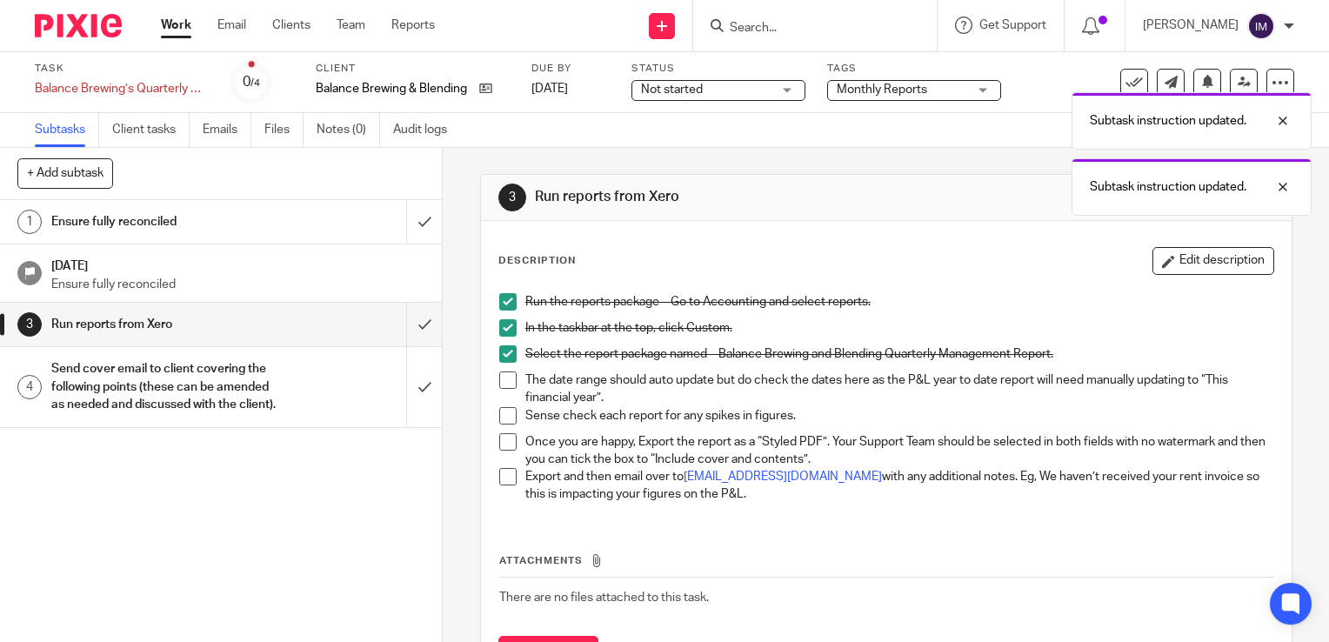
click at [500, 382] on span at bounding box center [507, 379] width 17 height 17
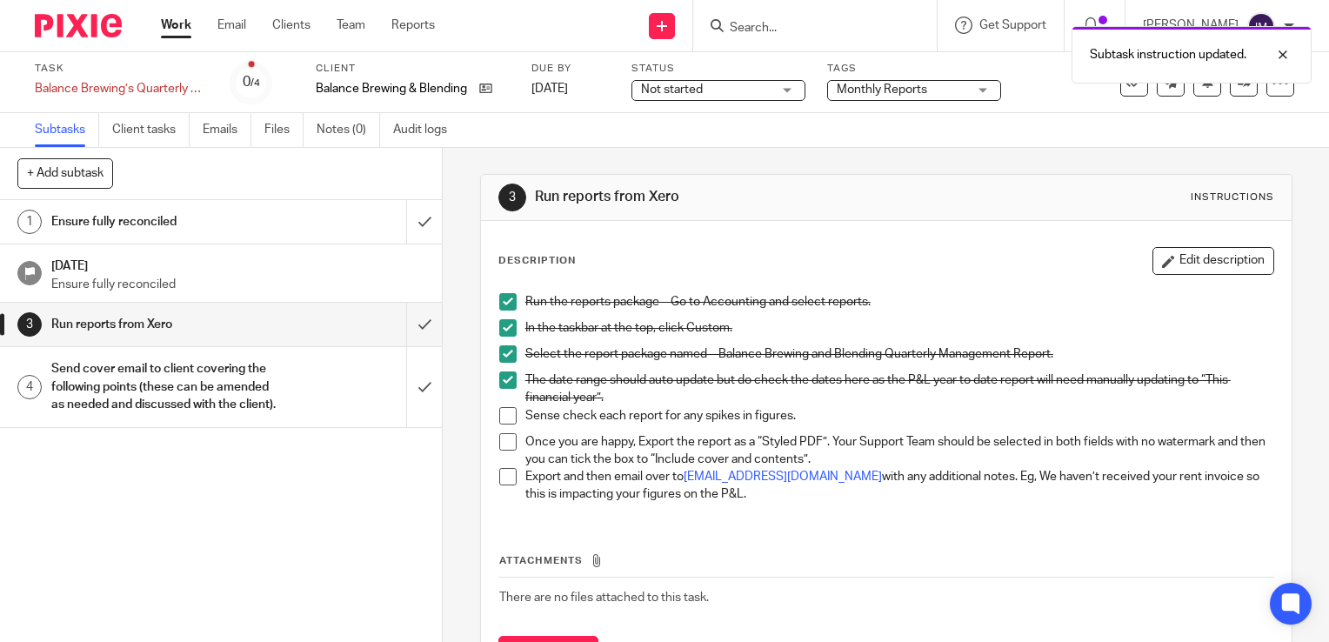
click at [503, 419] on span at bounding box center [507, 415] width 17 height 17
click at [504, 439] on span at bounding box center [507, 441] width 17 height 17
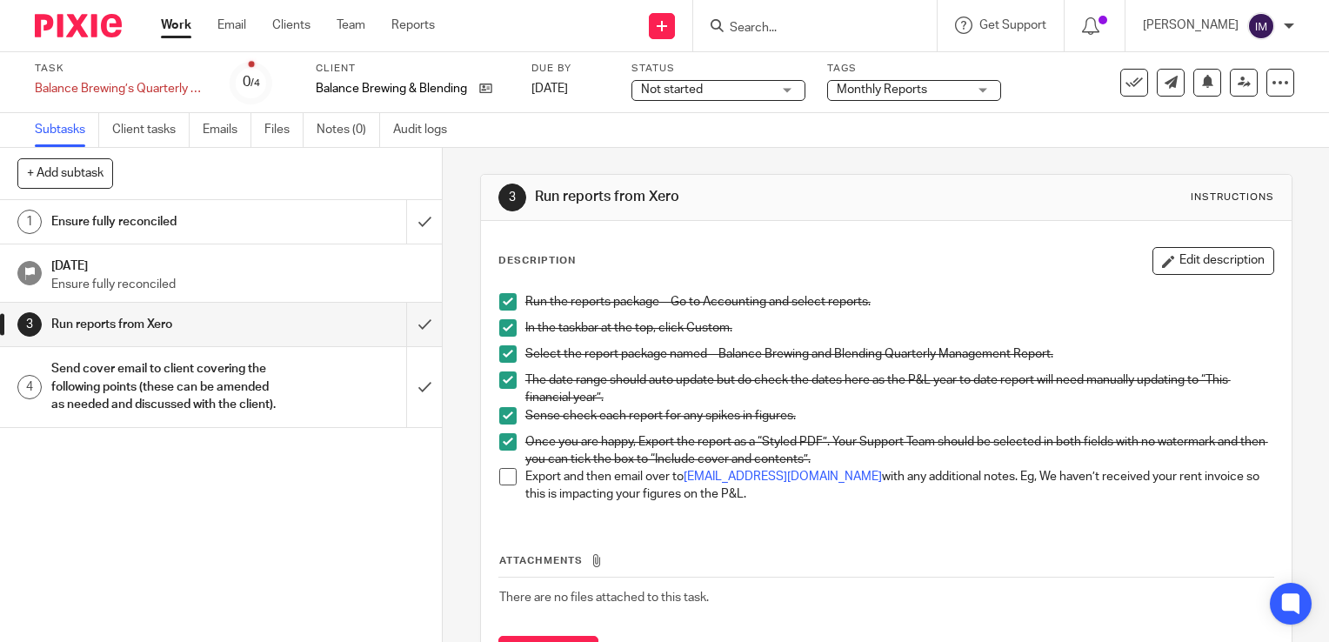
click at [190, 393] on h1 "Send cover email to client covering the following points (these can be amended …" at bounding box center [163, 387] width 225 height 62
click at [166, 392] on h1 "Send cover email to client covering the following points (these can be amended …" at bounding box center [163, 387] width 225 height 62
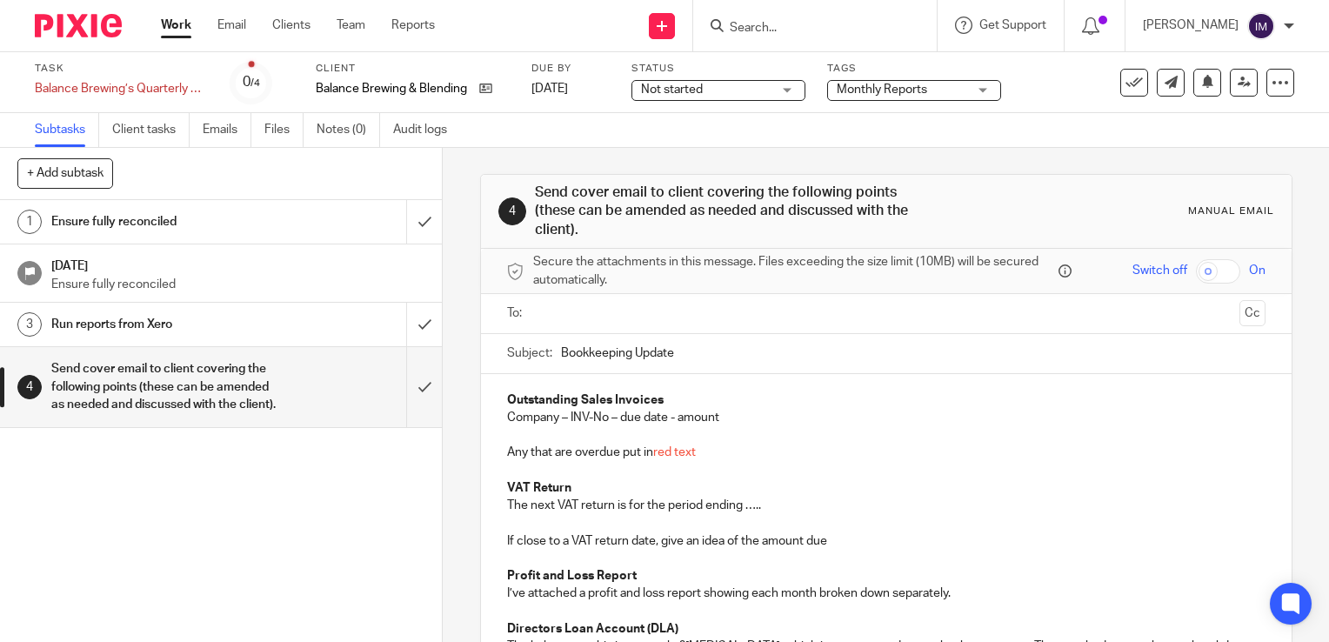
click at [595, 317] on input "text" at bounding box center [885, 313] width 692 height 20
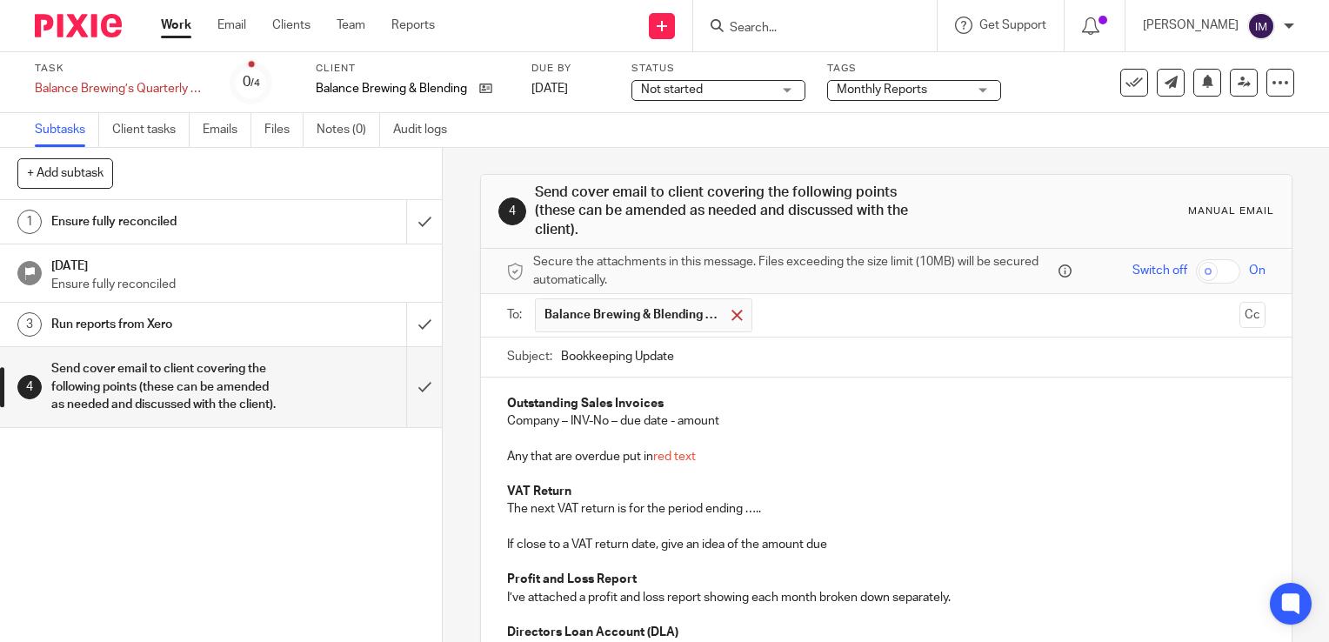
click at [732, 312] on span at bounding box center [736, 315] width 11 height 11
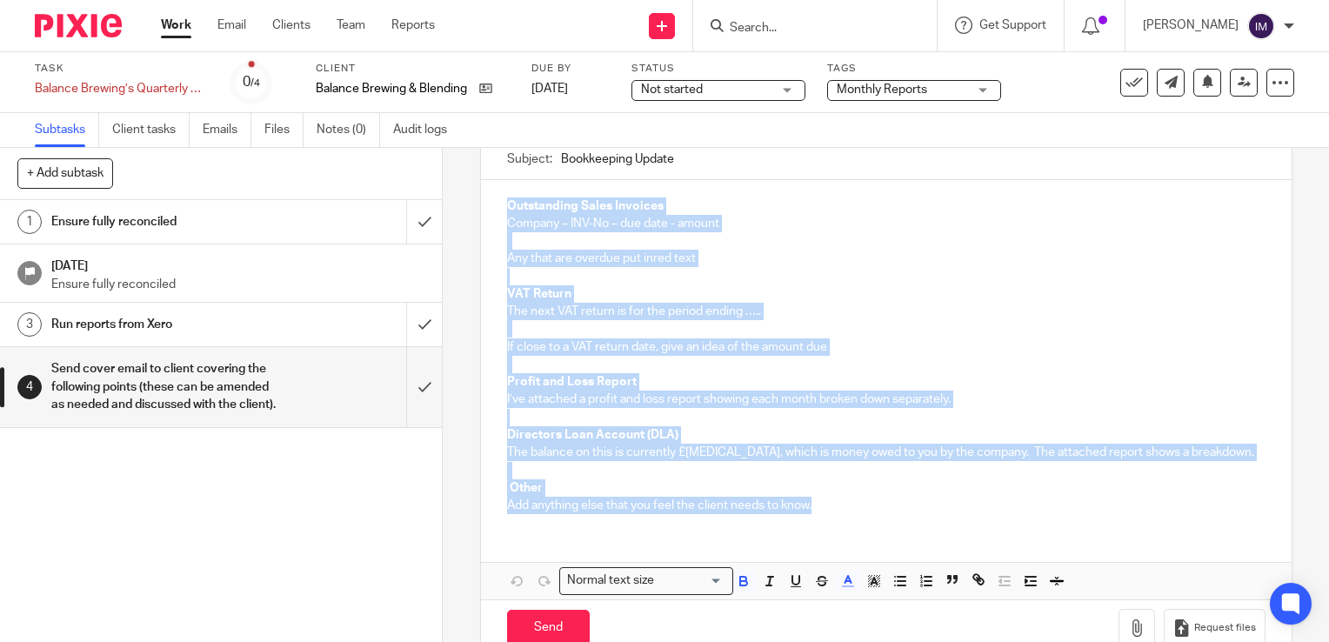
scroll to position [232, 0]
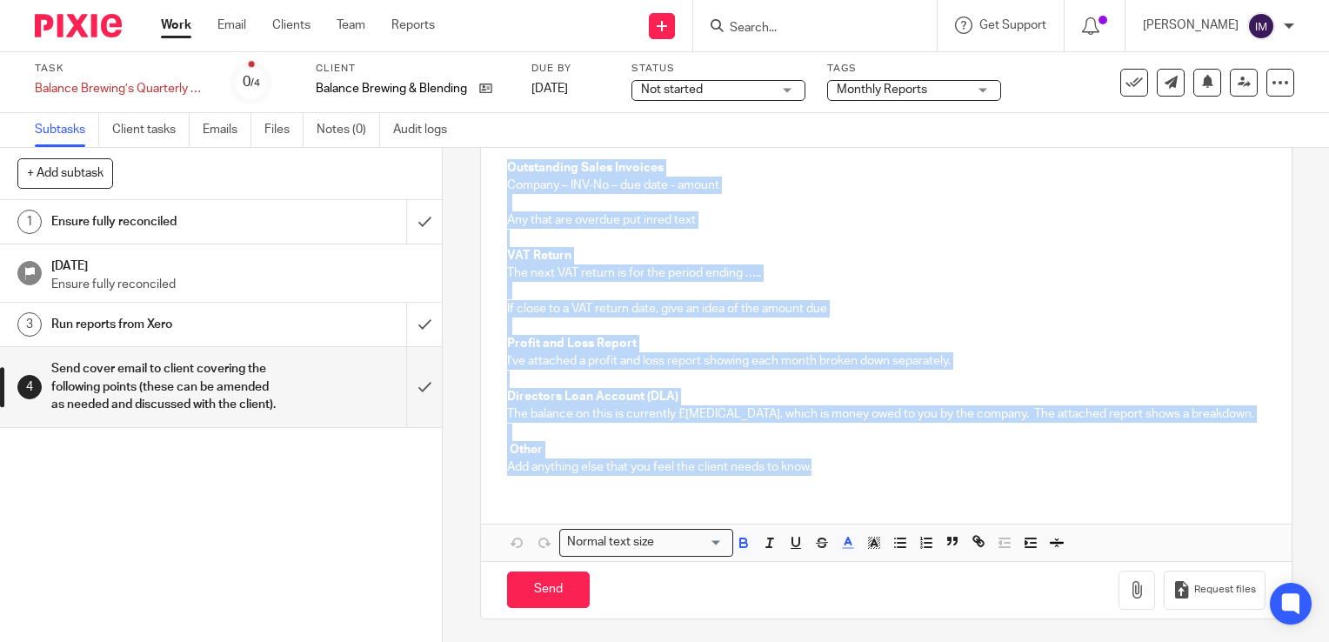
drag, startPoint x: 494, startPoint y: 396, endPoint x: 821, endPoint y: 470, distance: 335.2
click at [821, 470] on div "Outstanding Sales Invoices Company – INV-No – due date - amount Any that are ov…" at bounding box center [886, 316] width 810 height 348
copy div "Outstanding Sales Invoices Company – INV-No – due date - amount Any that are ov…"
click at [181, 30] on link "Work" at bounding box center [176, 25] width 30 height 17
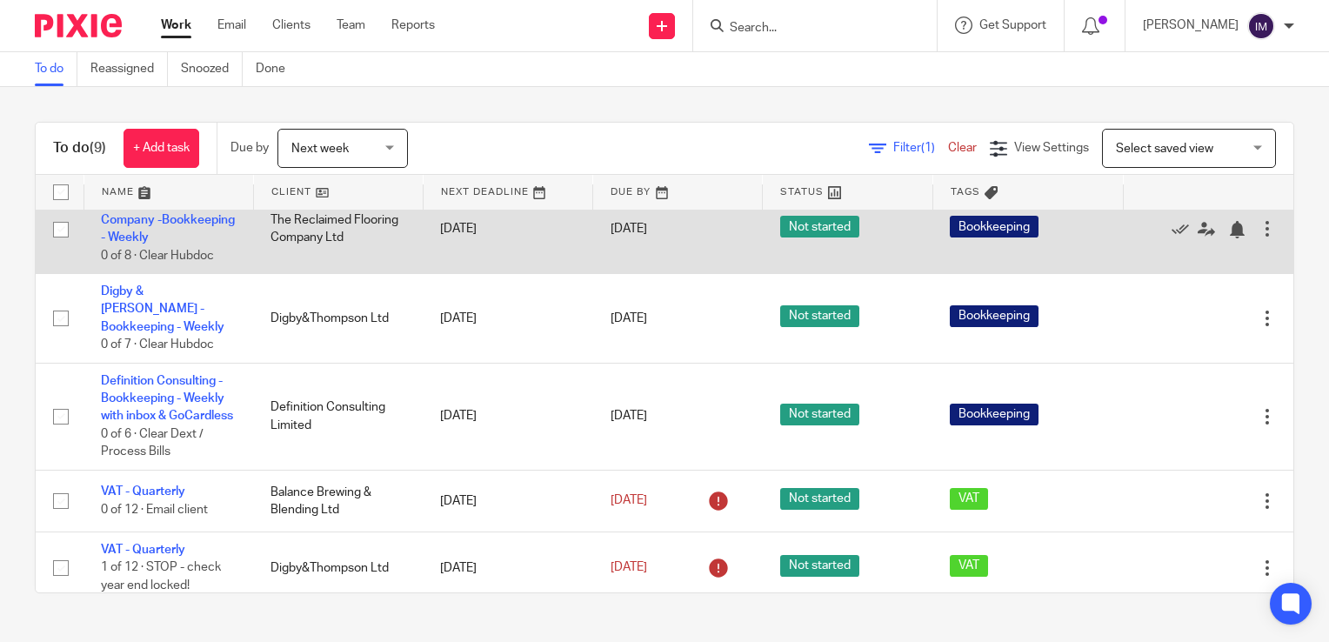
scroll to position [469, 0]
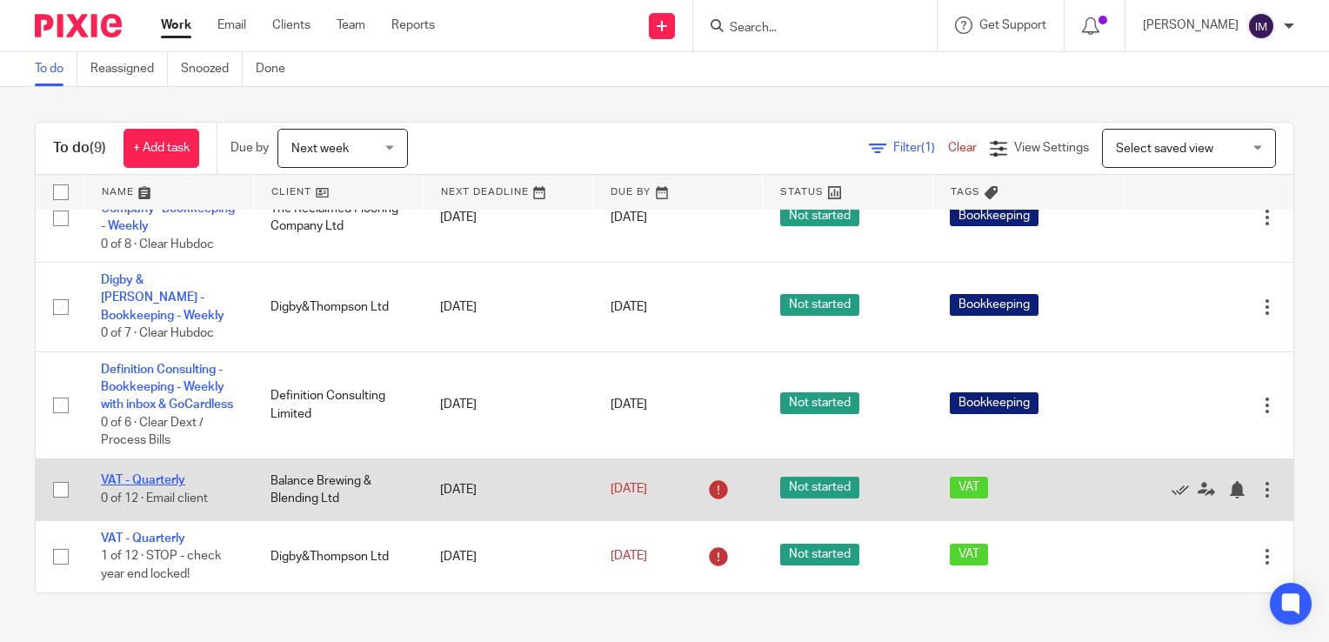
click at [153, 481] on link "VAT - Quarterly" at bounding box center [143, 480] width 84 height 12
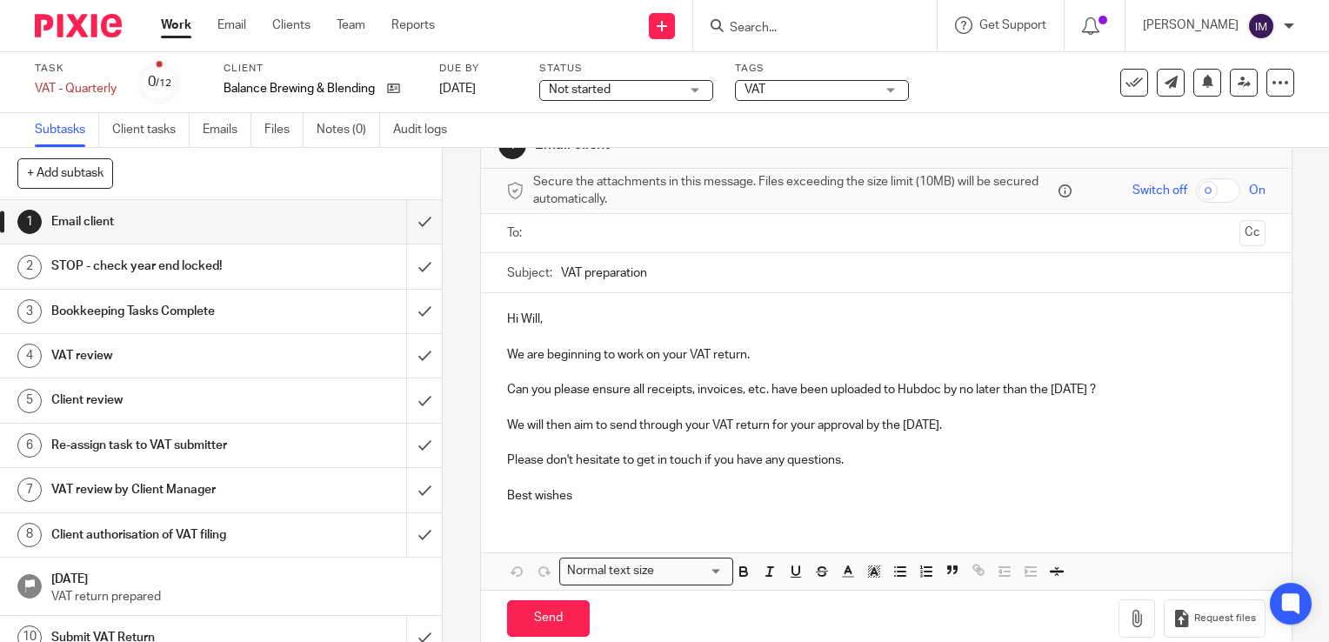
scroll to position [80, 0]
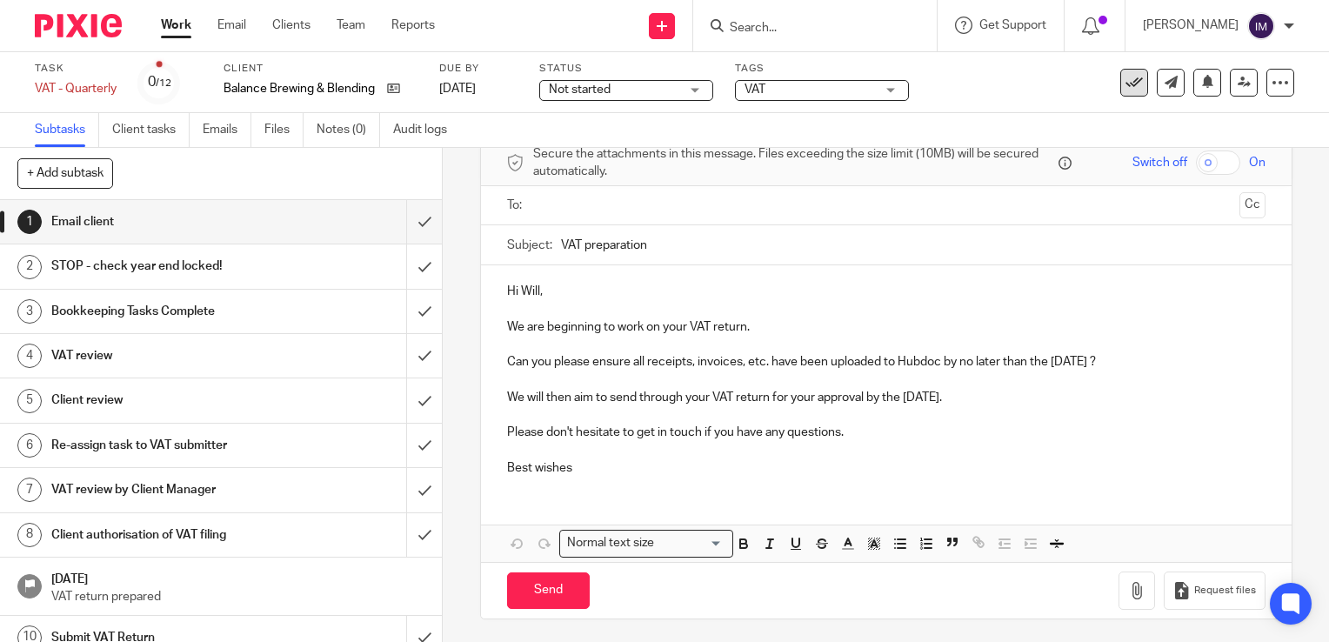
click at [1125, 82] on icon at bounding box center [1133, 82] width 17 height 17
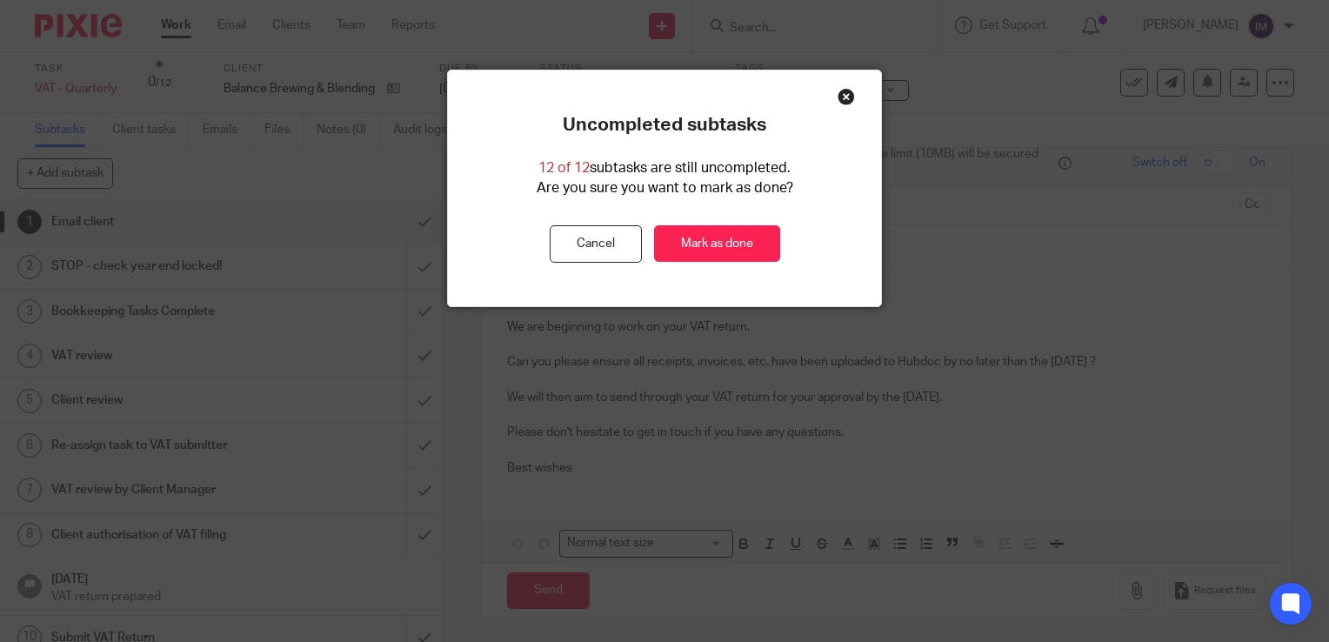
click at [594, 240] on button "Cancel" at bounding box center [596, 243] width 92 height 37
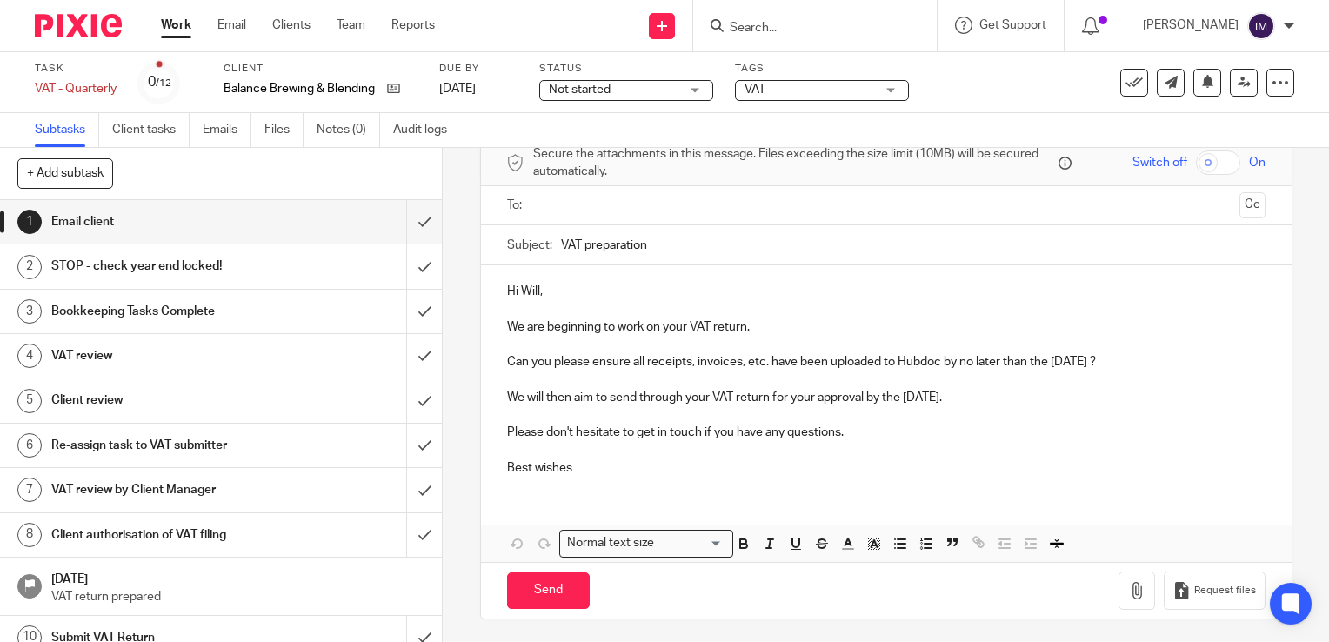
click at [179, 17] on link "Work" at bounding box center [176, 25] width 30 height 17
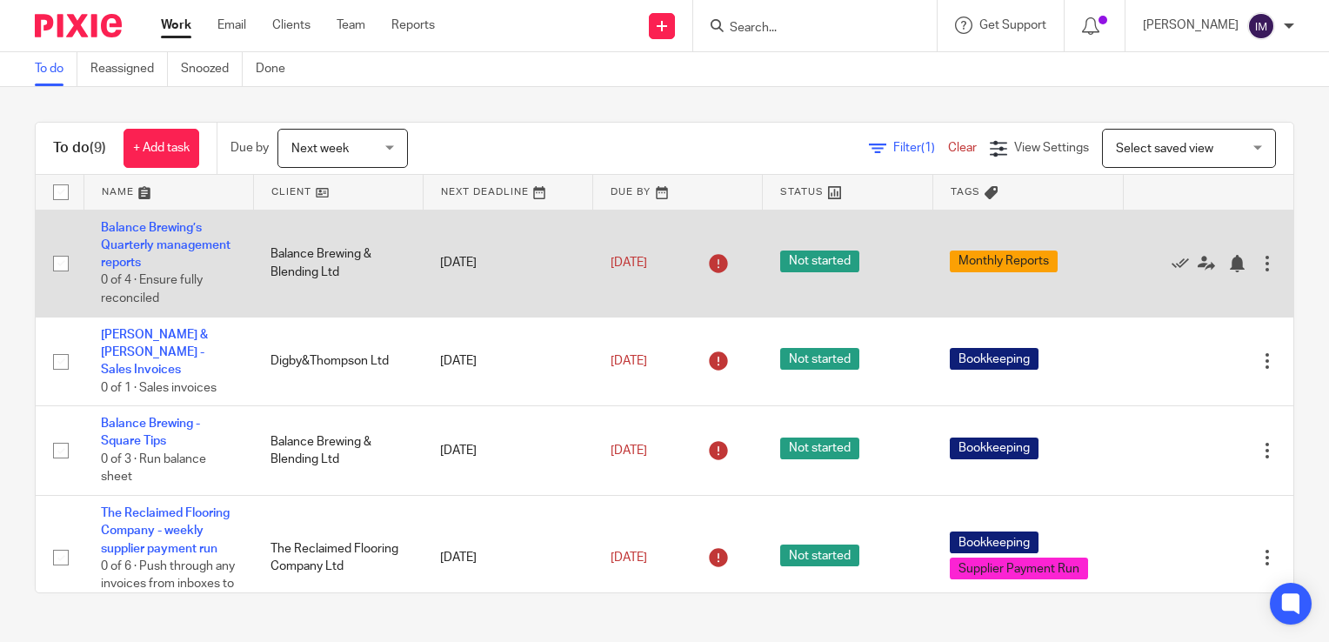
click at [156, 244] on td "Balance Brewing’s Quarterly management reports 0 of 4 · Ensure fully reconciled" at bounding box center [168, 263] width 170 height 107
click at [135, 240] on link "Balance Brewing’s Quarterly management reports" at bounding box center [166, 246] width 130 height 48
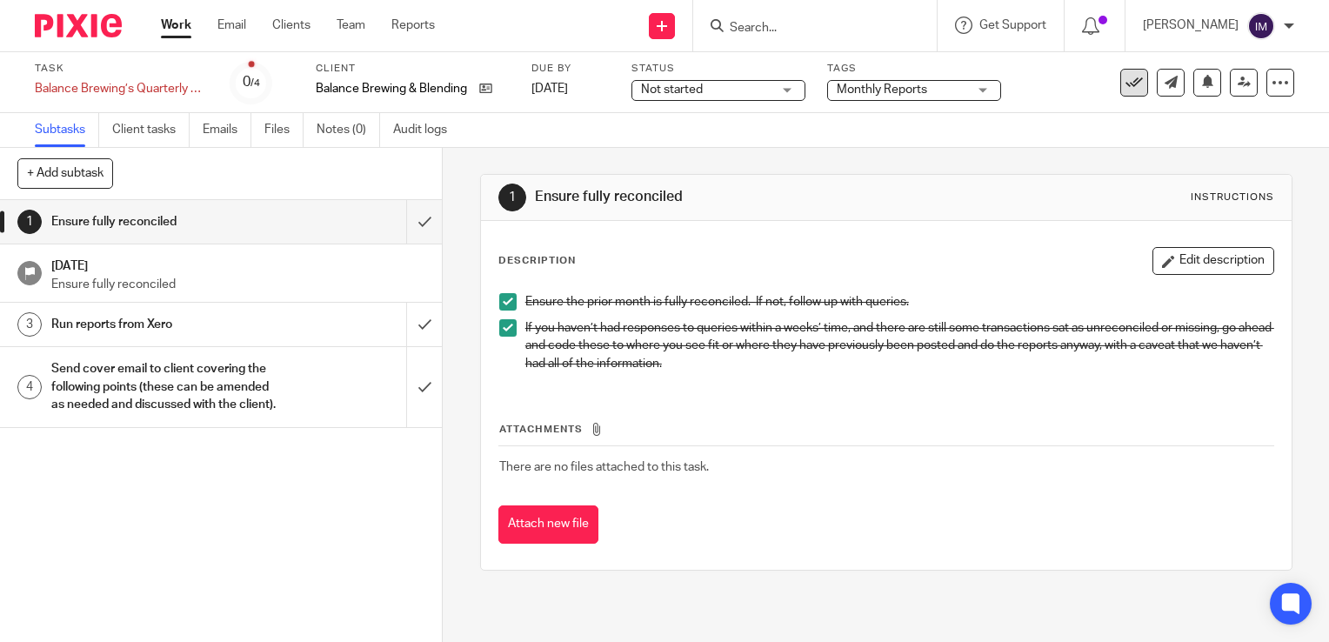
click at [1125, 85] on icon at bounding box center [1133, 82] width 17 height 17
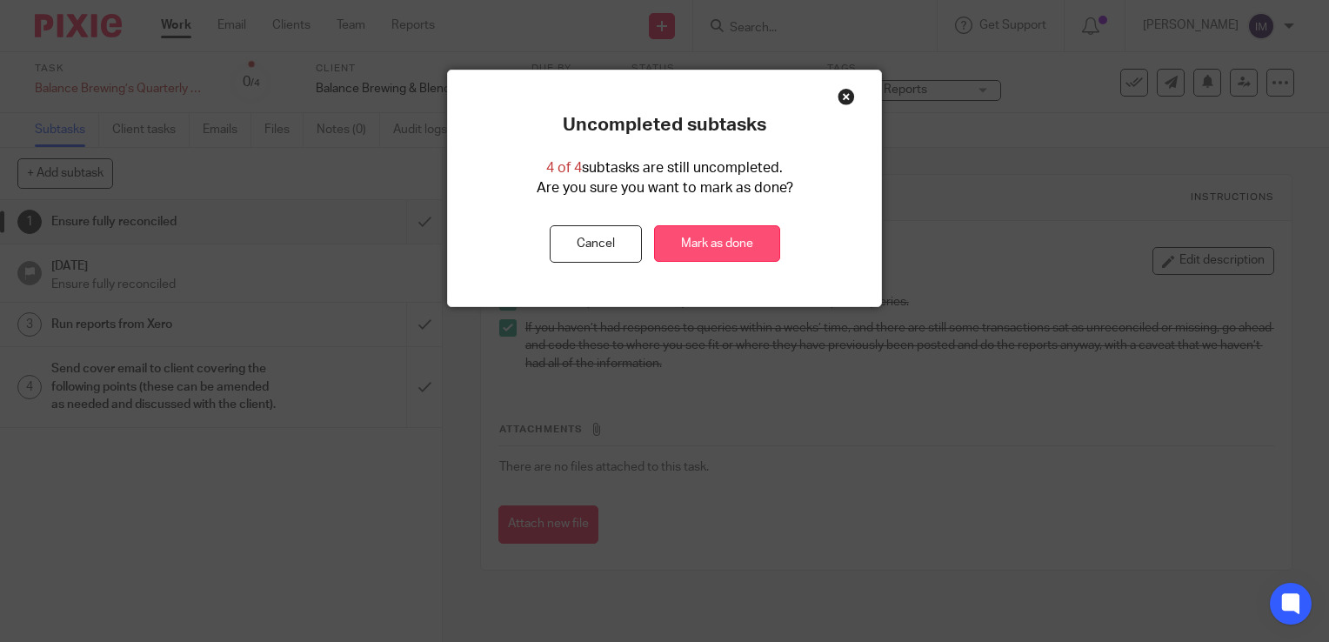
click at [718, 251] on link "Mark as done" at bounding box center [717, 243] width 126 height 37
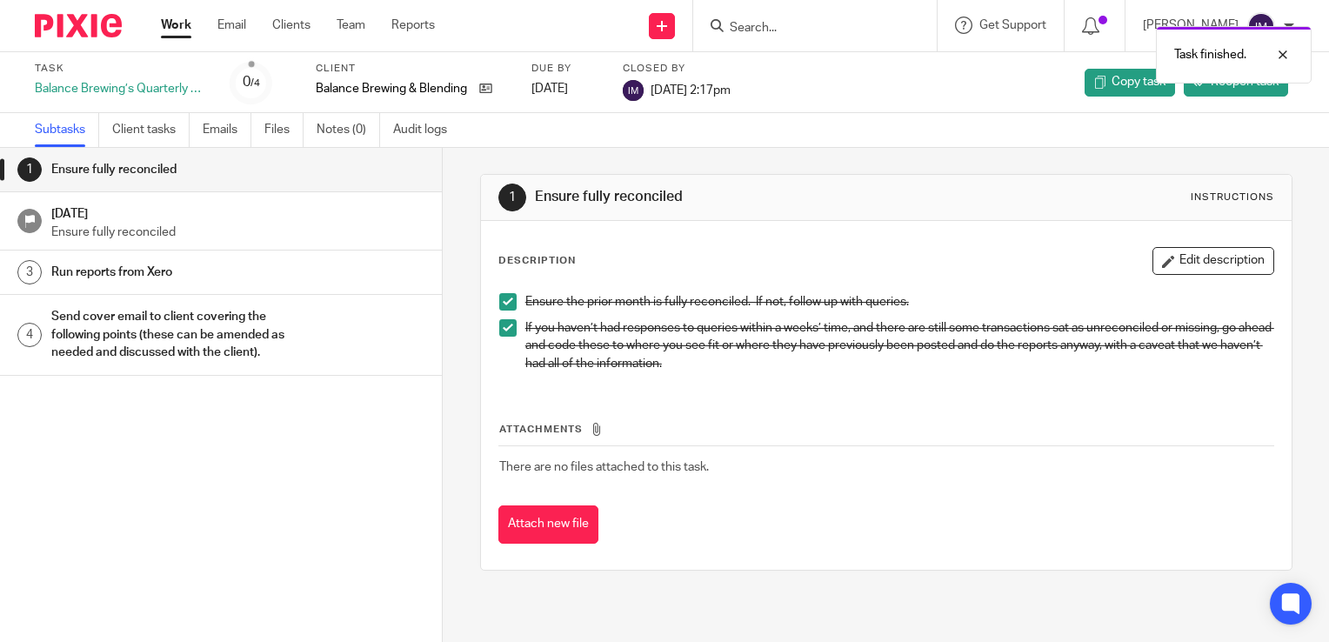
click at [167, 22] on link "Work" at bounding box center [176, 25] width 30 height 17
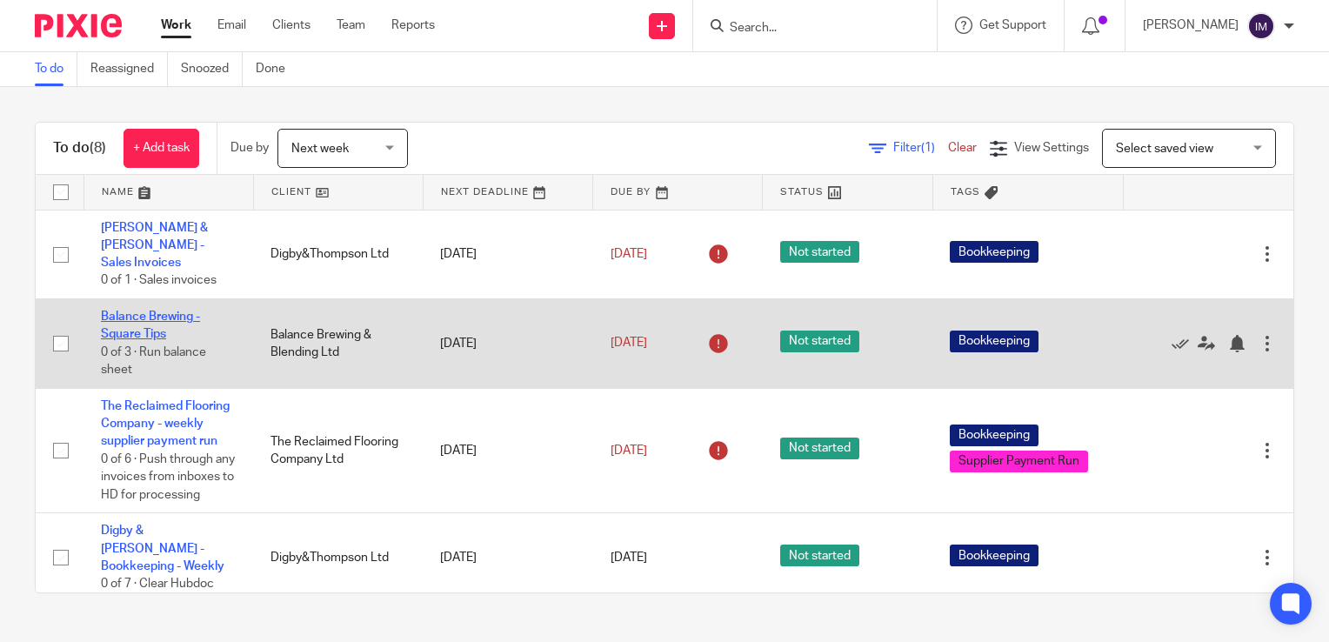
click at [158, 312] on link "Balance Brewing - Square Tips" at bounding box center [150, 325] width 99 height 30
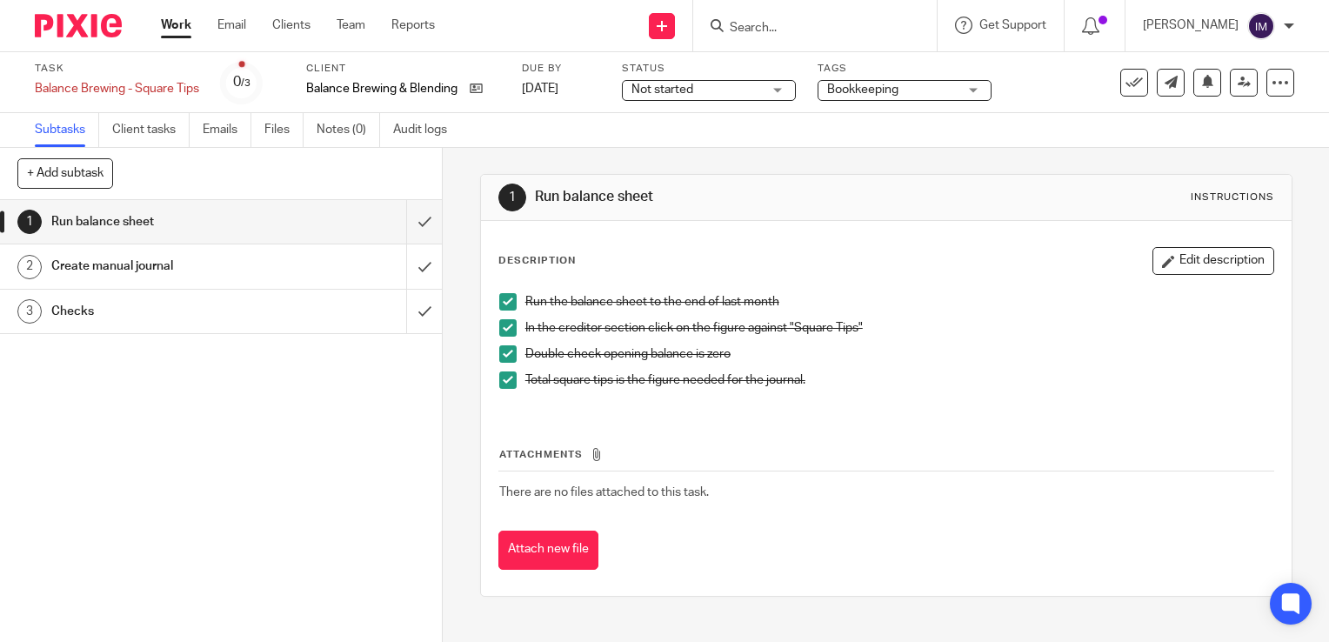
click at [1125, 85] on icon at bounding box center [1133, 82] width 17 height 17
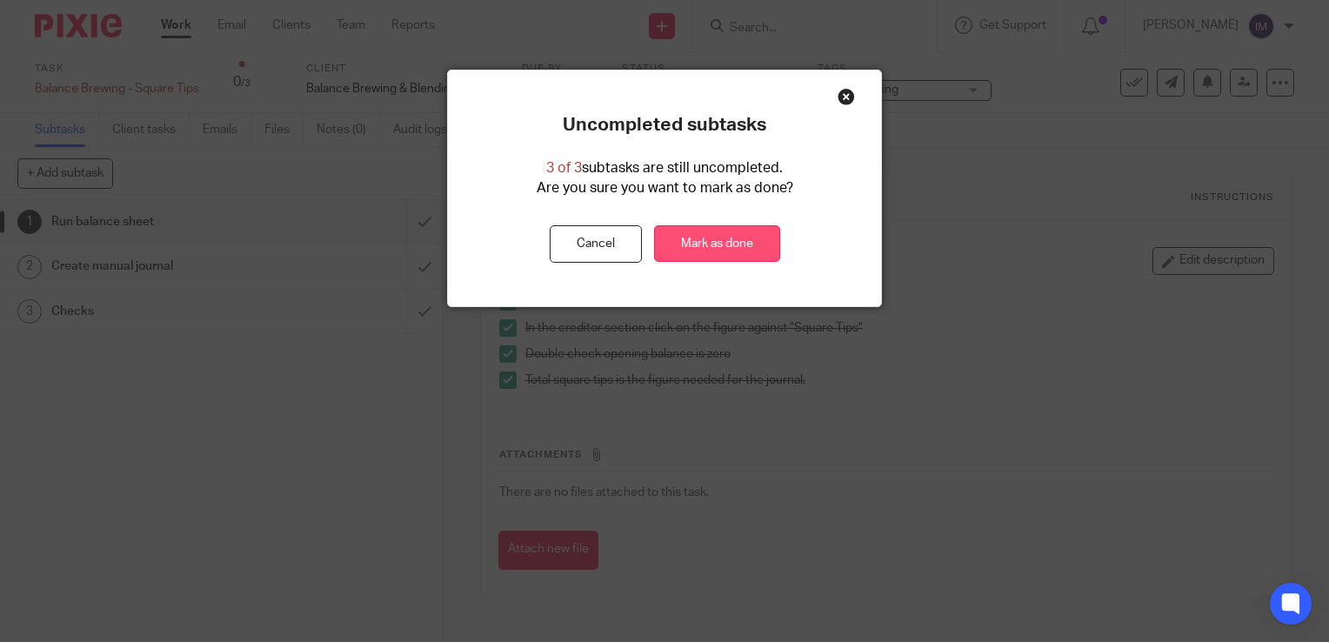
click at [744, 243] on link "Mark as done" at bounding box center [717, 243] width 126 height 37
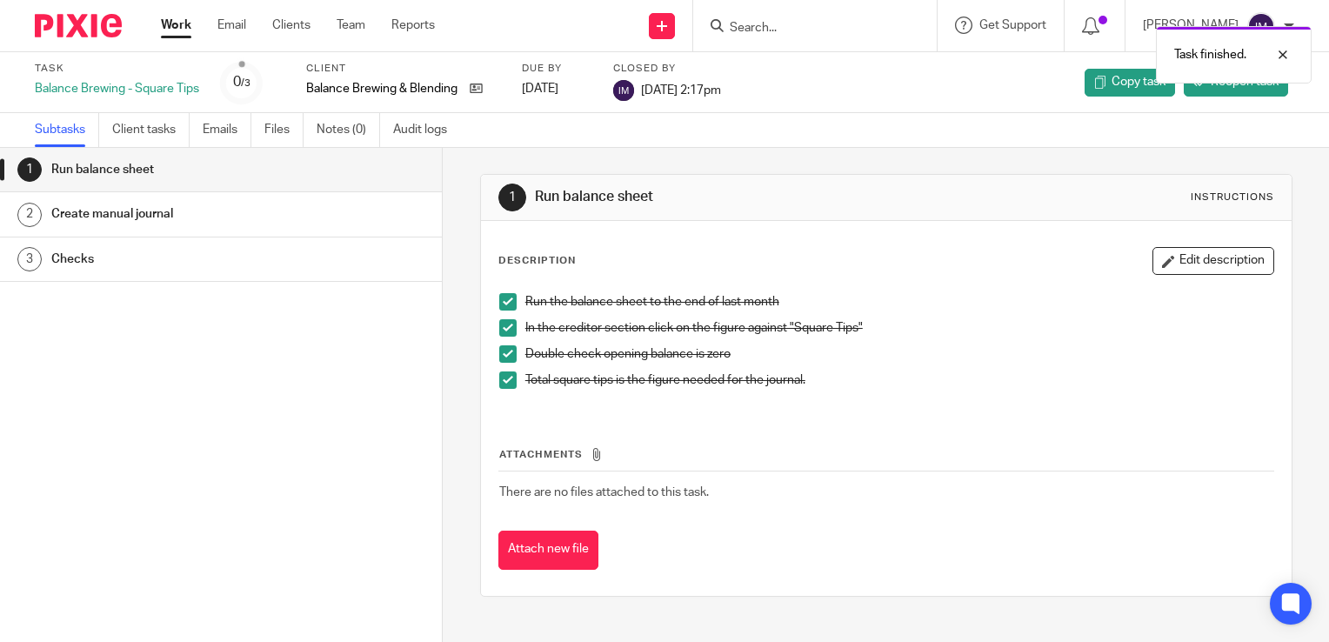
click at [169, 26] on link "Work" at bounding box center [176, 25] width 30 height 17
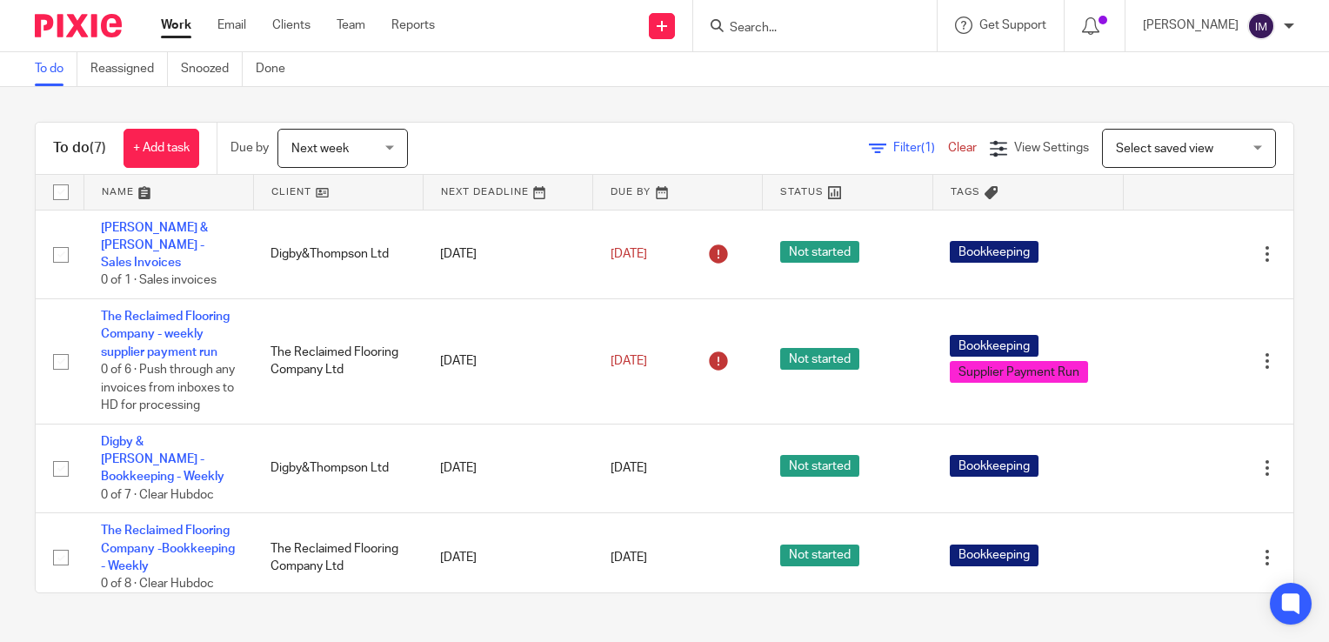
click at [290, 183] on link at bounding box center [338, 192] width 169 height 35
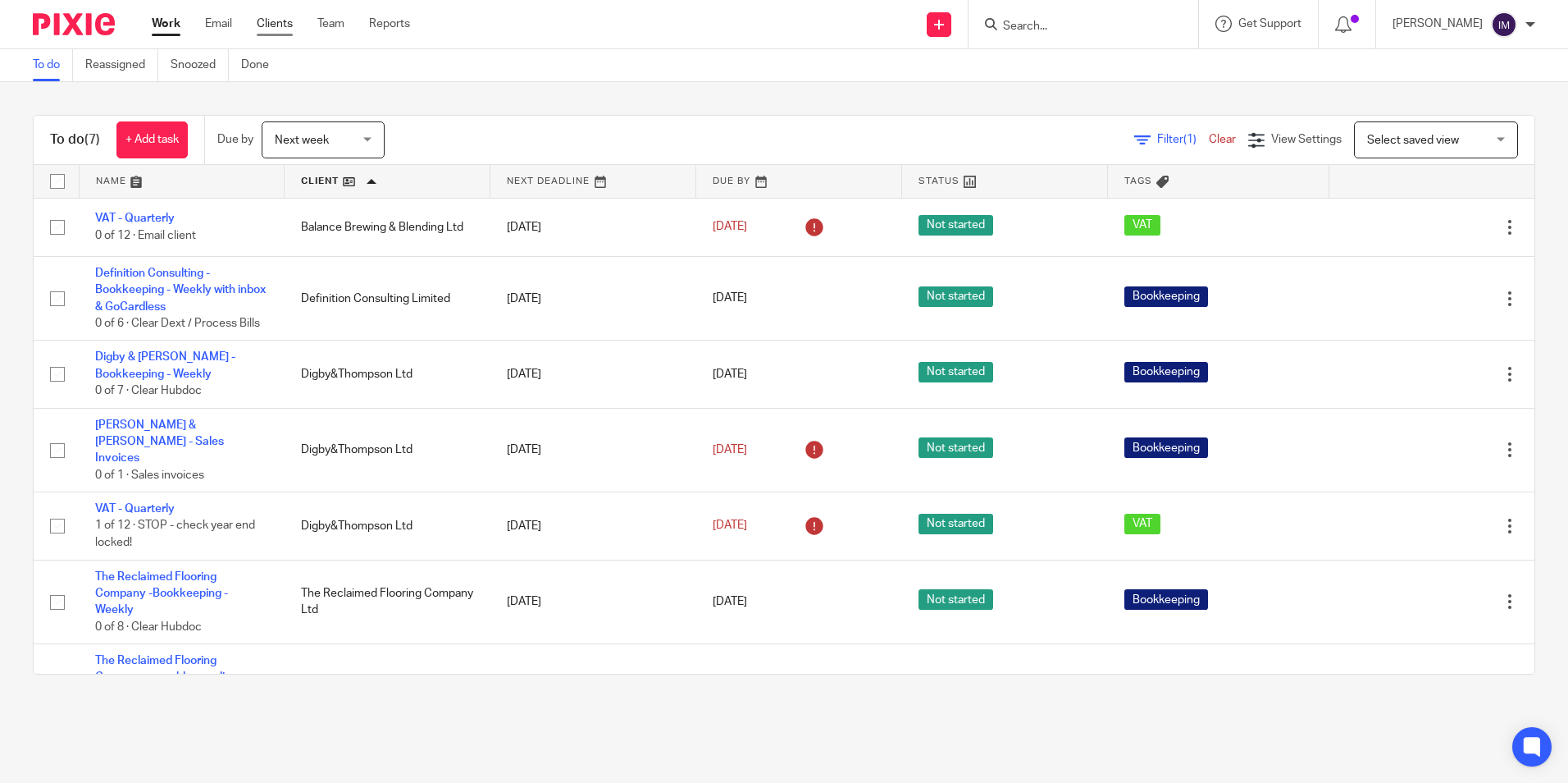
click at [273, 23] on link "Clients" at bounding box center [274, 24] width 36 height 16
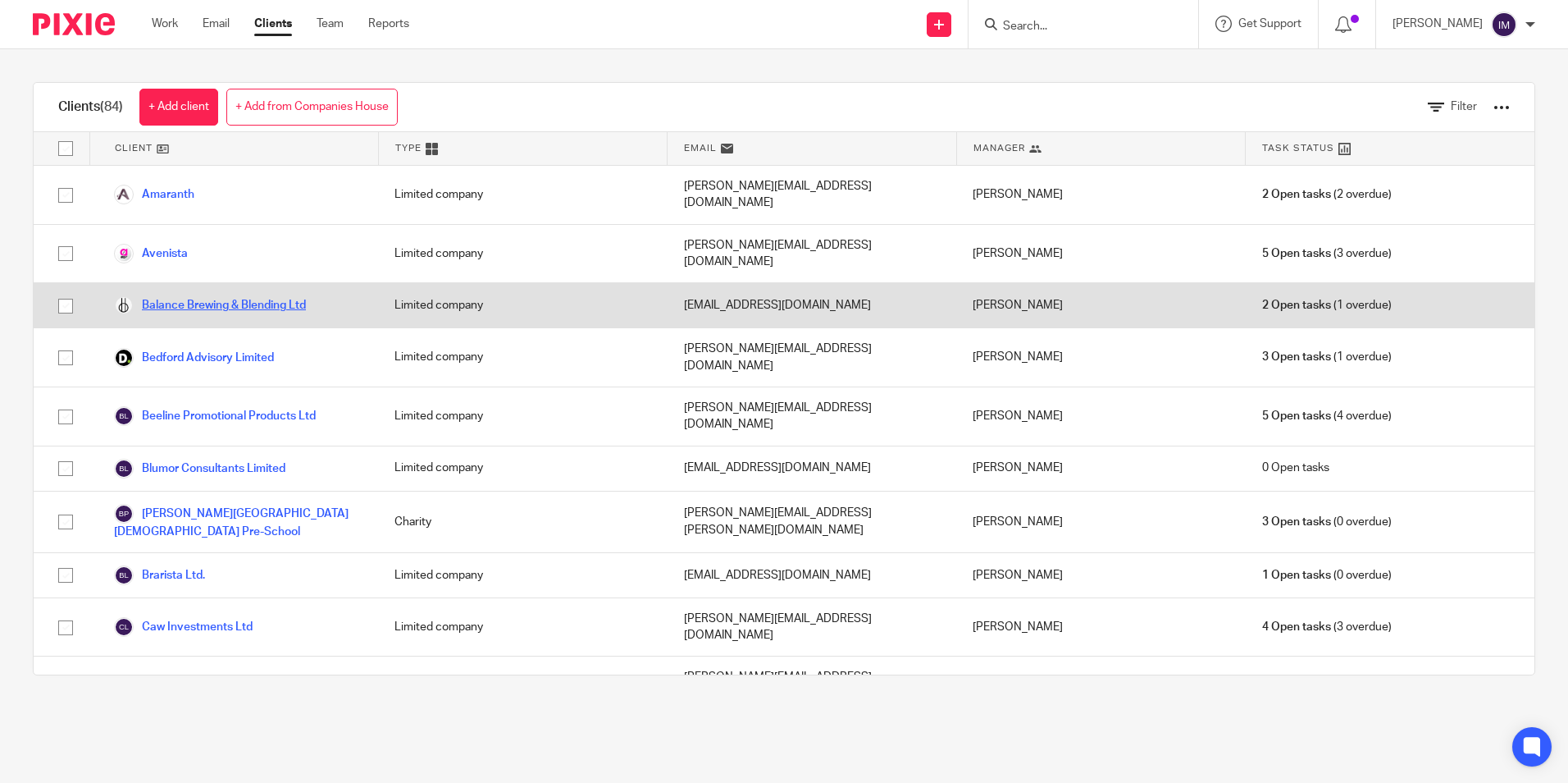
click at [232, 295] on link "Balance Brewing & Blending Ltd" at bounding box center [209, 305] width 191 height 20
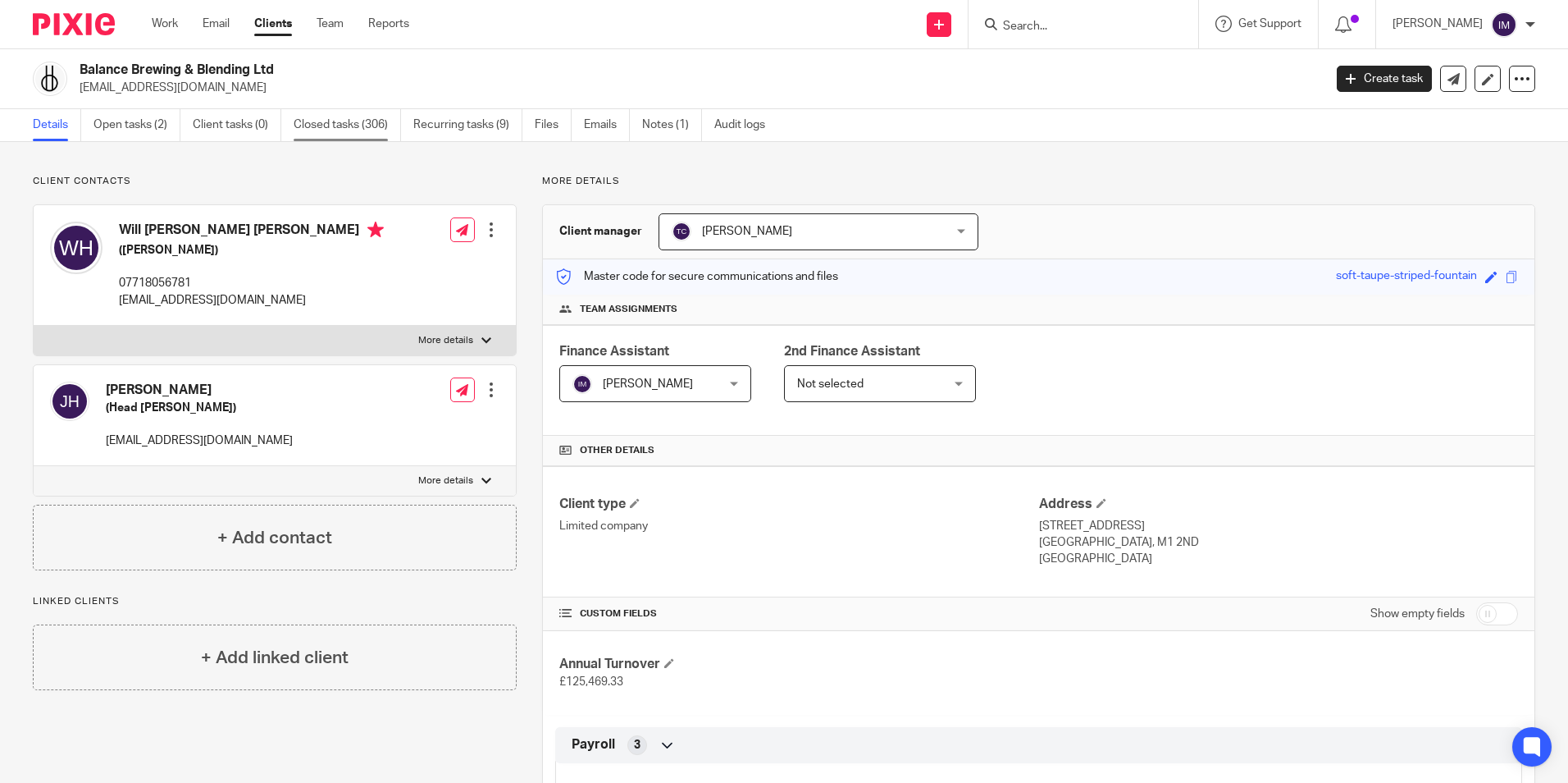
click at [336, 134] on link "Closed tasks (306)" at bounding box center [347, 125] width 107 height 32
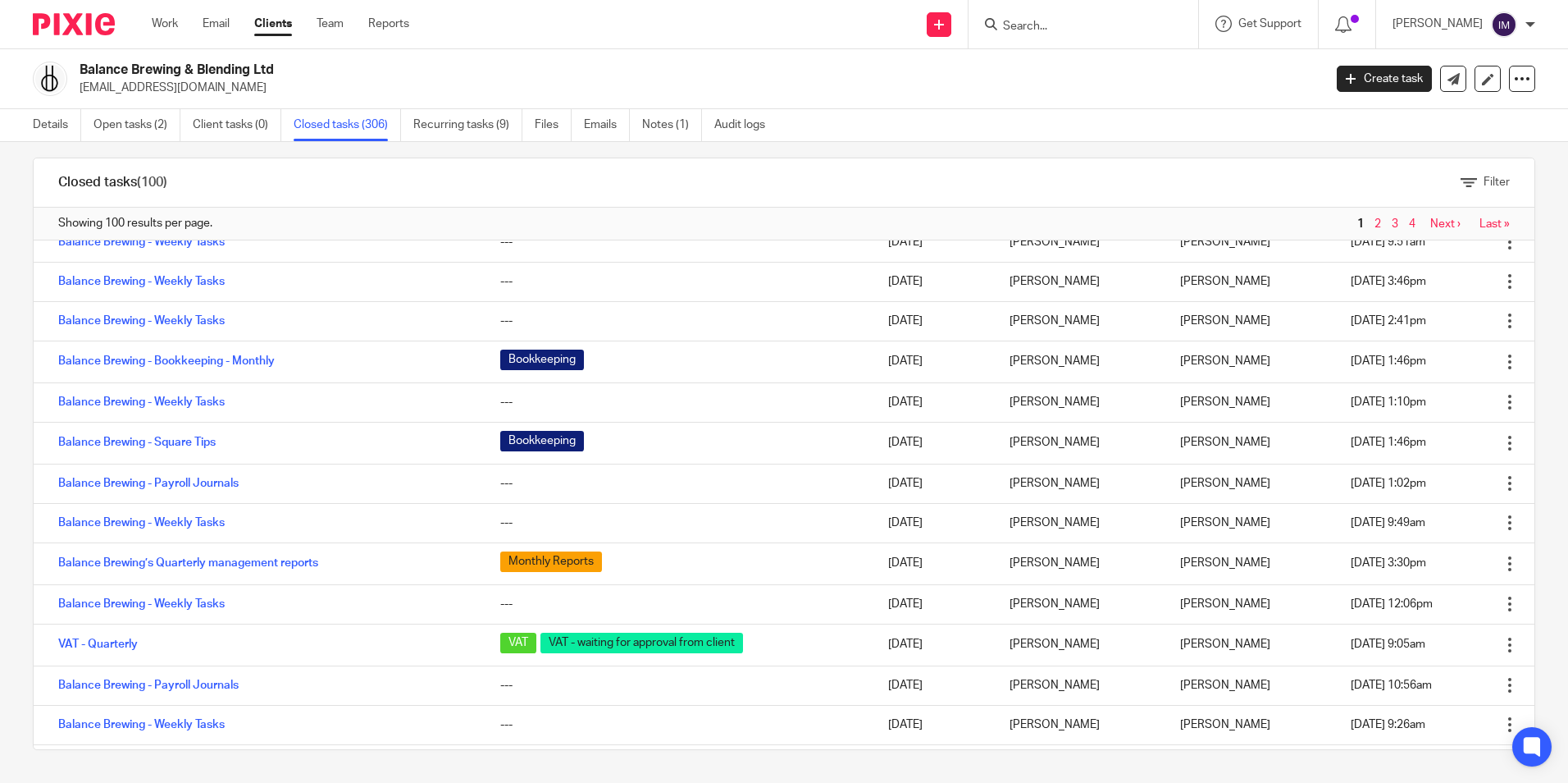
scroll to position [575, 0]
click at [454, 123] on link "Recurring tasks (9)" at bounding box center [468, 125] width 109 height 32
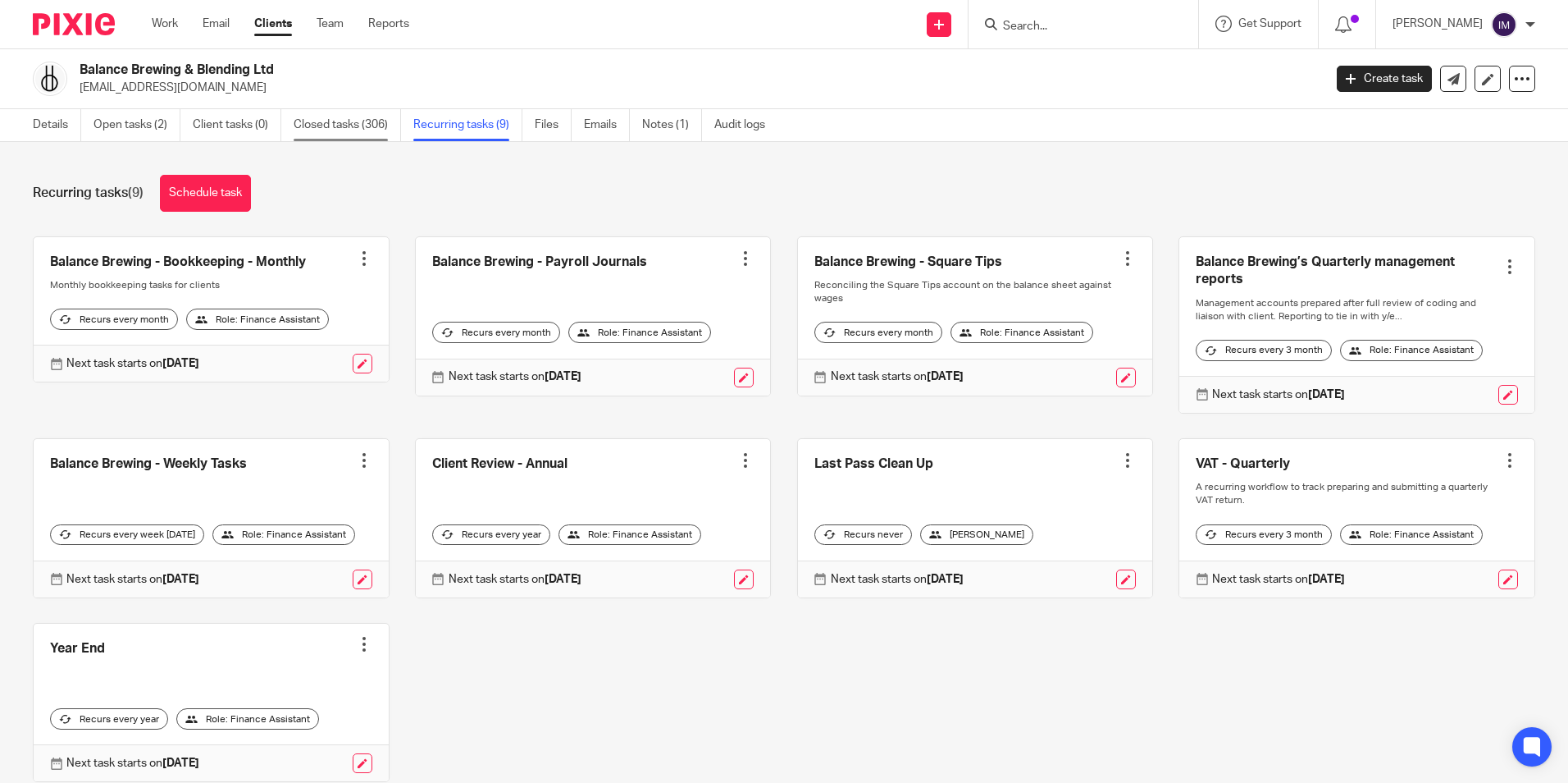
click at [355, 129] on link "Closed tasks (306)" at bounding box center [347, 125] width 107 height 32
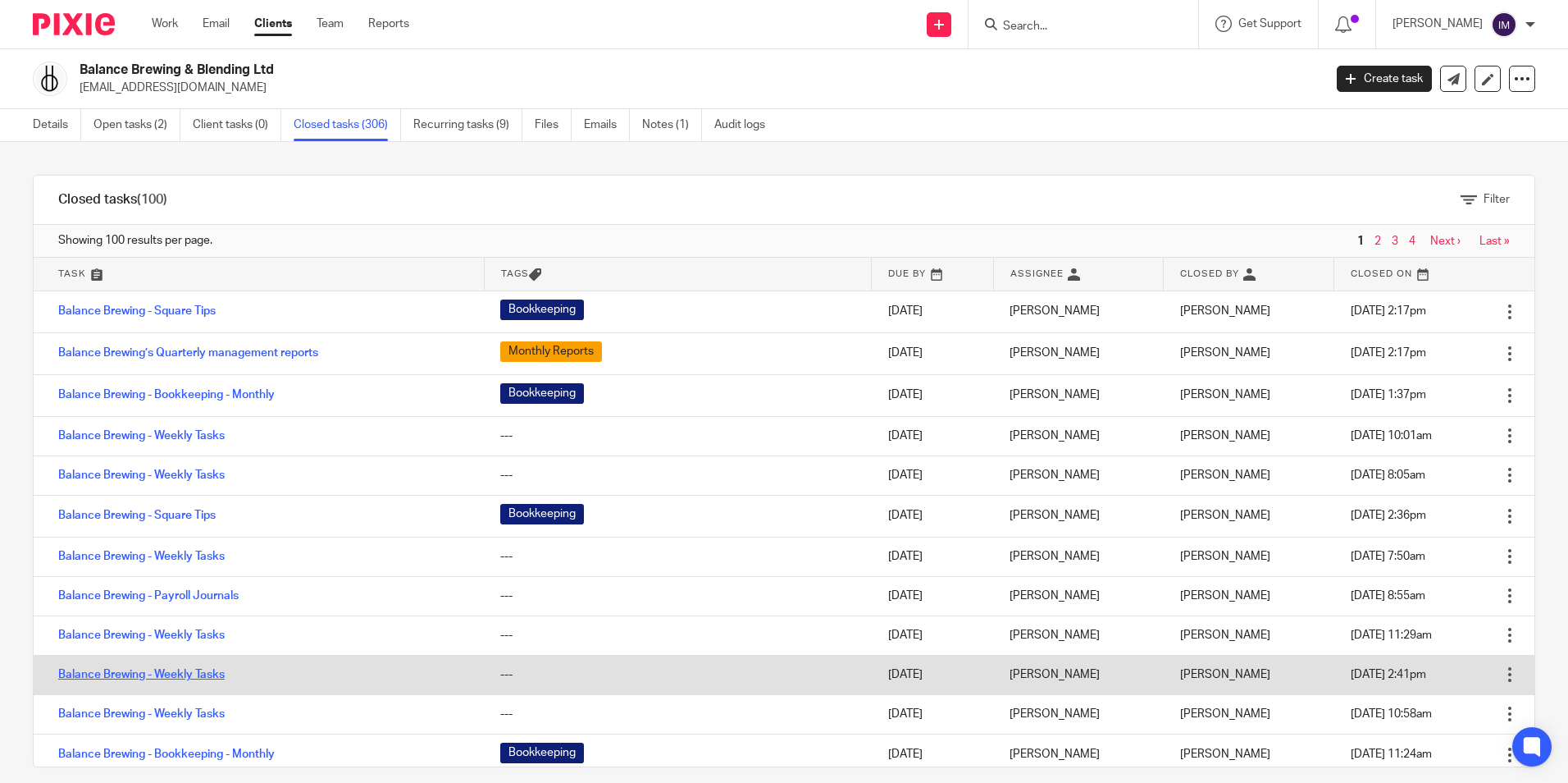
click at [198, 676] on link "Balance Brewing - Weekly Tasks" at bounding box center [141, 675] width 167 height 11
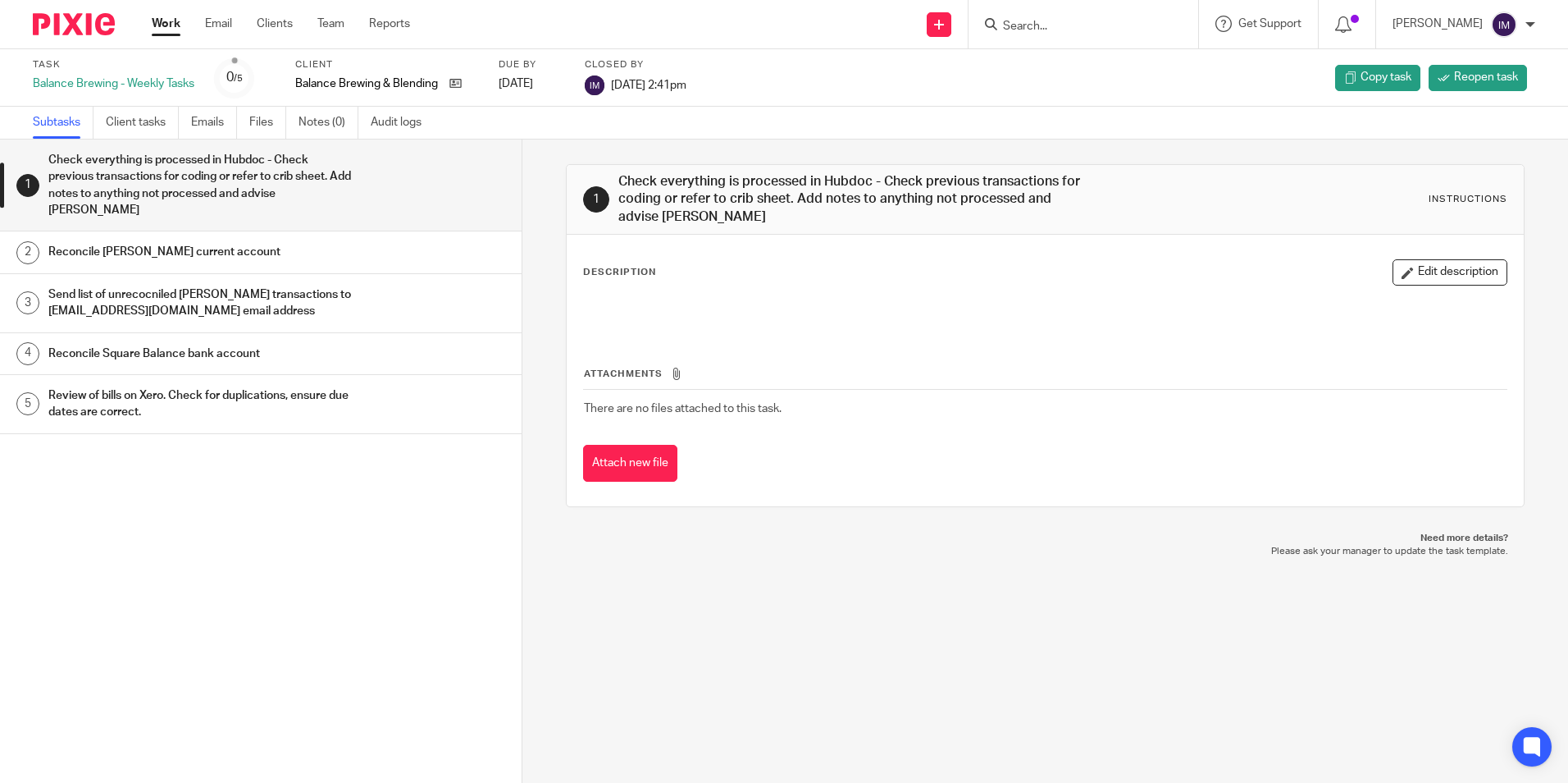
click at [226, 256] on h1 "Reconcile [PERSON_NAME] current account" at bounding box center [200, 252] width 305 height 25
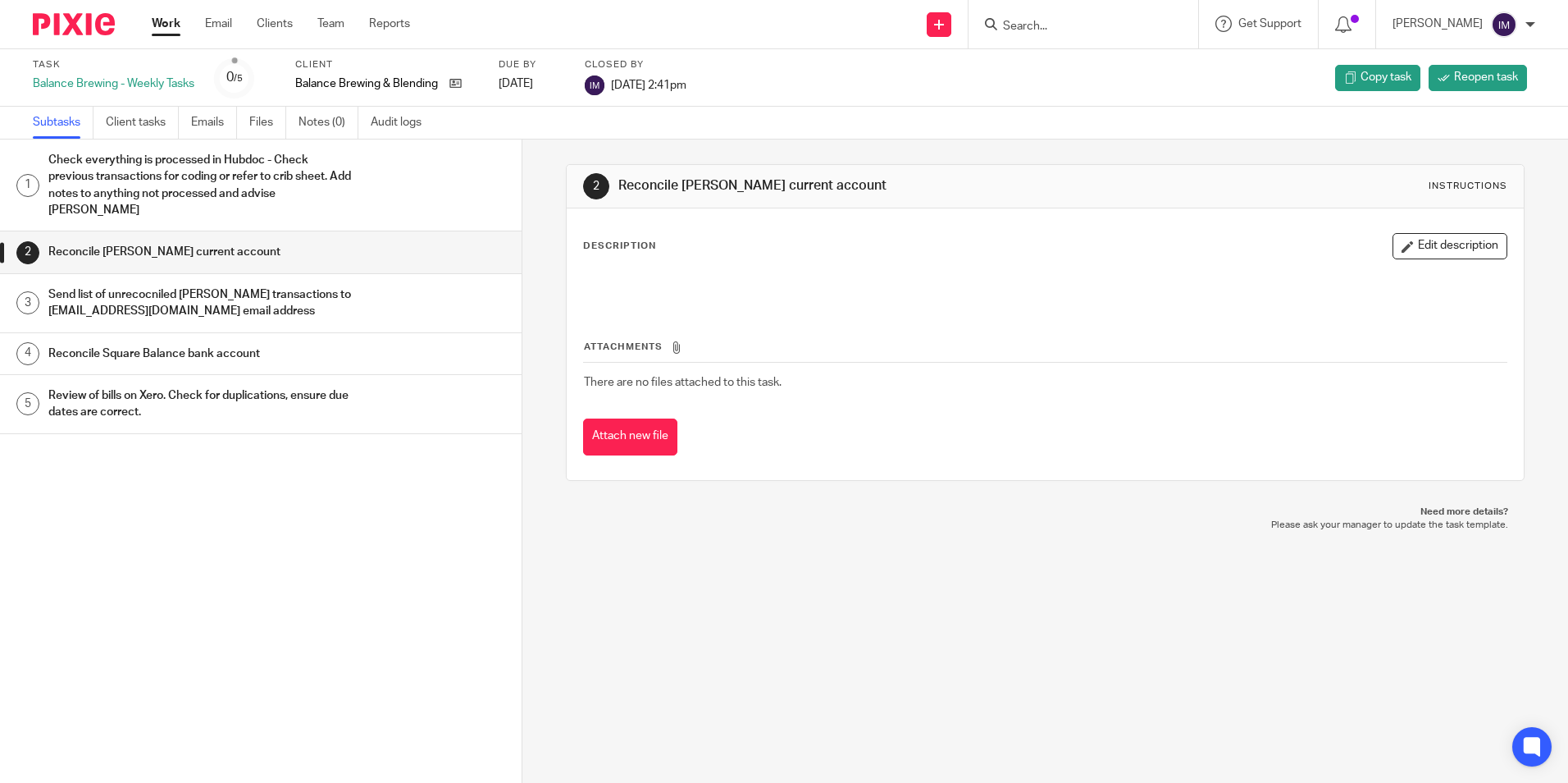
click at [229, 301] on h1 "Send list of unrecocniled Starling transactions to hello@balancebrewing.co emai…" at bounding box center [200, 303] width 305 height 42
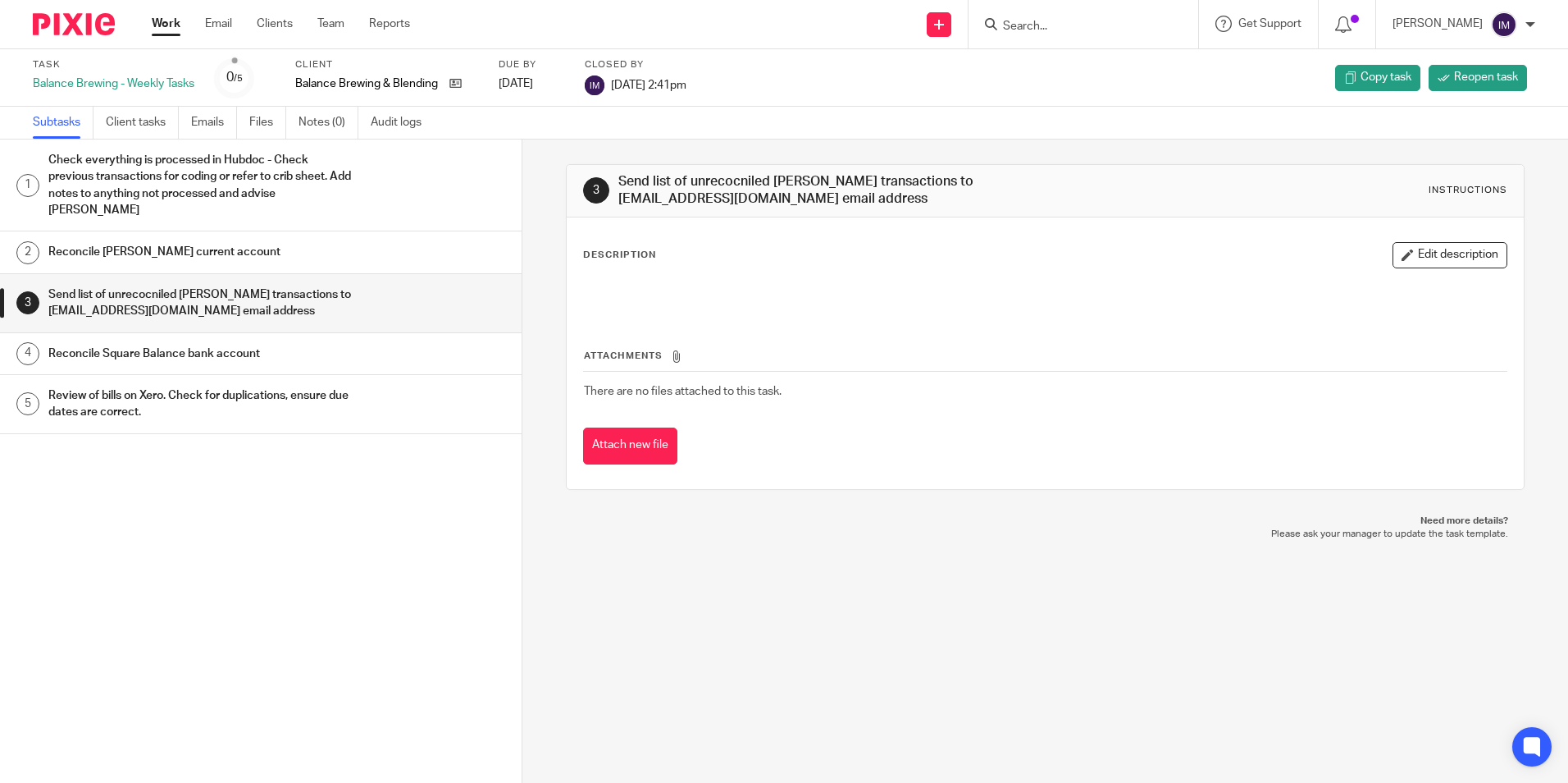
click at [236, 349] on h1 "Reconcile Square Balance bank account" at bounding box center [200, 354] width 305 height 25
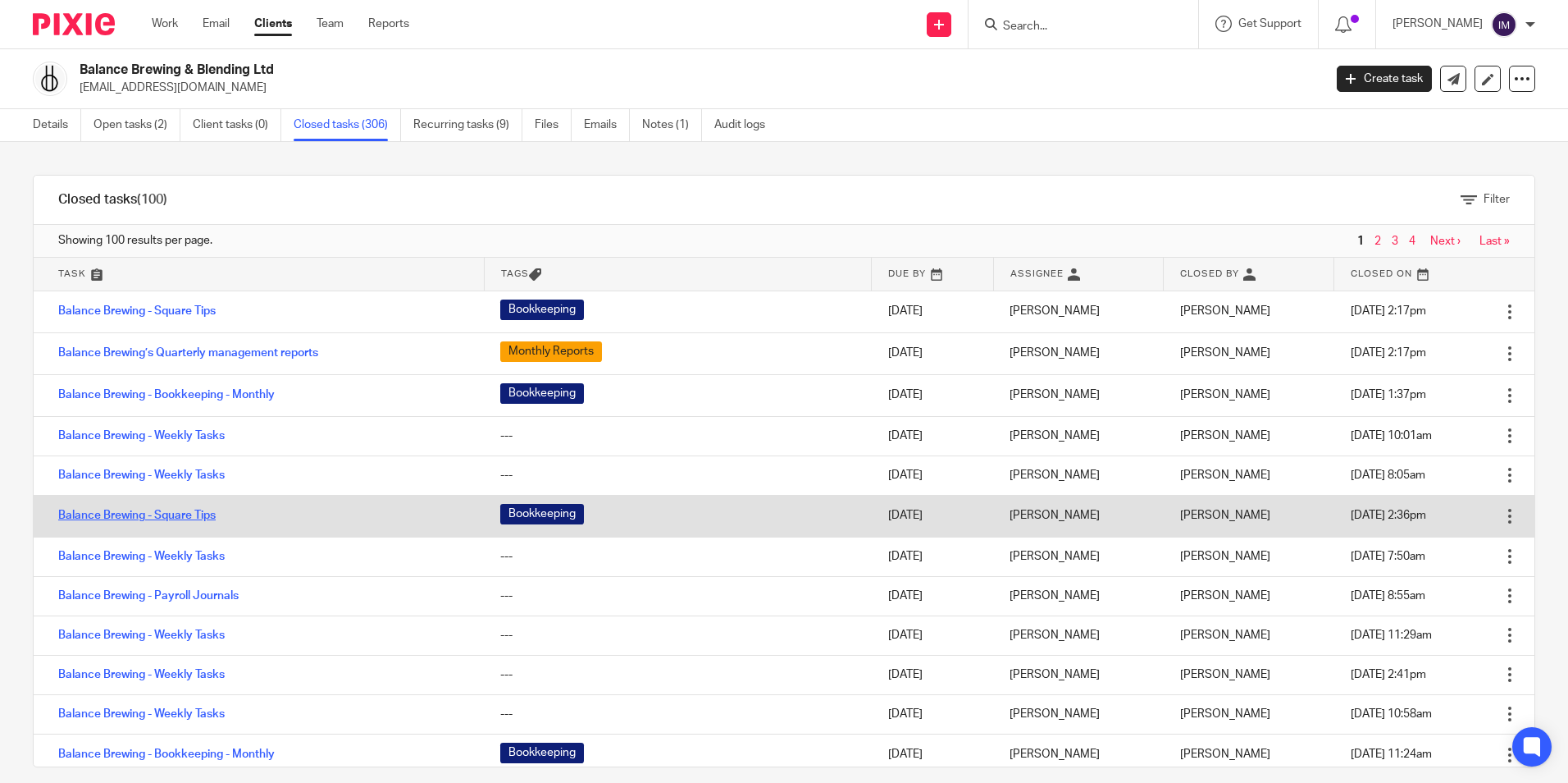
click at [138, 517] on link "Balance Brewing - Square Tips" at bounding box center [137, 515] width 157 height 11
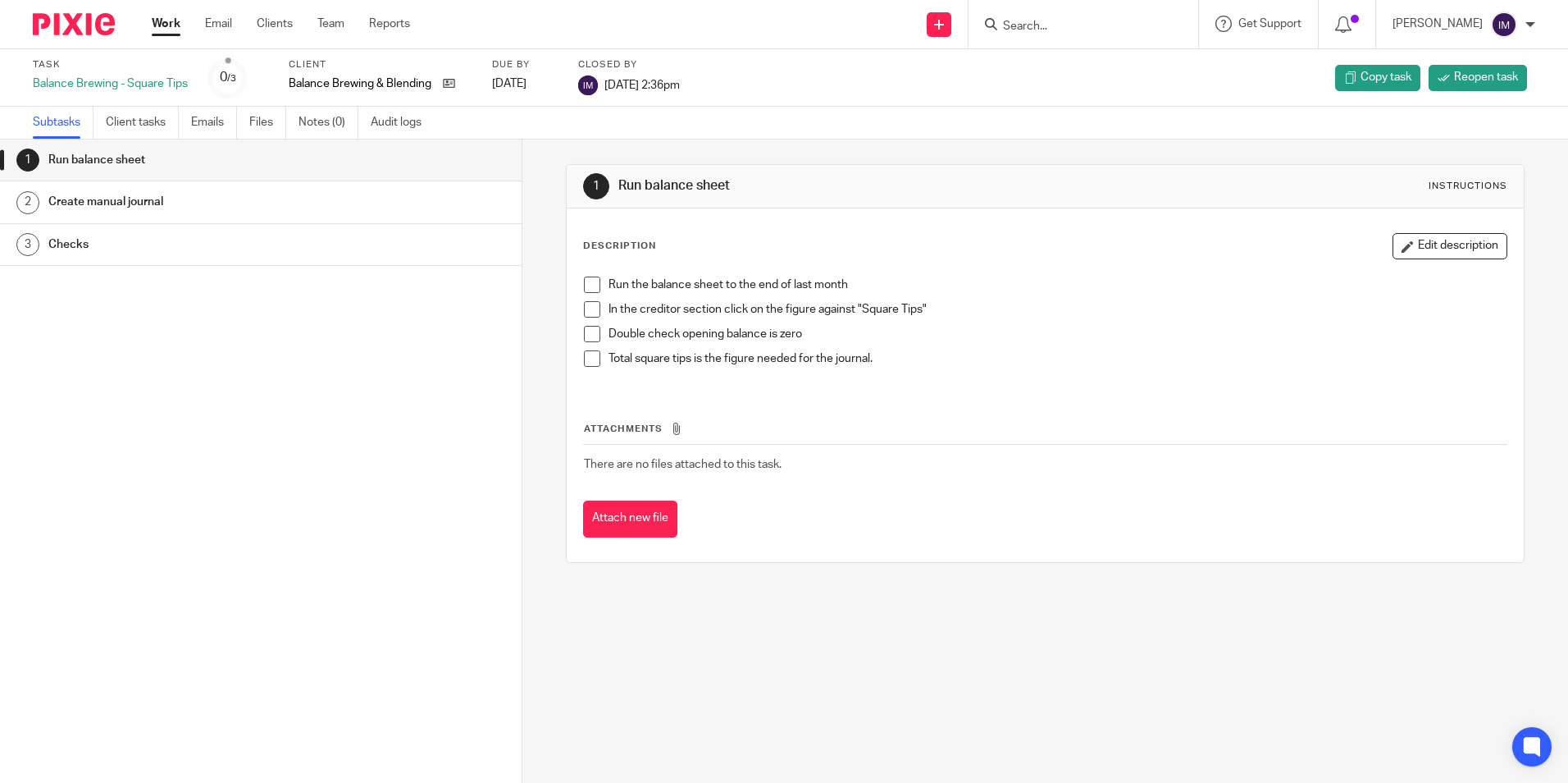
click at [148, 207] on h1 "Create manual journal" at bounding box center [200, 202] width 305 height 25
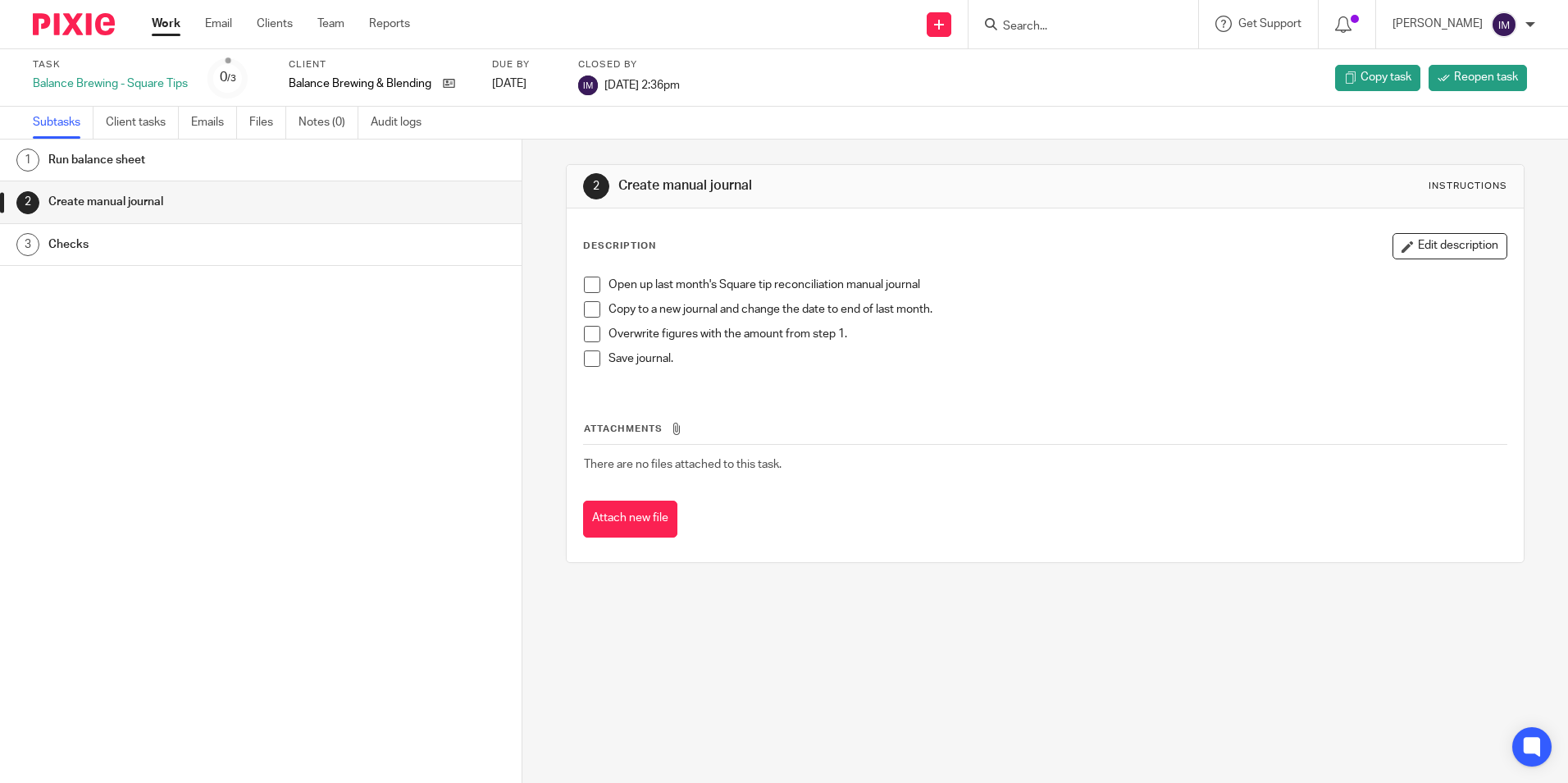
click at [127, 159] on h1 "Run balance sheet" at bounding box center [200, 160] width 305 height 25
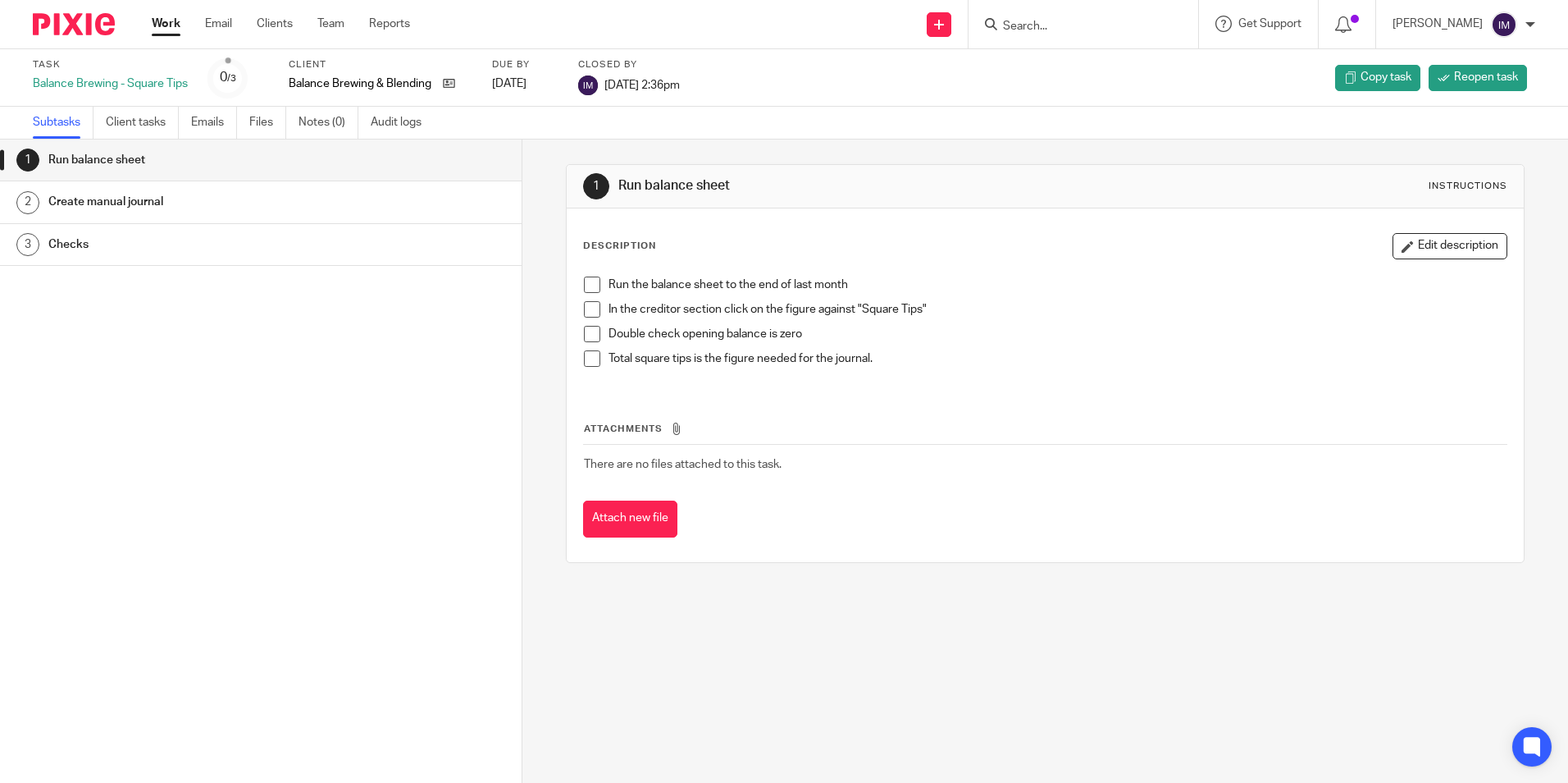
click at [159, 197] on h1 "Create manual journal" at bounding box center [200, 202] width 305 height 25
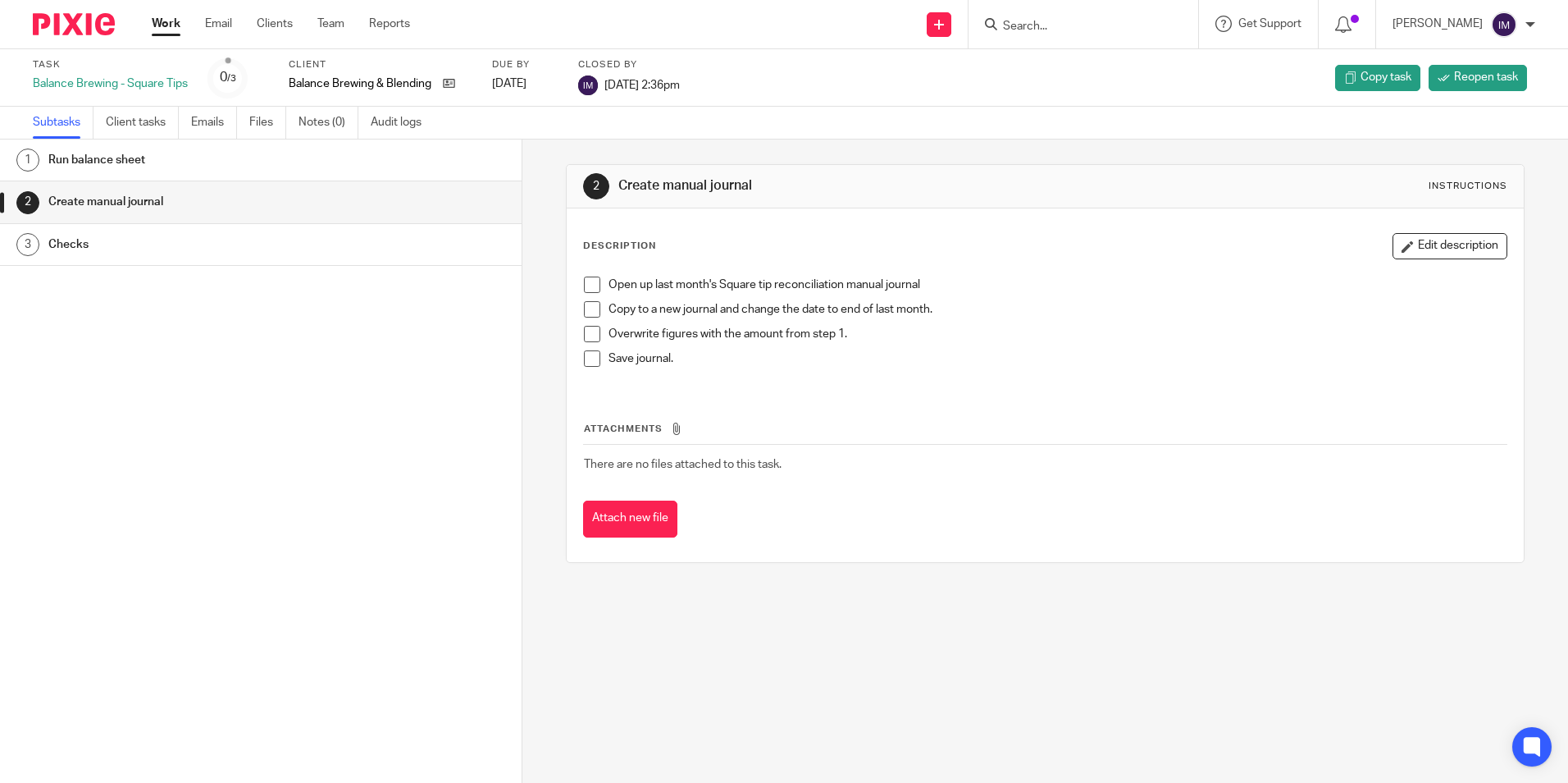
click at [102, 165] on h1 "Run balance sheet" at bounding box center [200, 160] width 305 height 25
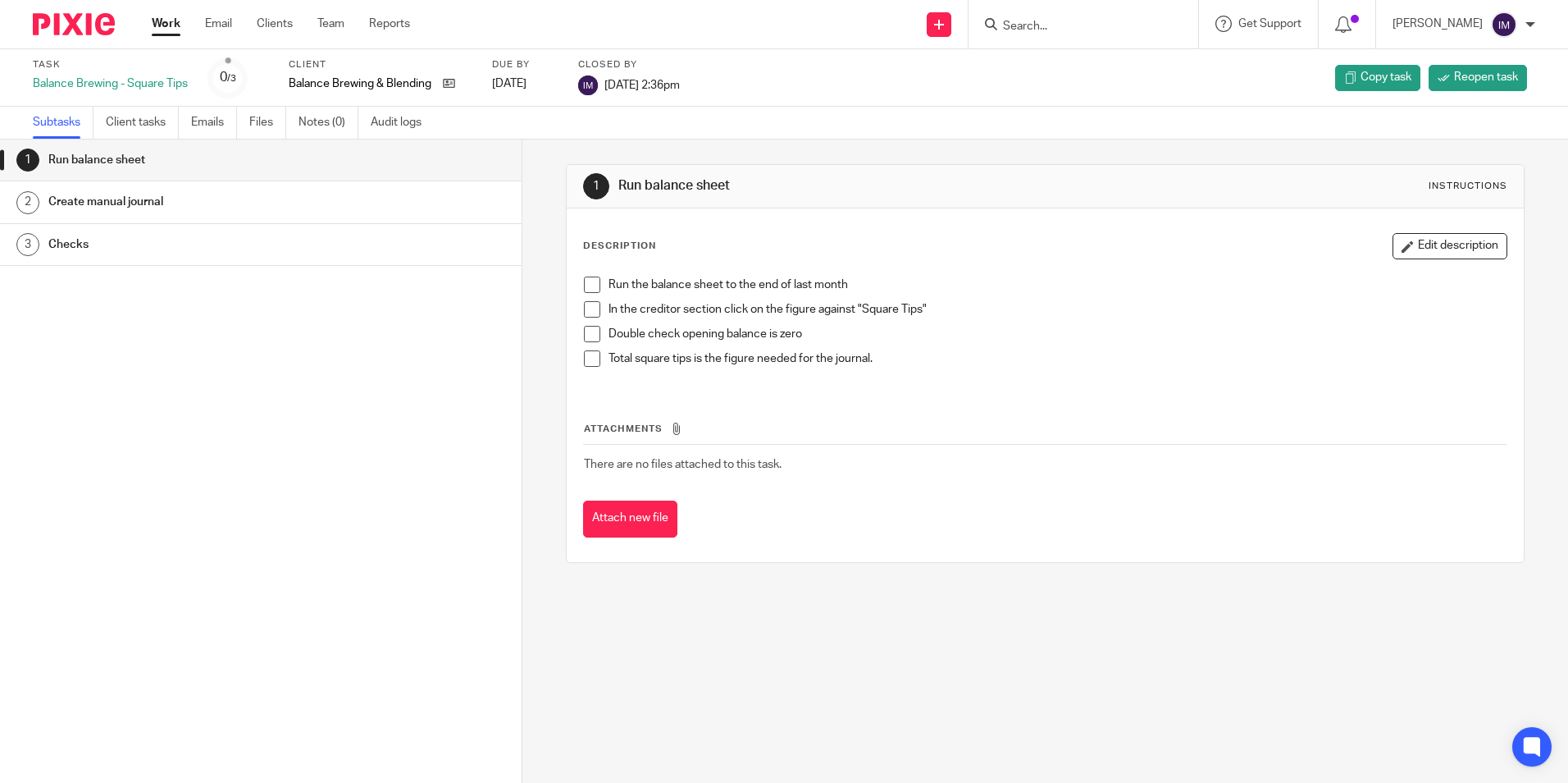
click at [128, 203] on h1 "Create manual journal" at bounding box center [200, 202] width 305 height 25
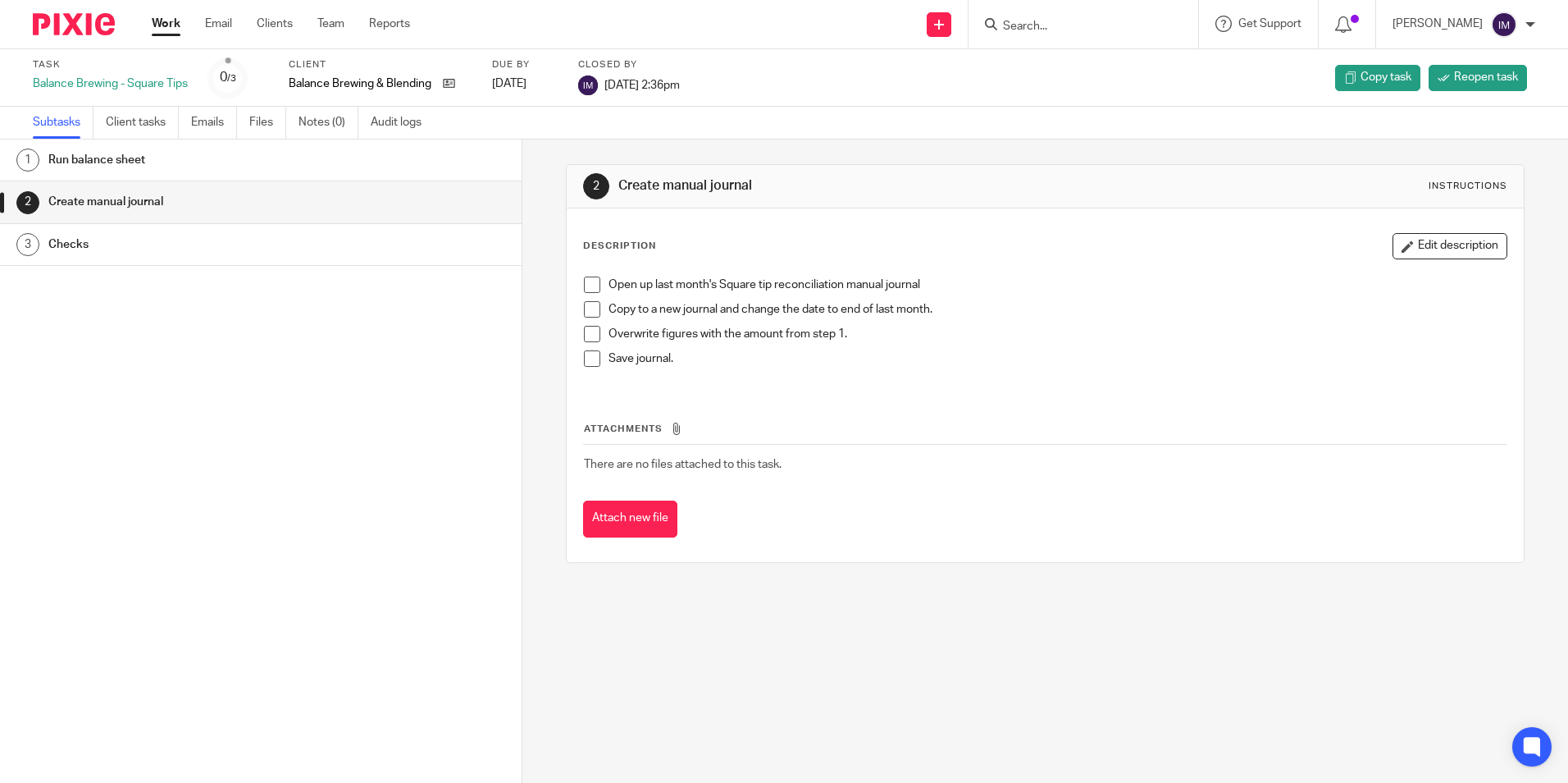
click at [166, 248] on h1 "Checks" at bounding box center [200, 244] width 305 height 25
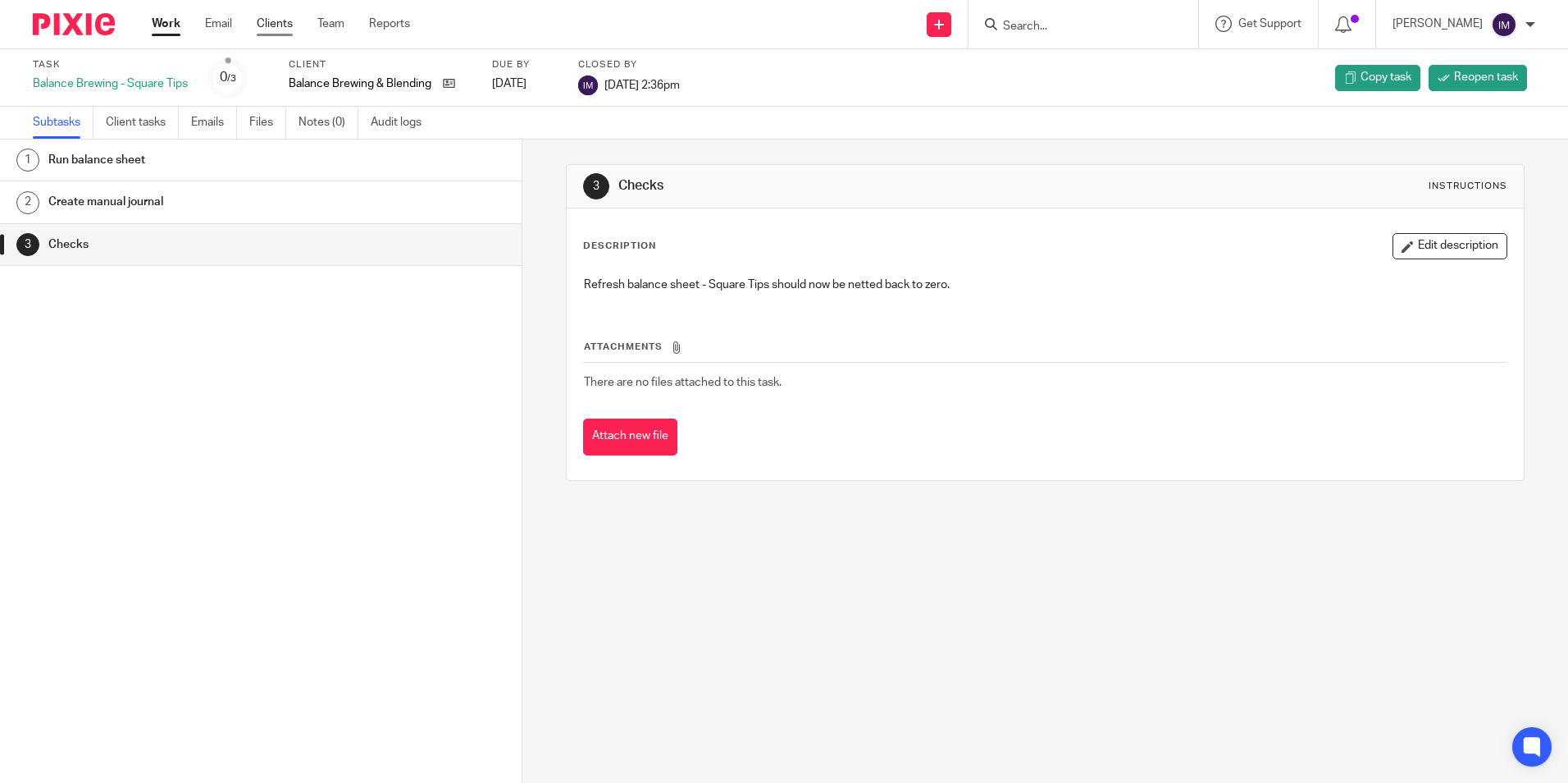
click at [264, 24] on link "Clients" at bounding box center [274, 24] width 36 height 16
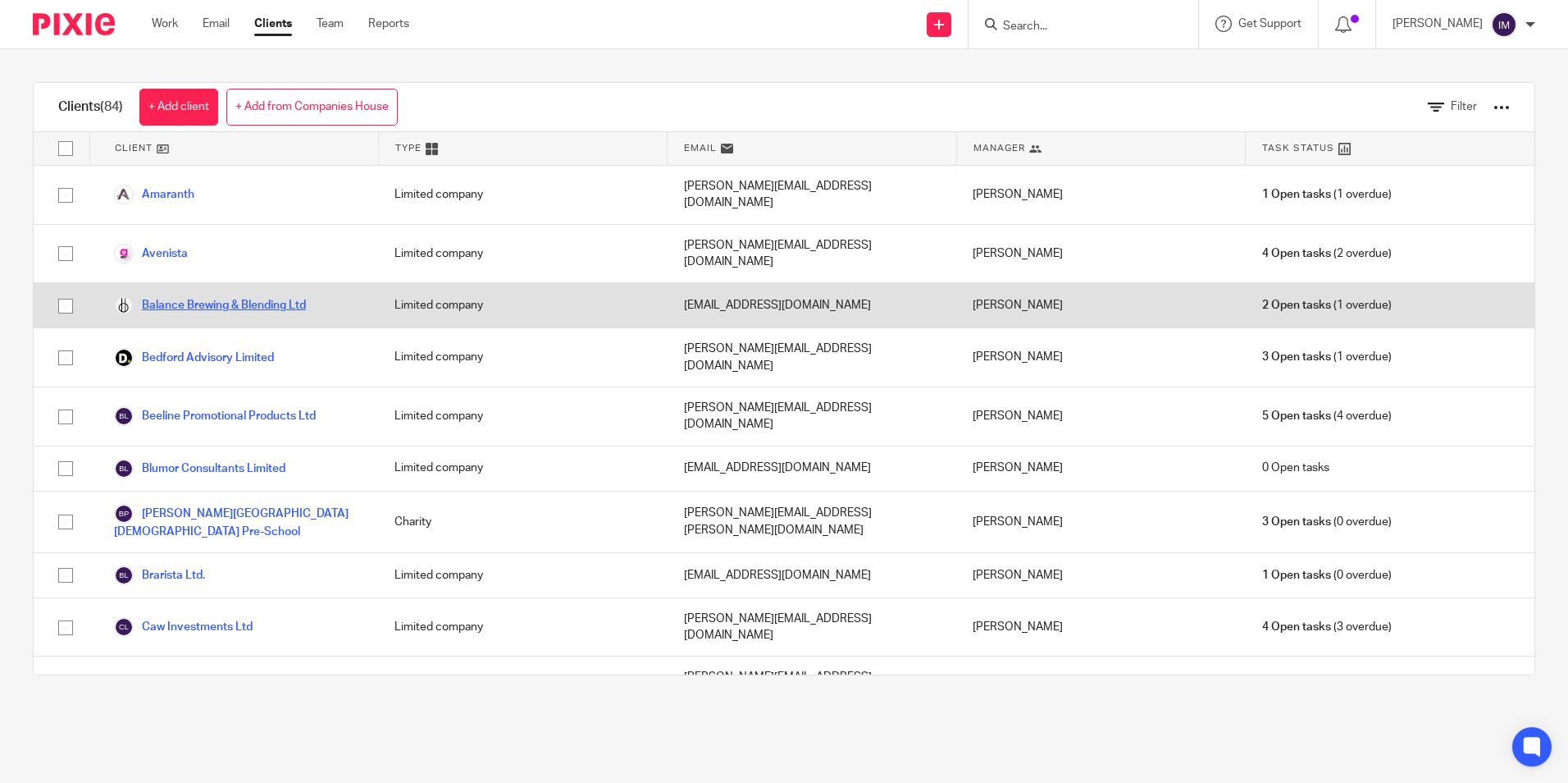
click at [229, 295] on link "Balance Brewing & Blending Ltd" at bounding box center [209, 305] width 191 height 20
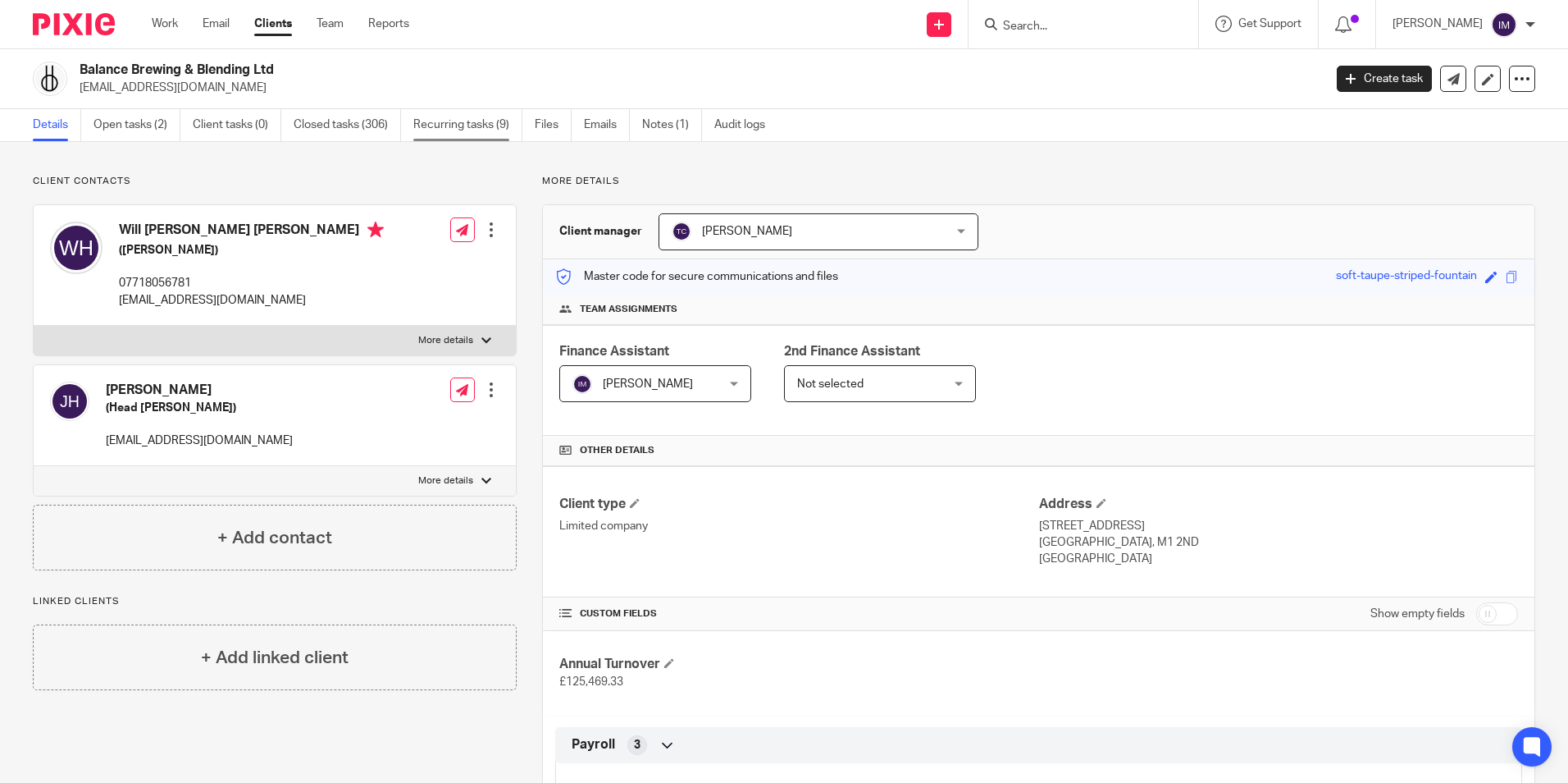
click at [465, 119] on link "Recurring tasks (9)" at bounding box center [468, 125] width 109 height 32
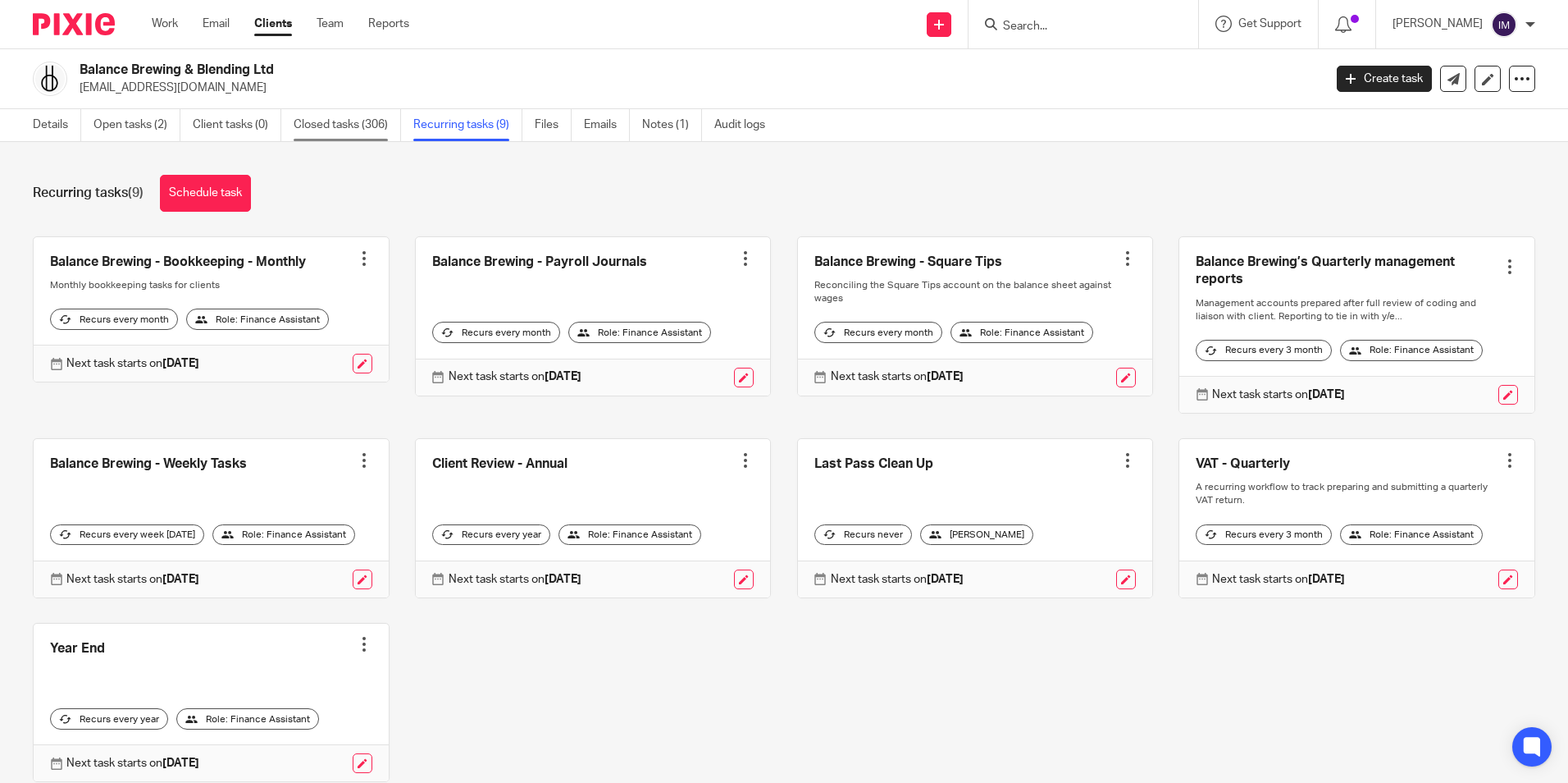
click at [343, 112] on link "Closed tasks (306)" at bounding box center [347, 125] width 107 height 32
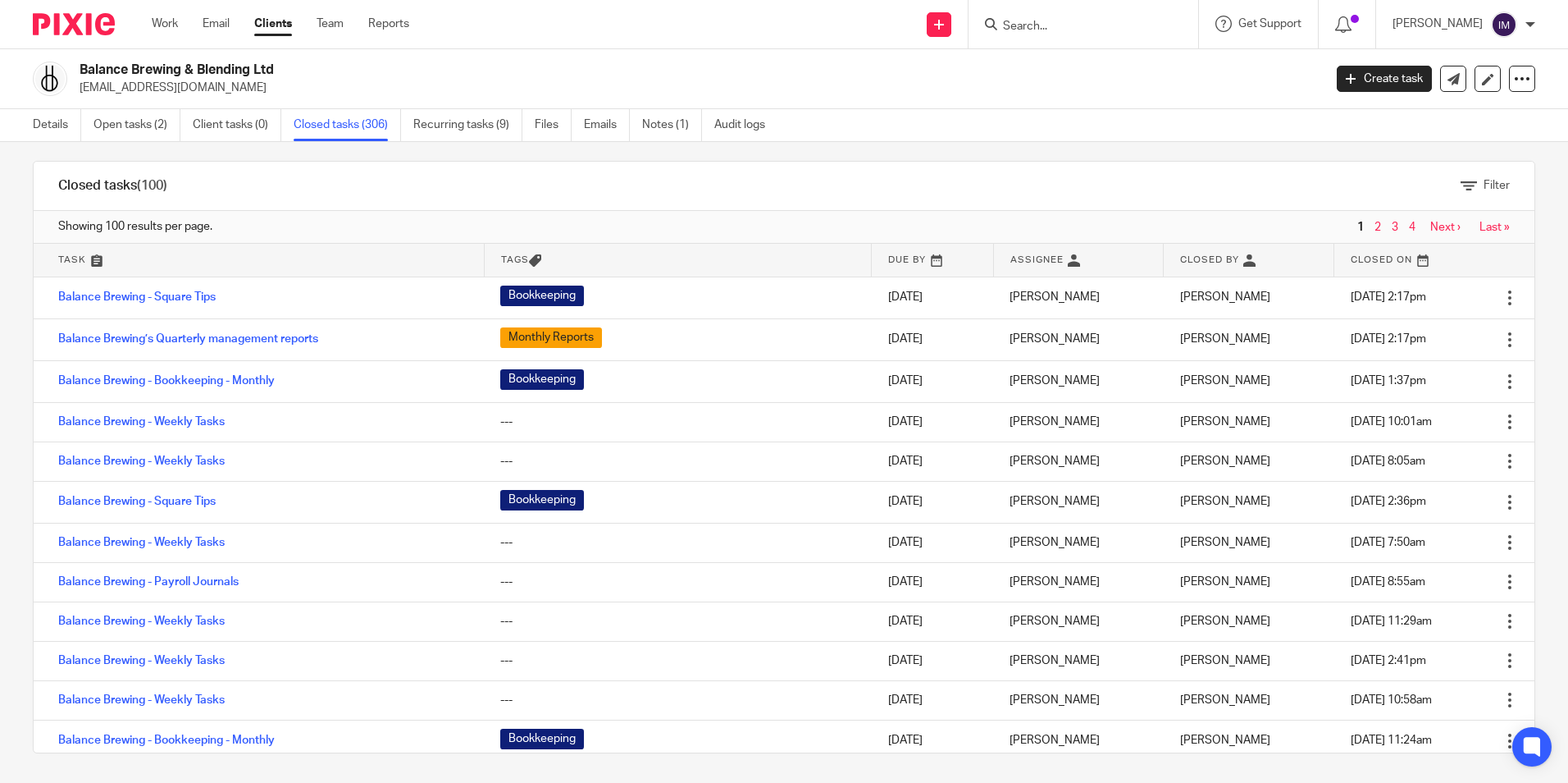
scroll to position [17, 0]
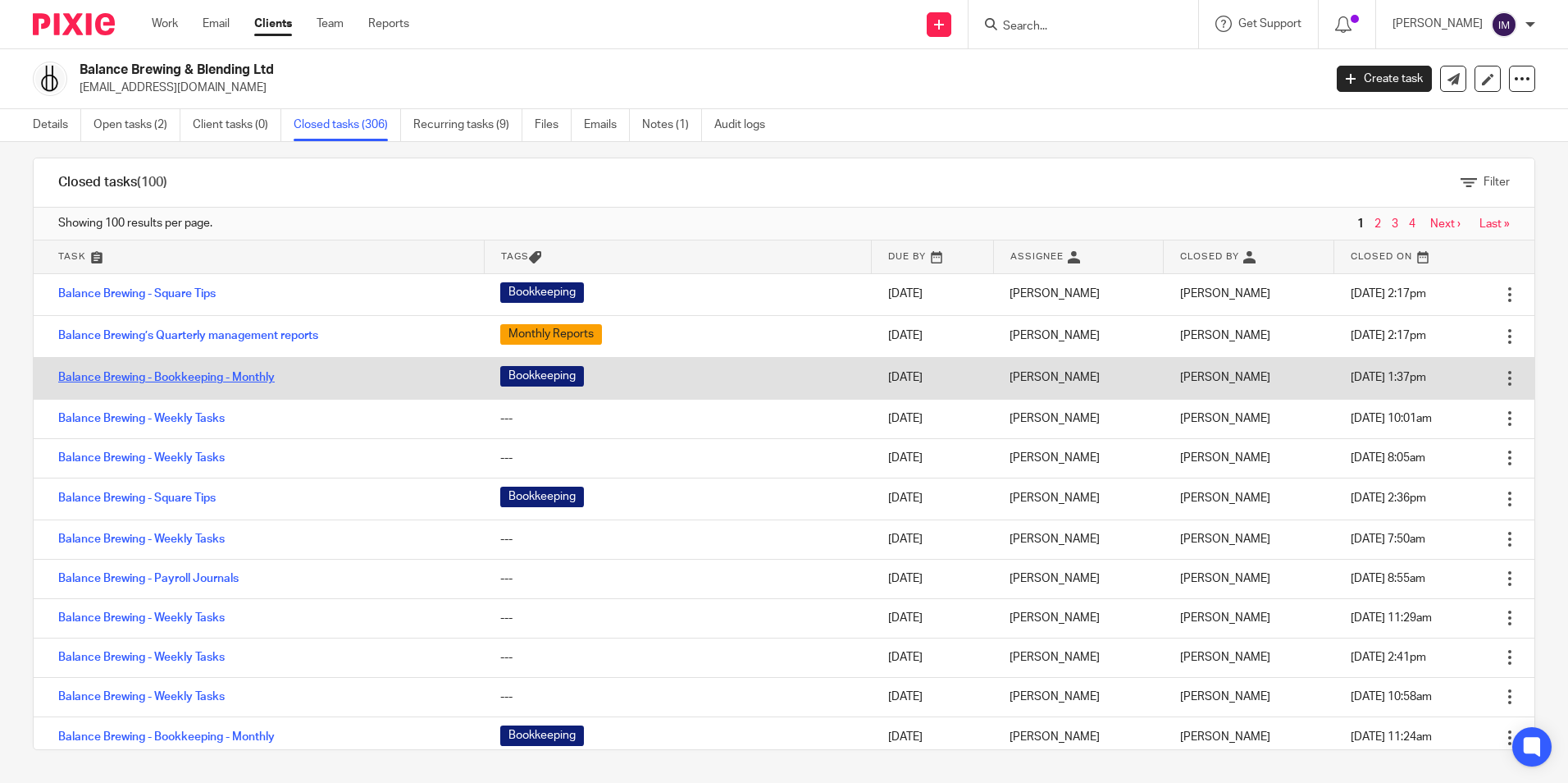
click at [196, 375] on link "Balance Brewing - Bookkeeping - Monthly" at bounding box center [167, 377] width 217 height 11
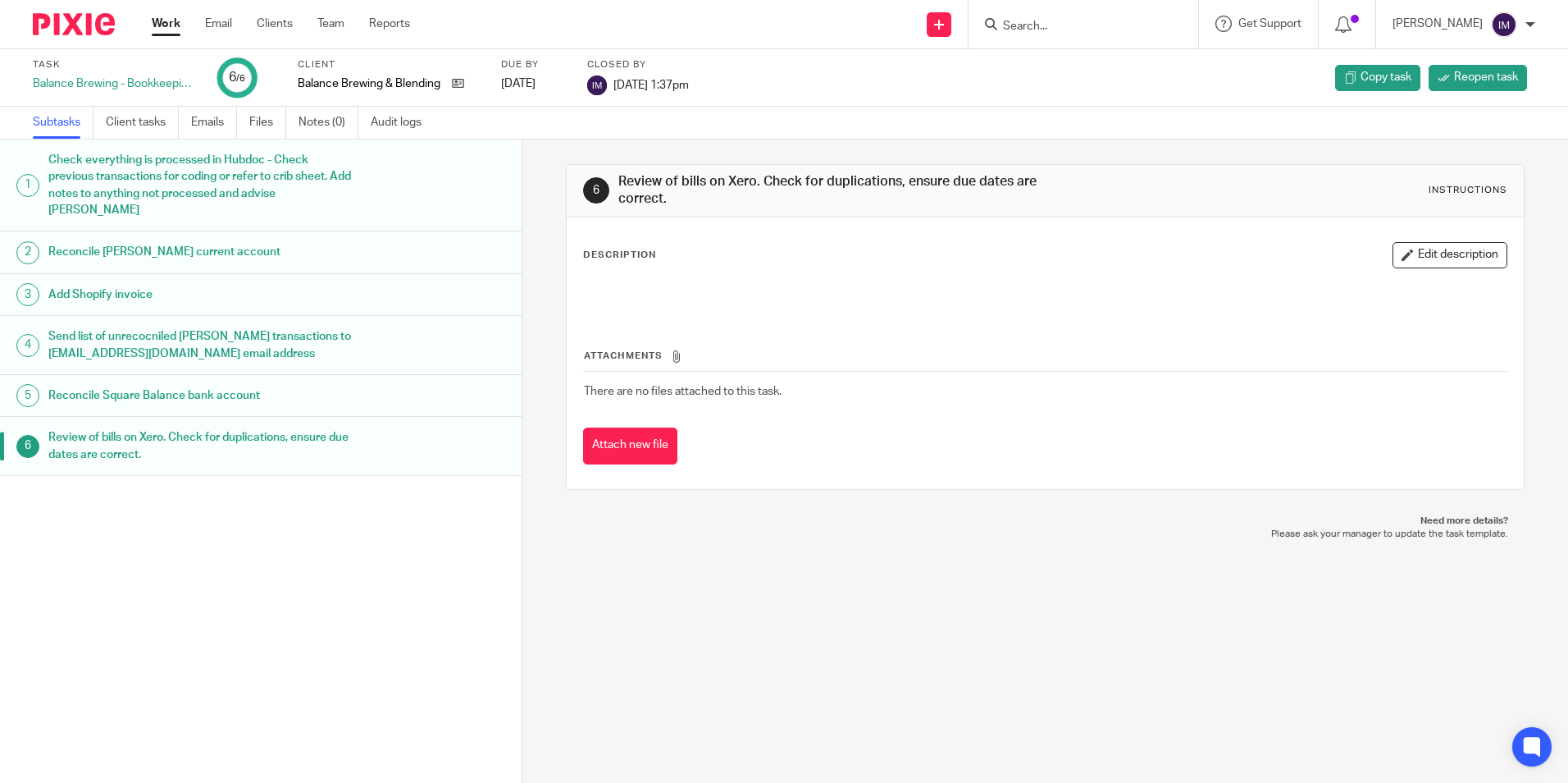
click at [206, 188] on h1 "Check everything is processed in Hubdoc - Check previous transactions for codin…" at bounding box center [200, 185] width 305 height 75
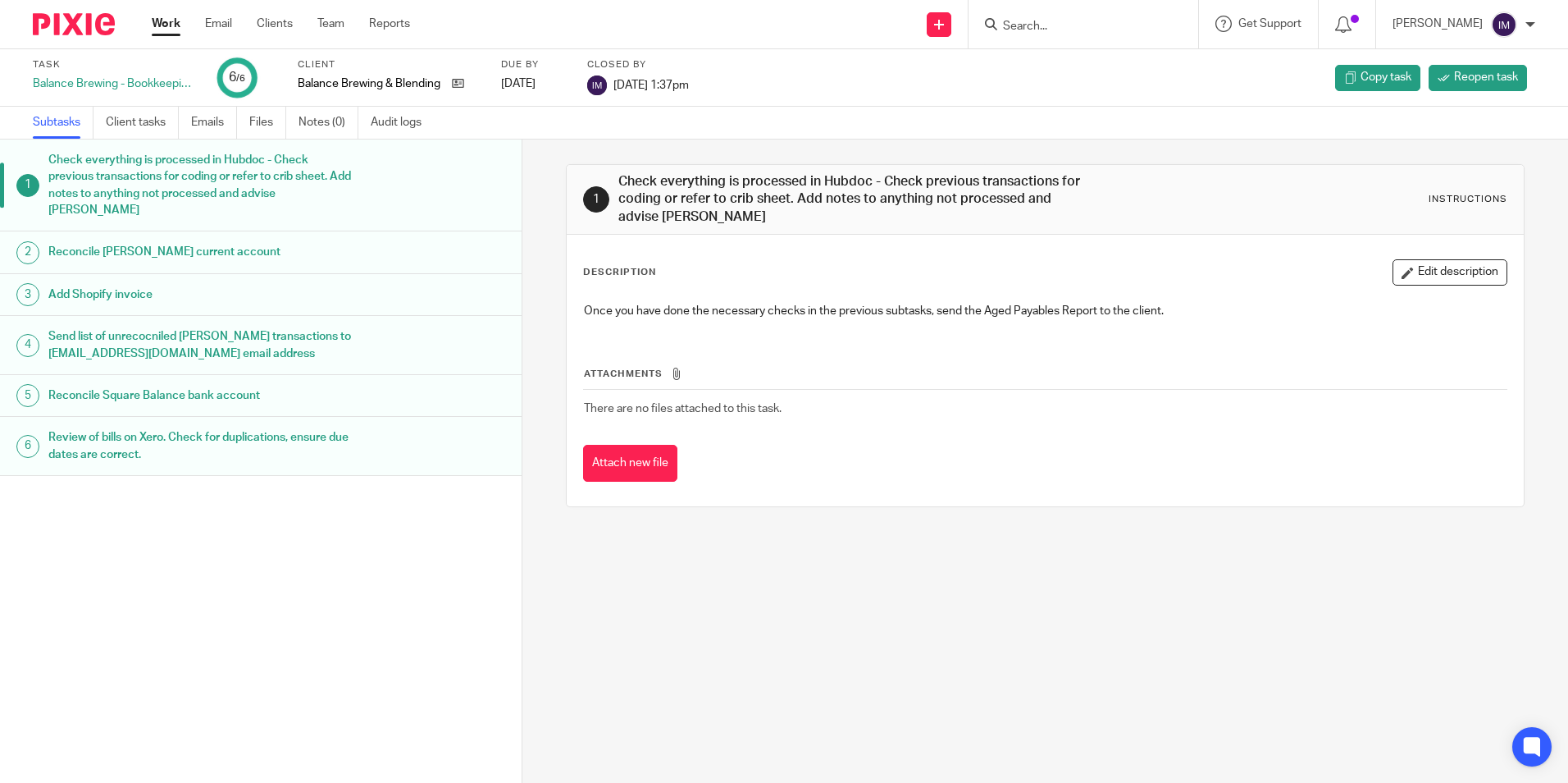
click at [205, 251] on h1 "Reconcile [PERSON_NAME] current account" at bounding box center [200, 252] width 305 height 25
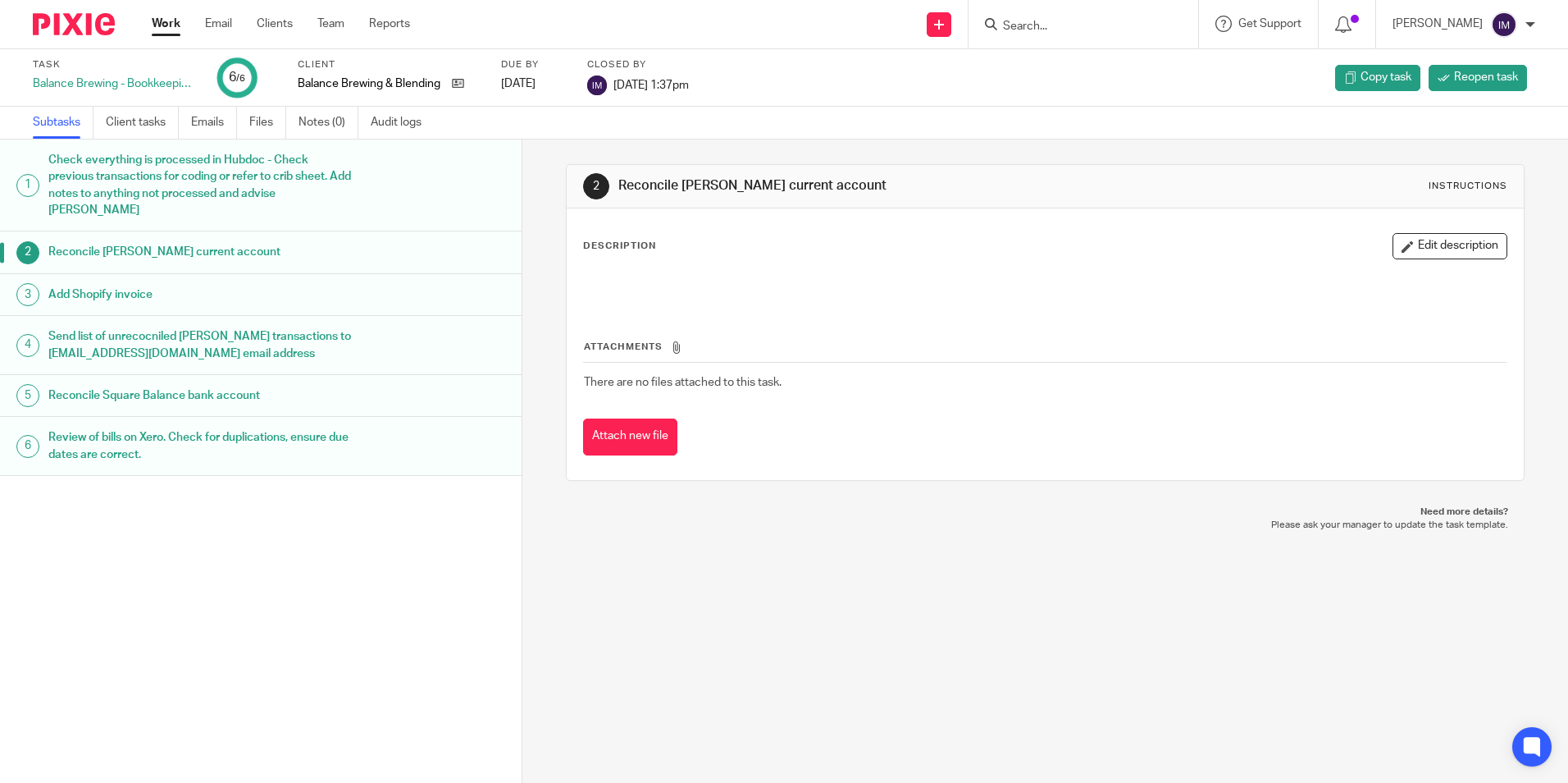
click at [179, 295] on h1 "Add Shopify invoice" at bounding box center [200, 294] width 305 height 25
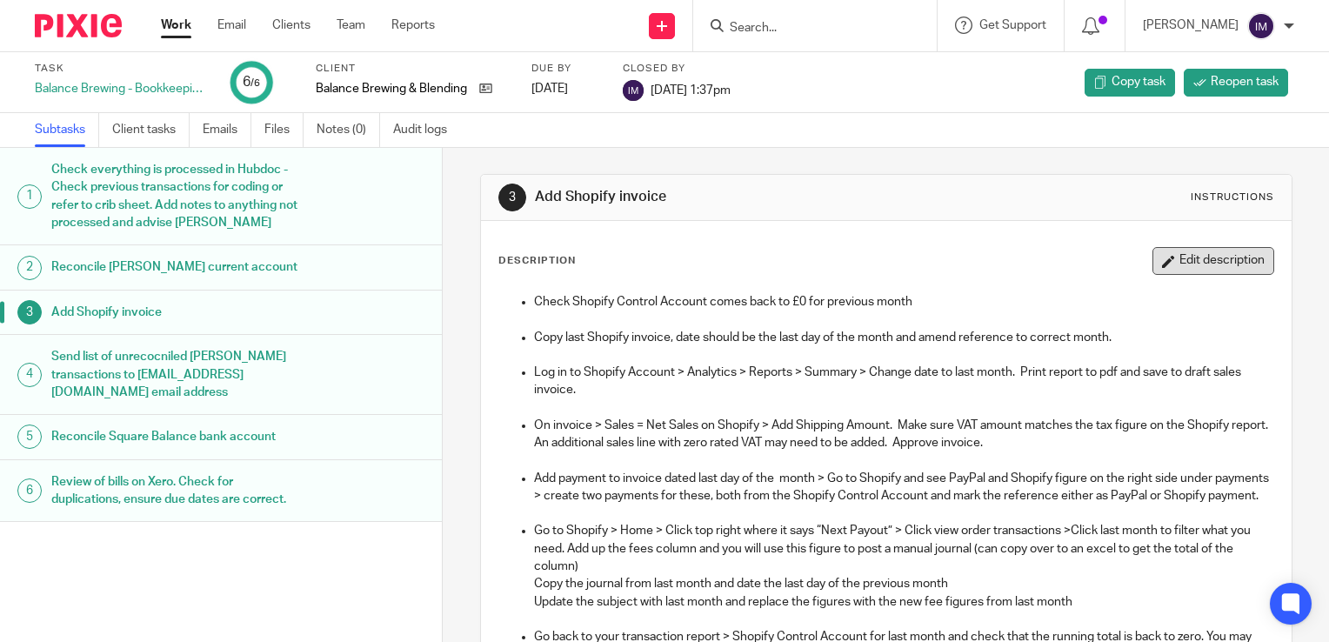
click at [1180, 263] on button "Edit description" at bounding box center [1213, 261] width 122 height 28
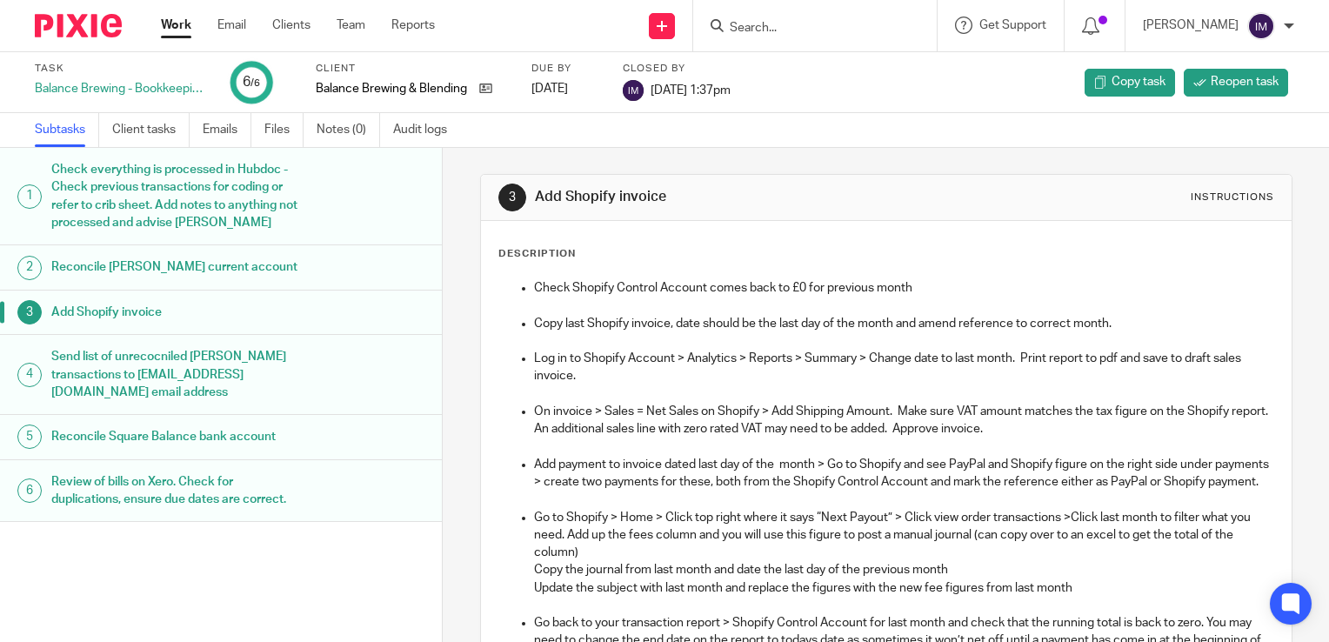
click at [797, 361] on p "Log in to Shopify Account > Analytics > Reports > Summary > Change date to last…" at bounding box center [903, 368] width 739 height 36
click at [1000, 389] on p at bounding box center [886, 393] width 774 height 17
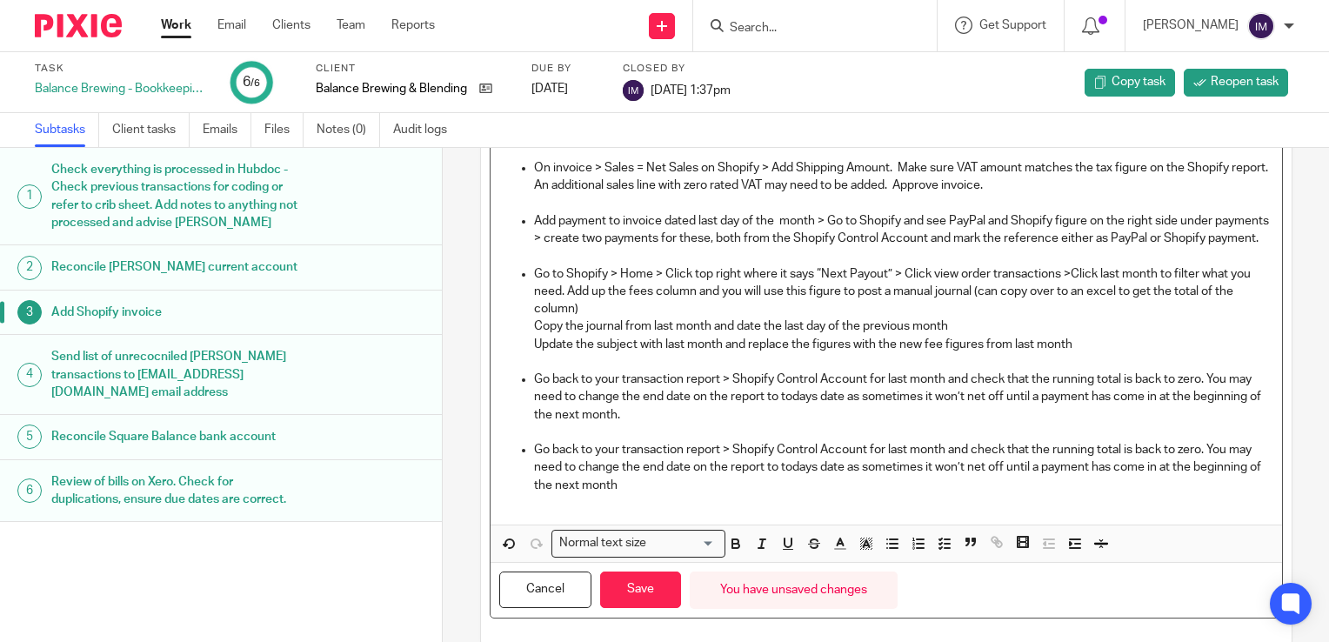
scroll to position [287, 0]
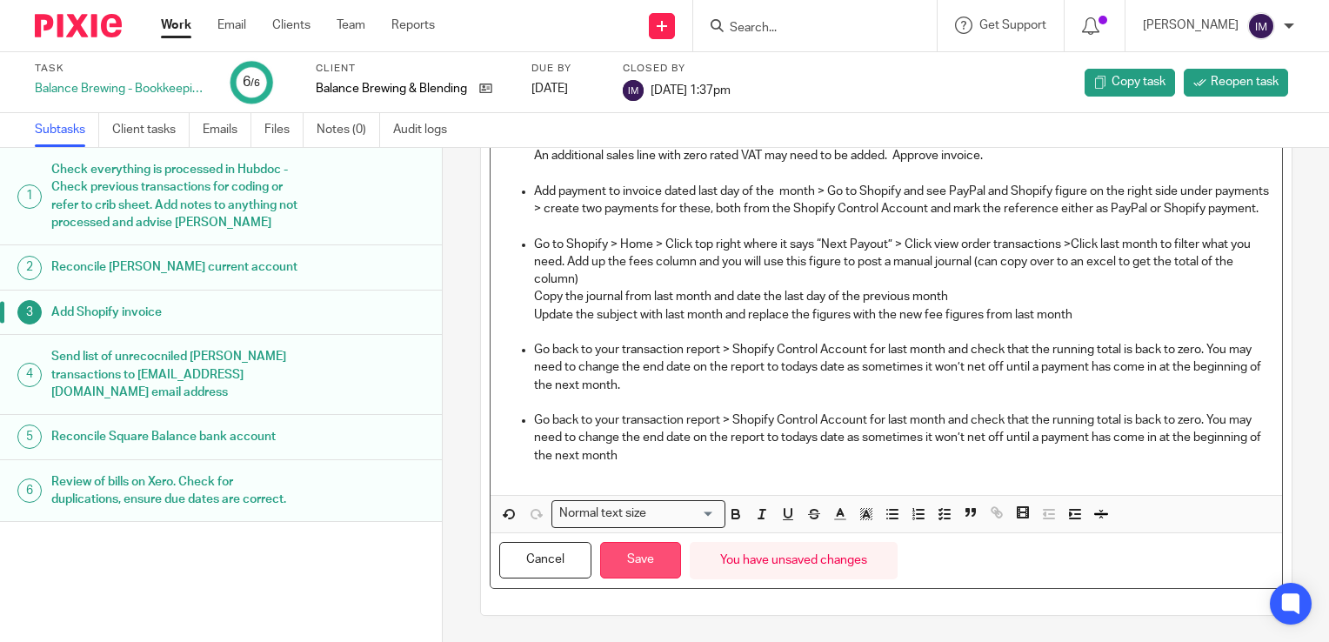
click at [641, 568] on button "Save" at bounding box center [640, 560] width 81 height 37
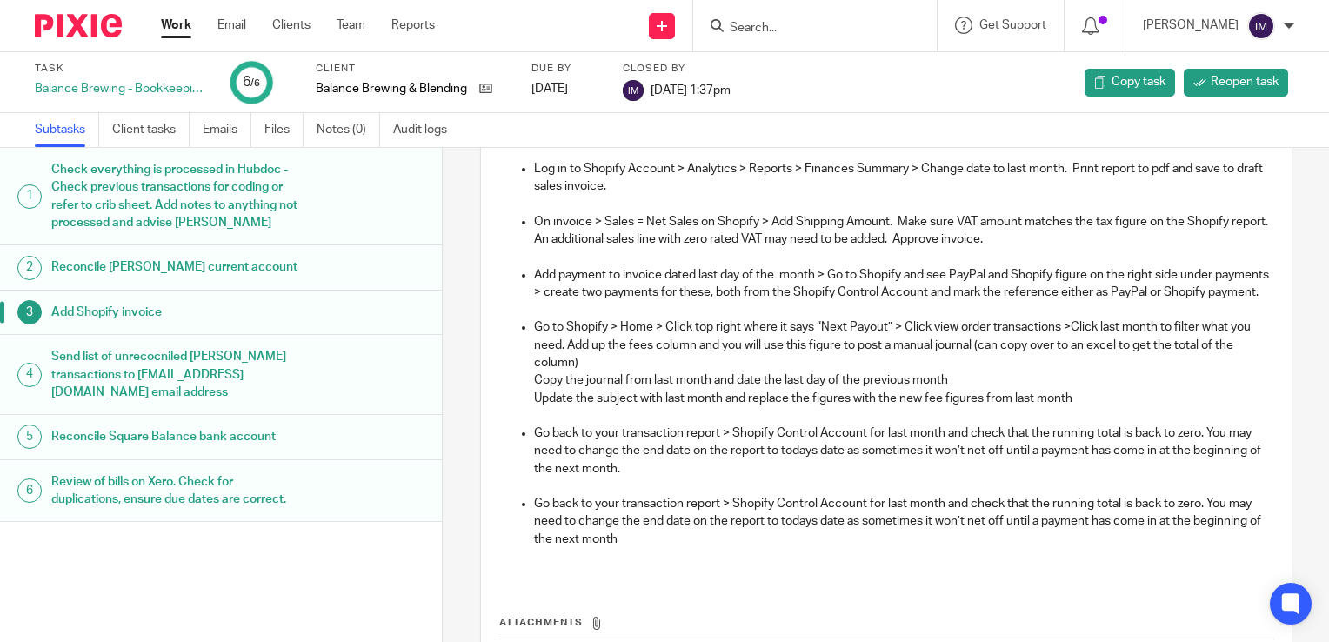
scroll to position [174, 0]
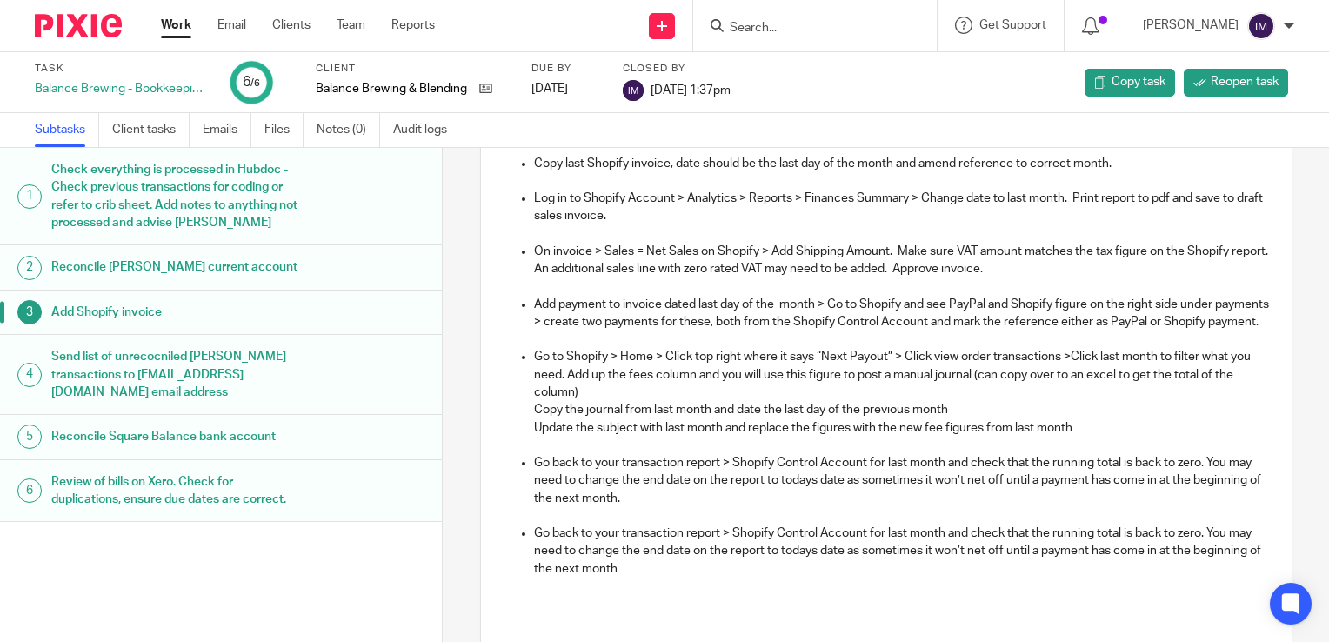
click at [1254, 368] on div "Check Shopify Control Account comes back to £0 for previous month Copy last Sho…" at bounding box center [885, 358] width 791 height 497
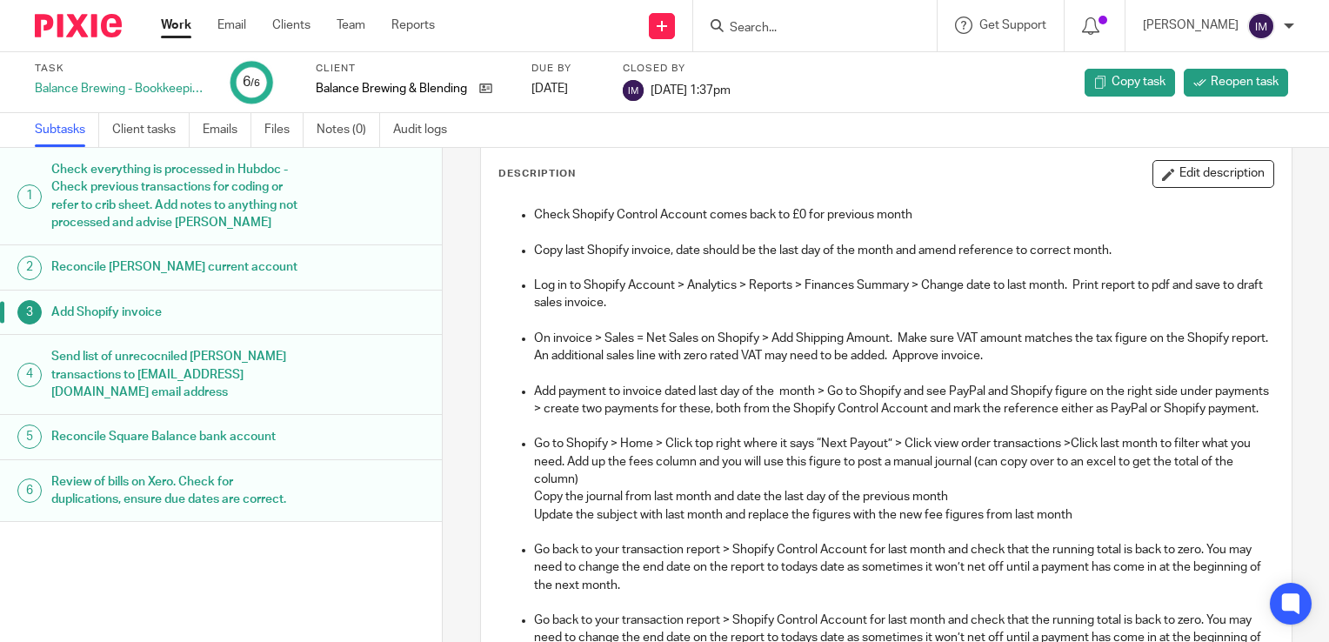
scroll to position [0, 0]
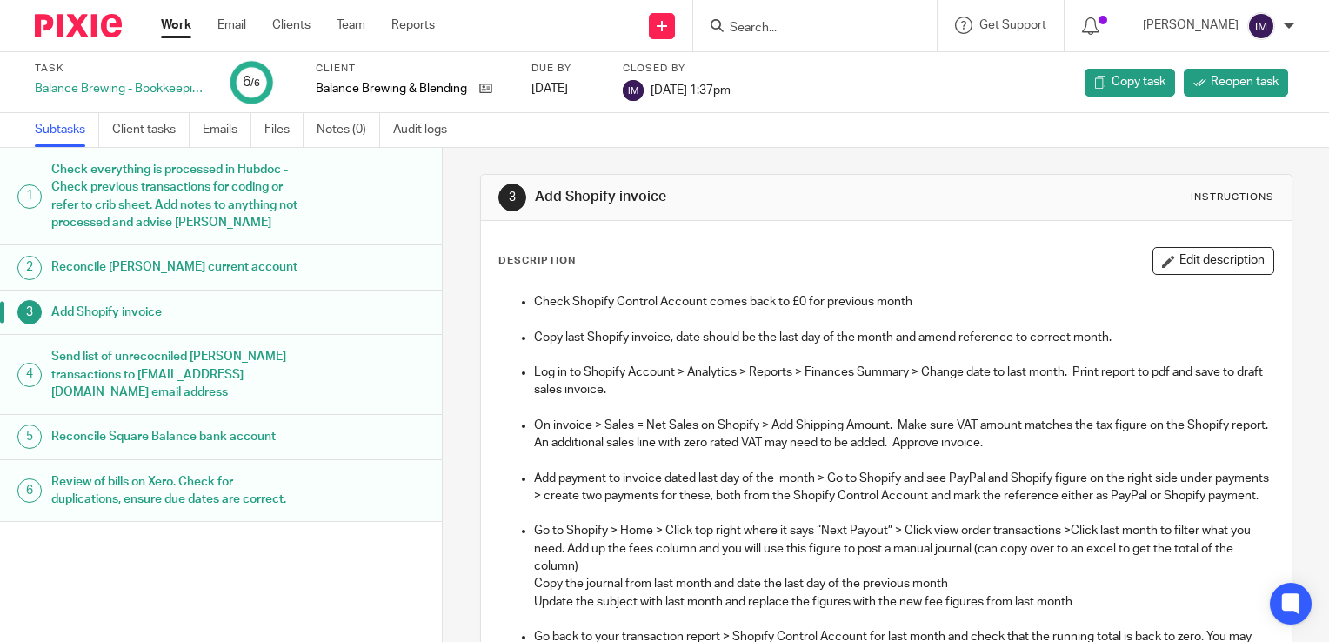
click at [178, 23] on link "Work" at bounding box center [176, 25] width 30 height 17
